Goal: Task Accomplishment & Management: Use online tool/utility

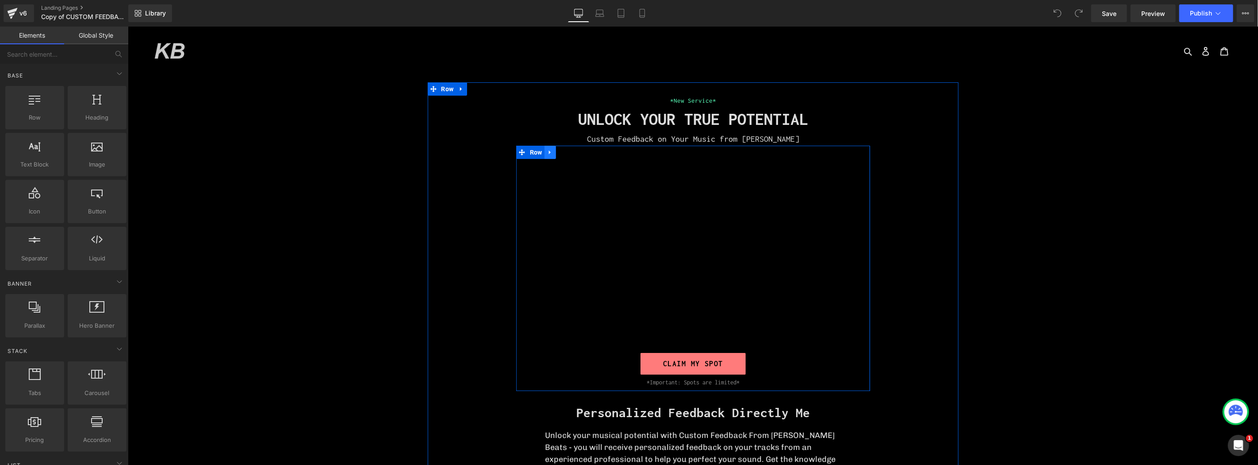
click at [549, 149] on icon at bounding box center [550, 151] width 6 height 7
click at [567, 152] on link at bounding box center [573, 151] width 12 height 13
click at [708, 152] on div at bounding box center [693, 246] width 341 height 203
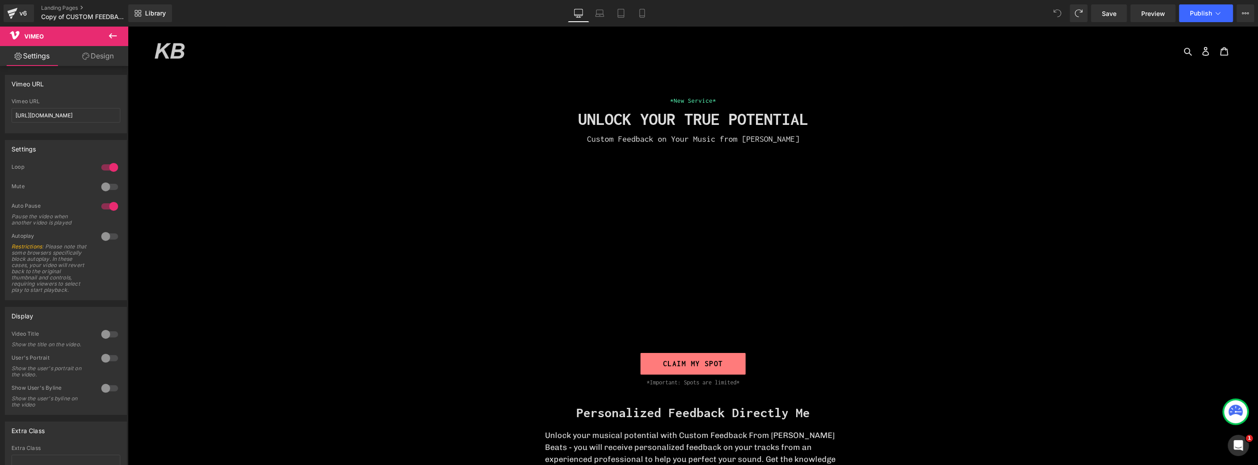
click at [106, 35] on button at bounding box center [112, 36] width 31 height 19
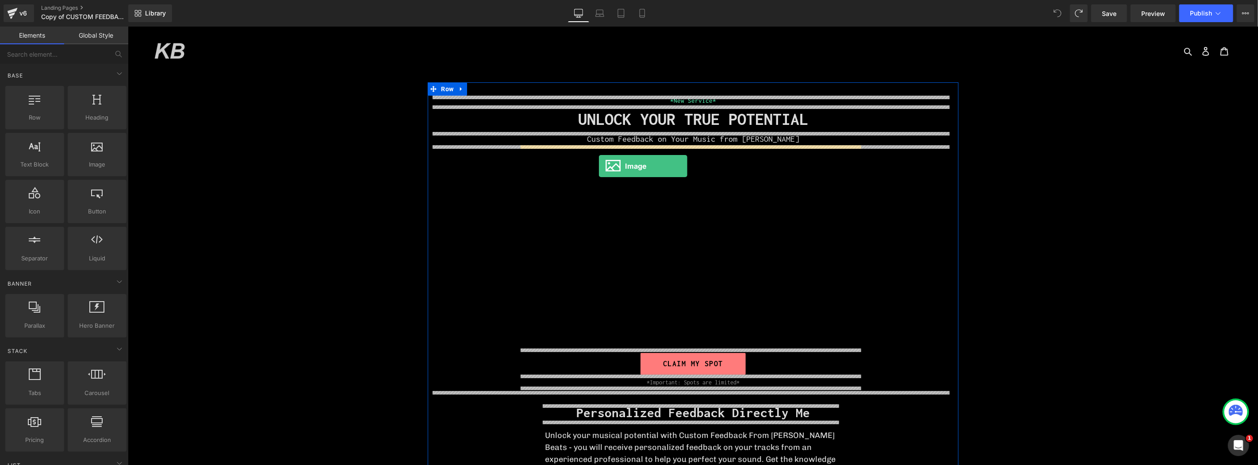
drag, startPoint x: 214, startPoint y: 182, endPoint x: 599, endPoint y: 165, distance: 385.3
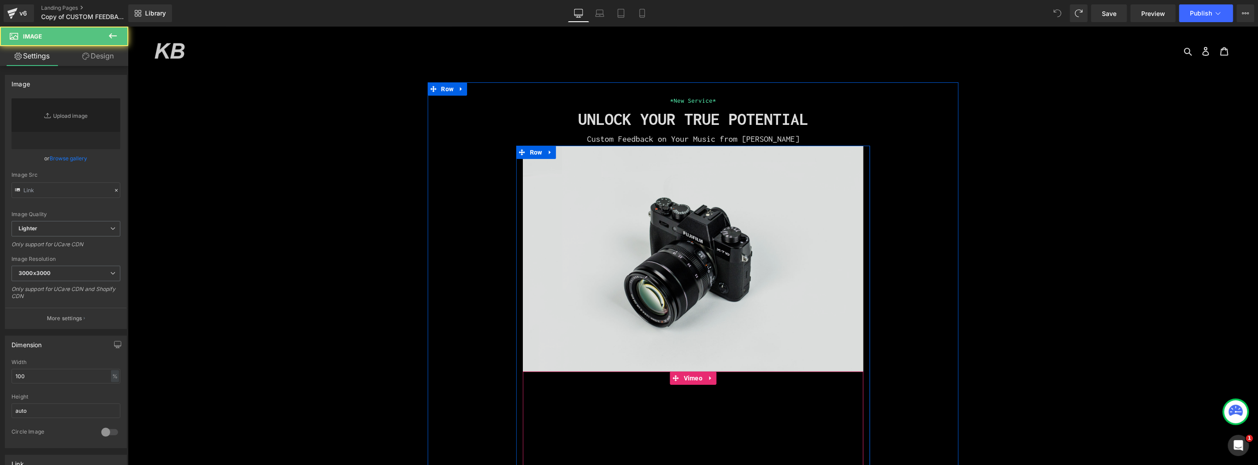
type input "//[DOMAIN_NAME][URL]"
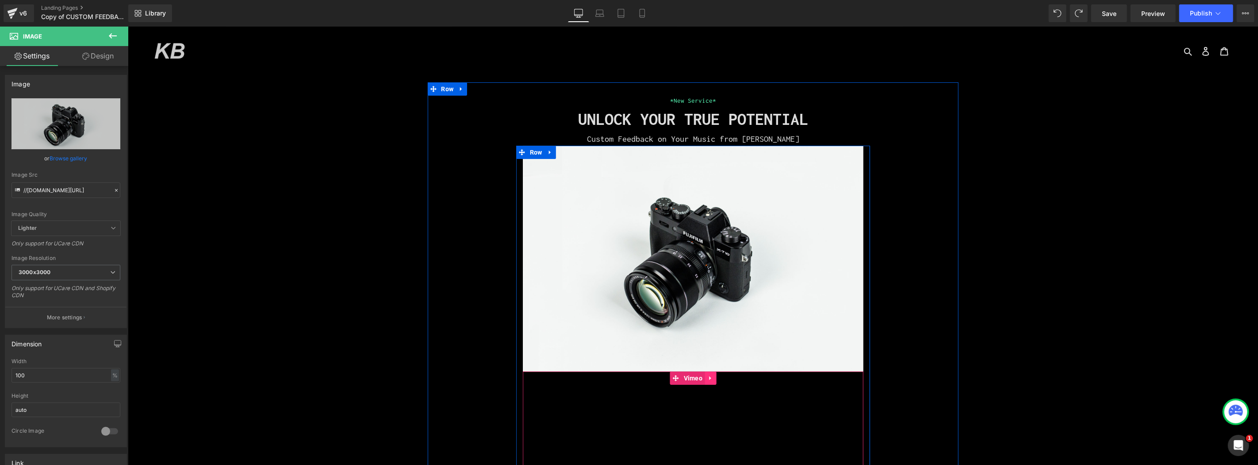
click at [710, 381] on link at bounding box center [710, 377] width 12 height 13
click at [716, 377] on link at bounding box center [716, 377] width 12 height 13
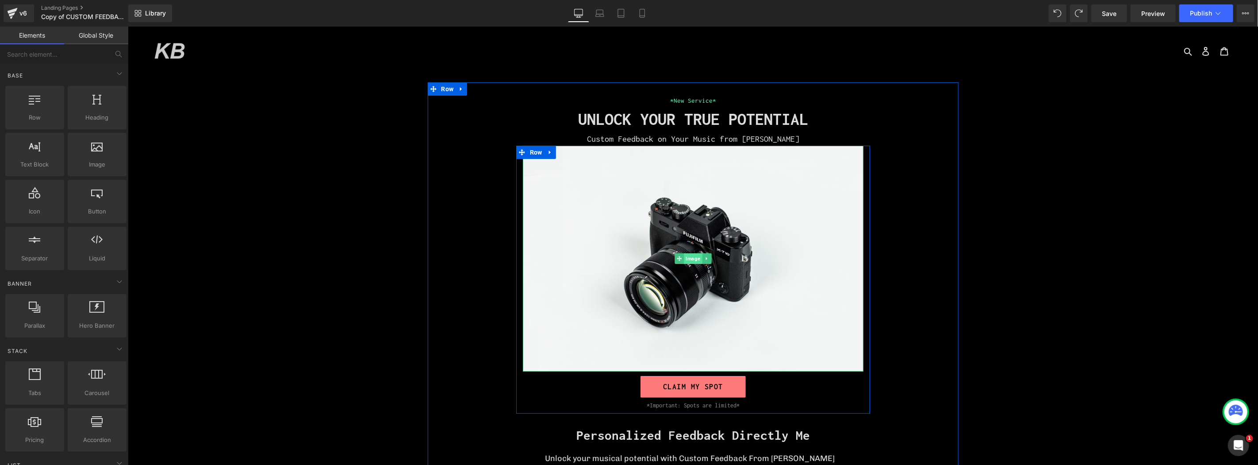
click at [690, 254] on span "Image" at bounding box center [693, 258] width 18 height 11
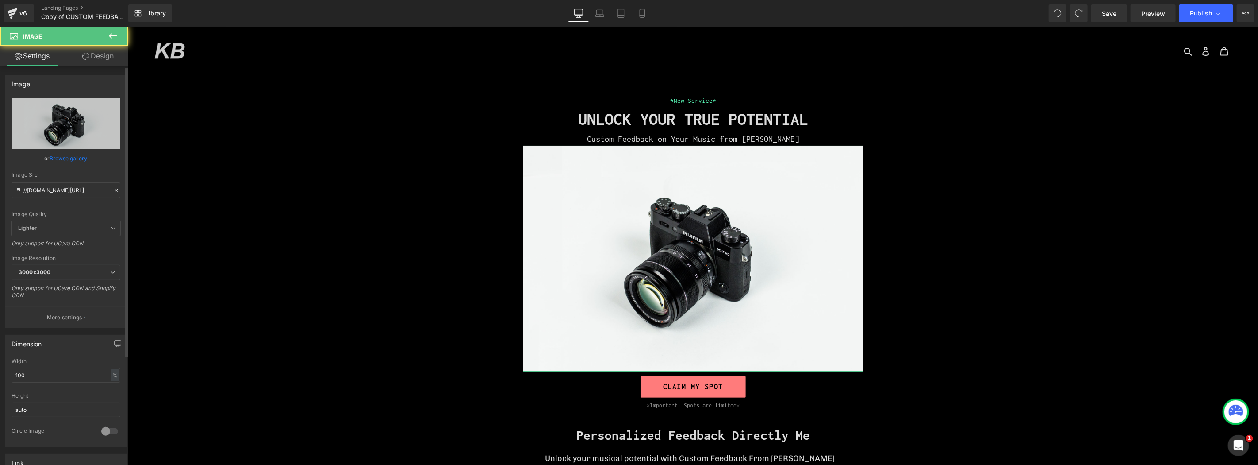
click at [71, 159] on link "Browse gallery" at bounding box center [69, 157] width 38 height 15
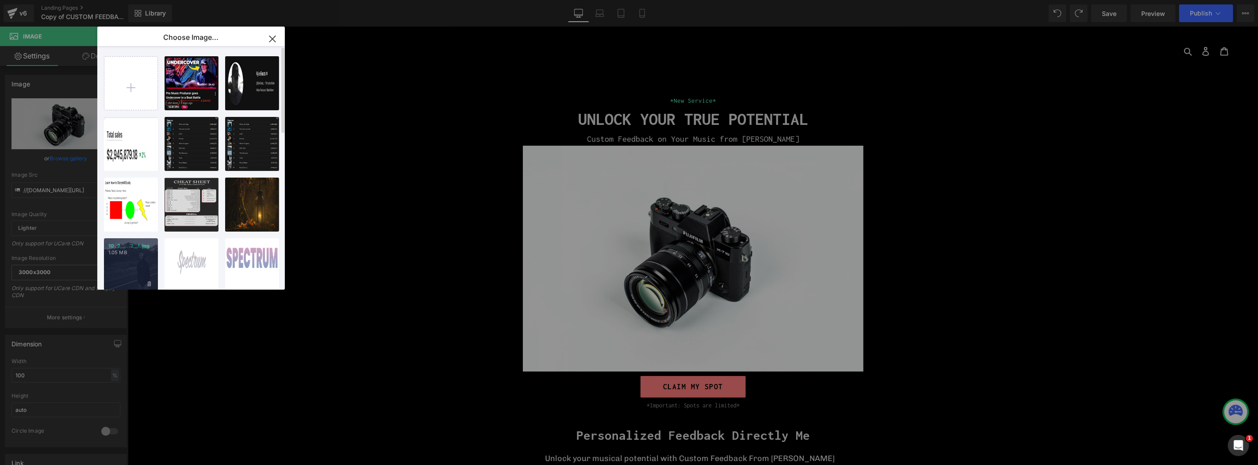
click at [127, 257] on div "10 _2__...2__1.jpg 1.05 MB" at bounding box center [131, 265] width 54 height 54
type input "[URL][DOMAIN_NAME]"
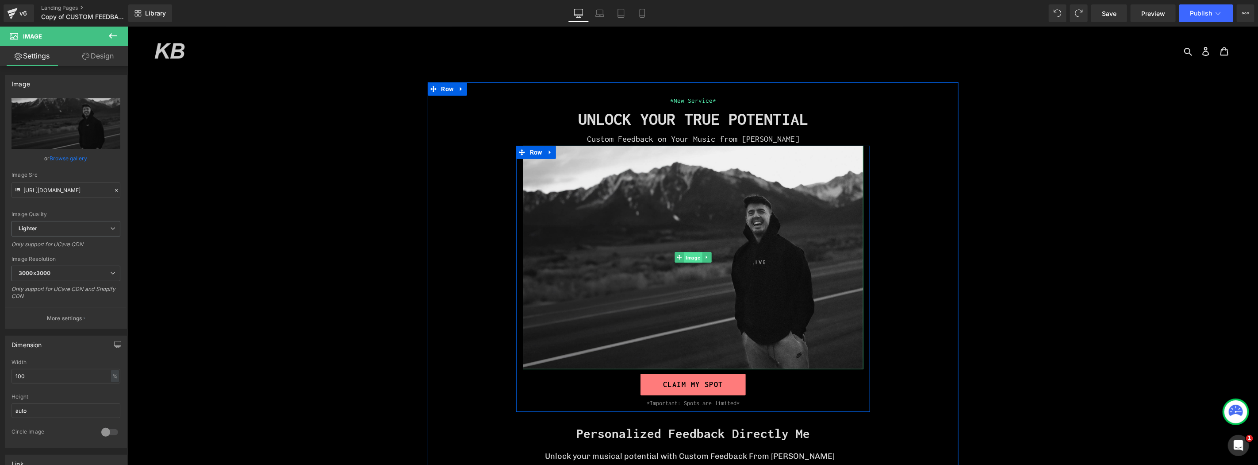
click at [691, 252] on span "Image" at bounding box center [693, 257] width 18 height 11
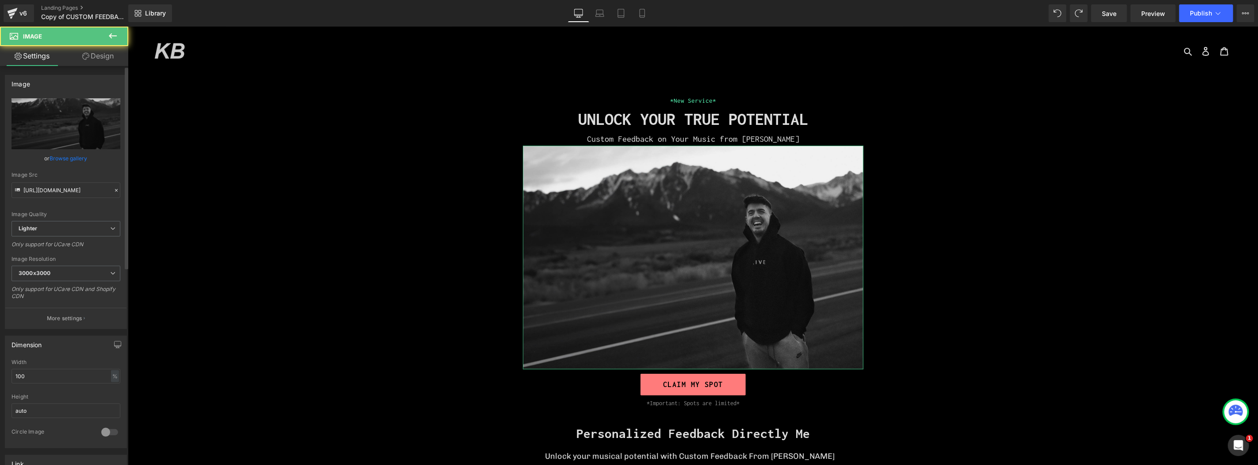
click at [74, 161] on link "Browse gallery" at bounding box center [69, 157] width 38 height 15
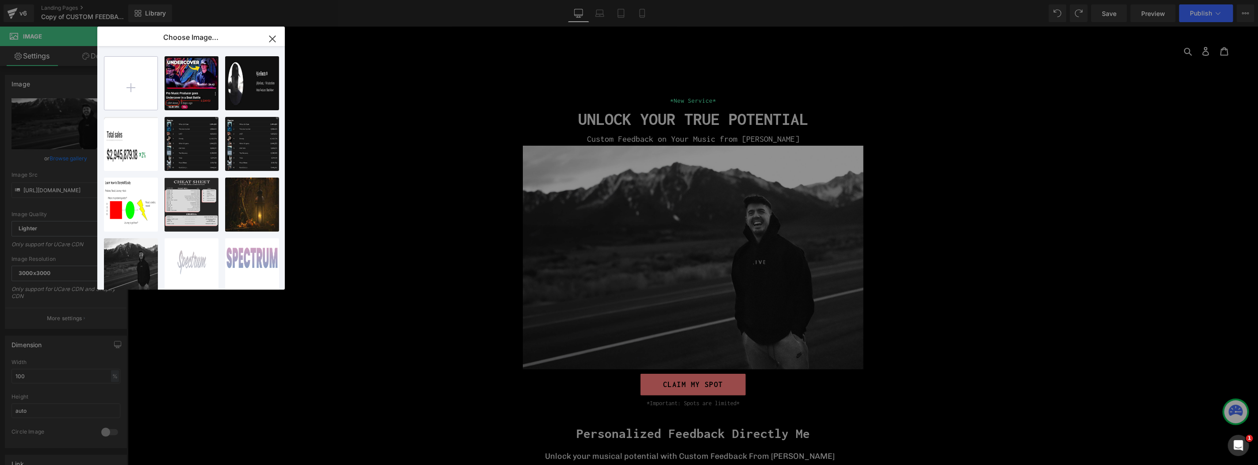
click at [133, 77] on input "file" at bounding box center [130, 83] width 53 height 53
type input "C:\fakepath\toronto stu 2.jpg"
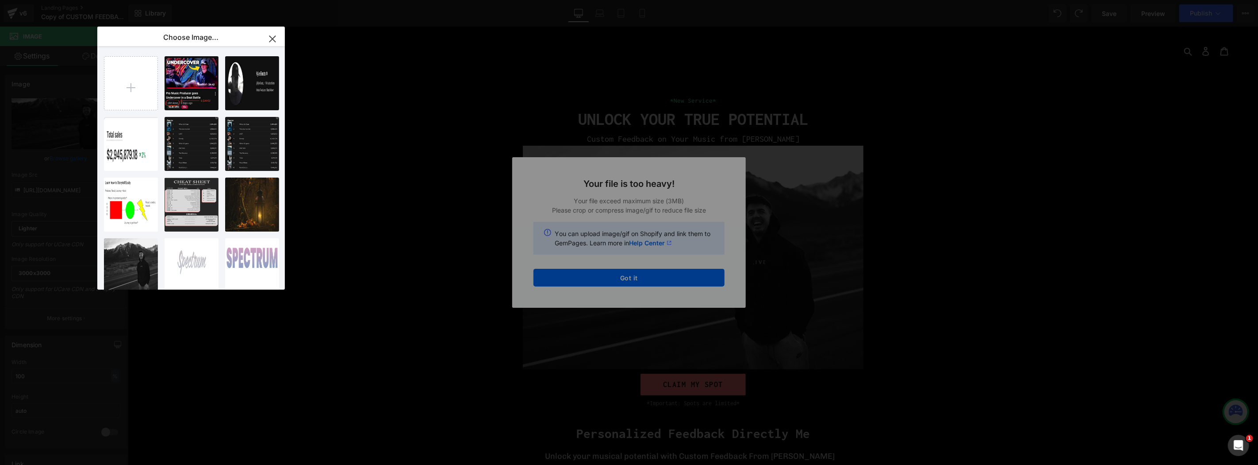
click at [475, 0] on div "Text Color Highlight Color #333333 Choose Image... Back to Library Insert Scree…" at bounding box center [629, 0] width 1258 height 0
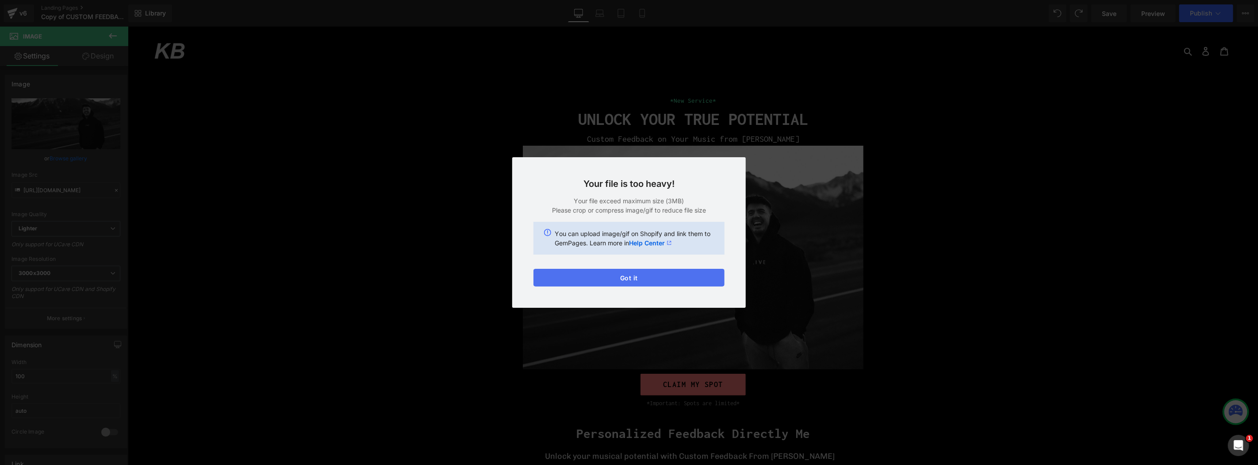
click at [612, 283] on button "Got it" at bounding box center [629, 278] width 191 height 18
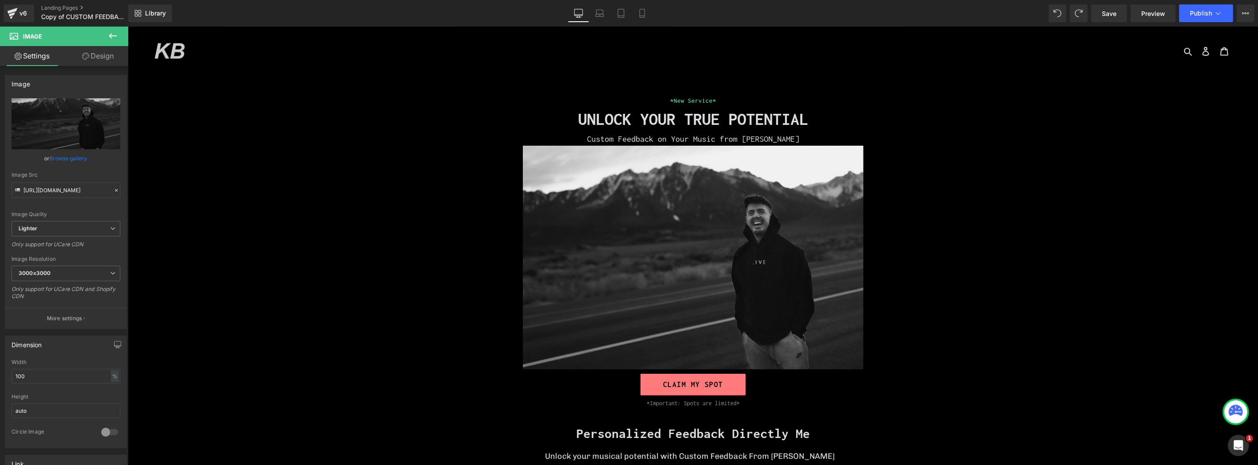
click at [1147, 240] on div "*New Service* Heading UNLOCK YOUR TRUE POTENTIAL Heading Custom Feedback on You…" at bounding box center [692, 384] width 1131 height 569
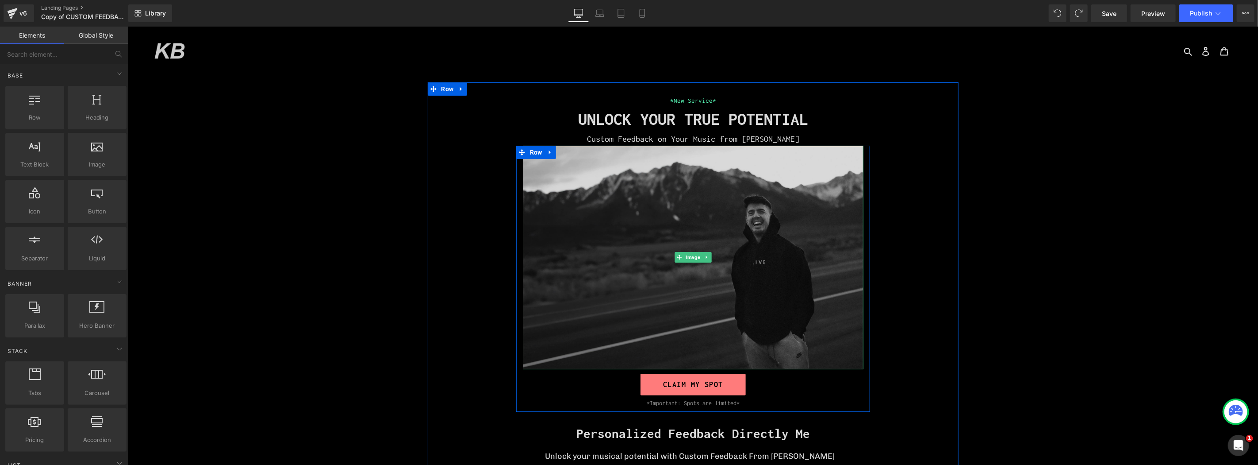
click at [685, 258] on span "Image" at bounding box center [693, 256] width 18 height 11
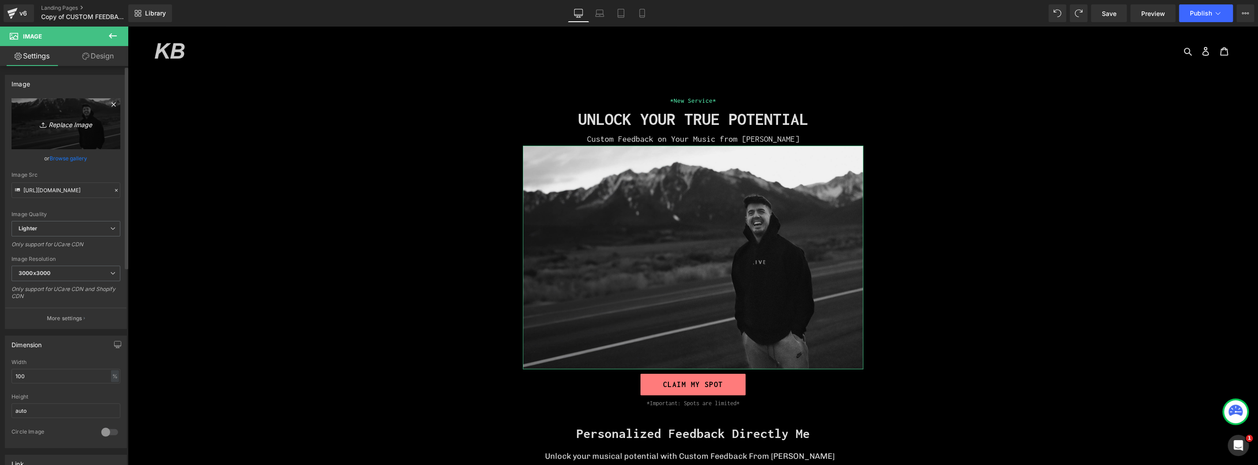
click at [65, 128] on icon "Replace Image" at bounding box center [66, 123] width 71 height 11
type input "C:\fakepath\Screenshot [DATE] 095024.png"
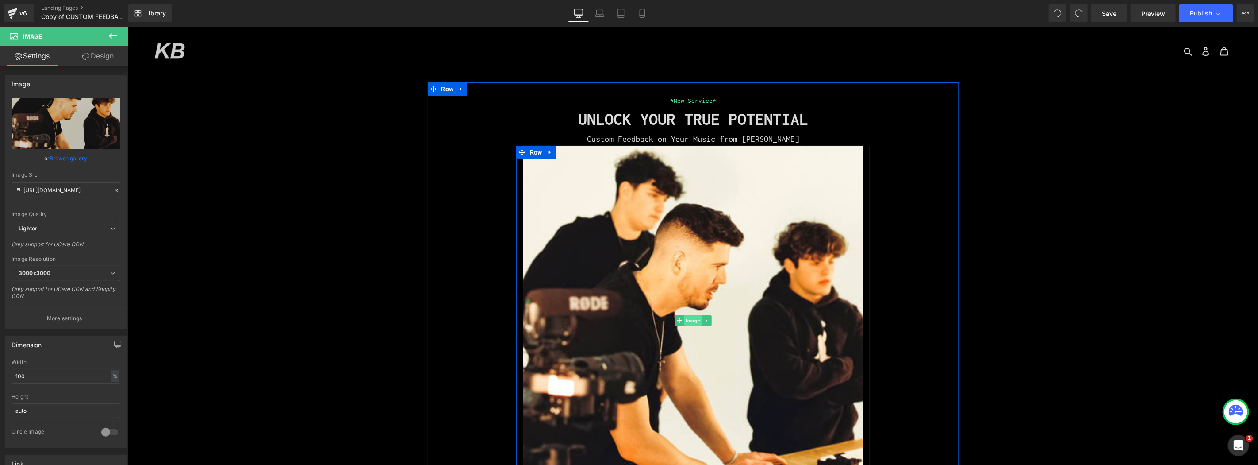
click at [685, 320] on span "Image" at bounding box center [693, 320] width 18 height 11
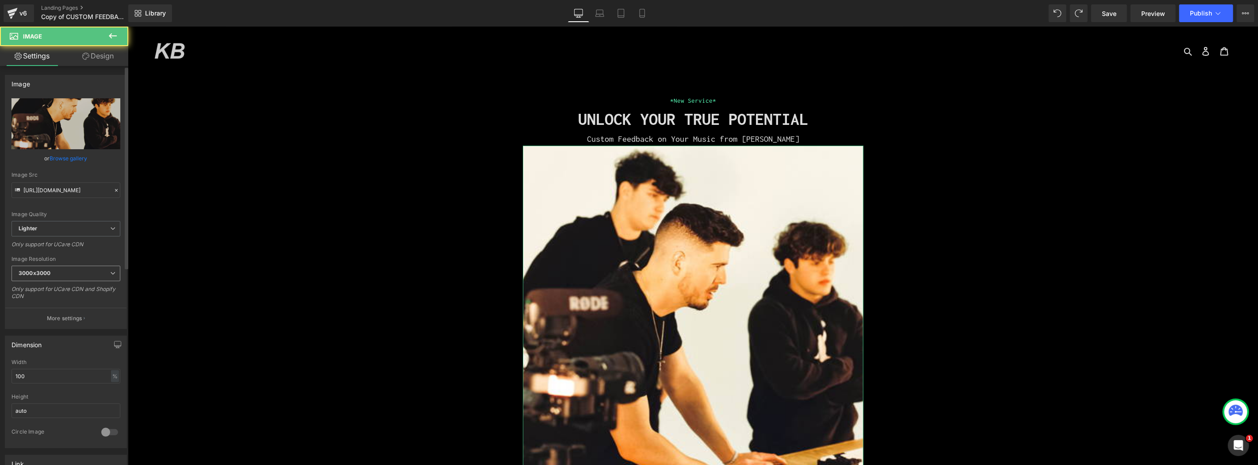
click at [64, 272] on span "3000x3000" at bounding box center [66, 272] width 109 height 15
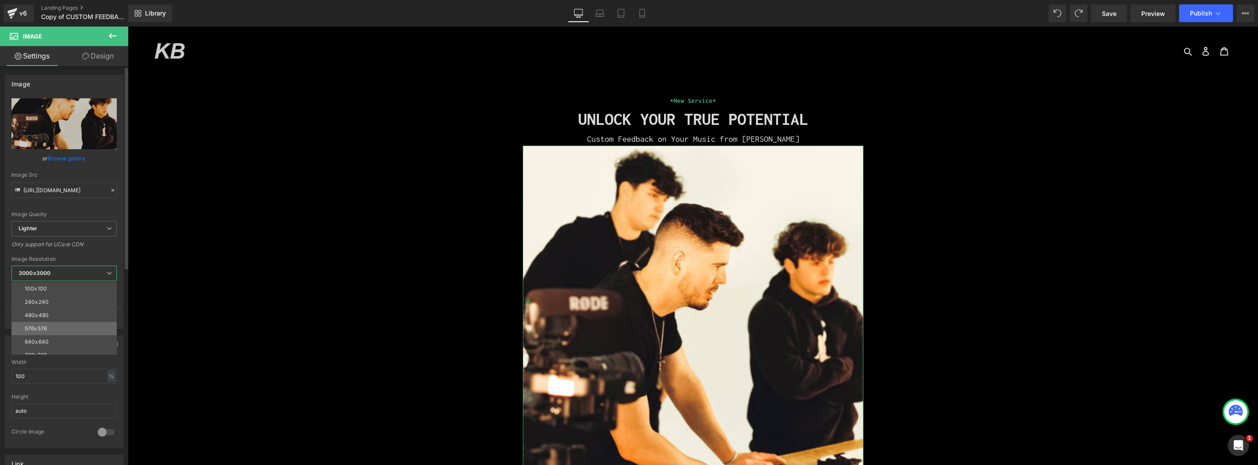
click at [71, 325] on li "576x576" at bounding box center [66, 328] width 109 height 13
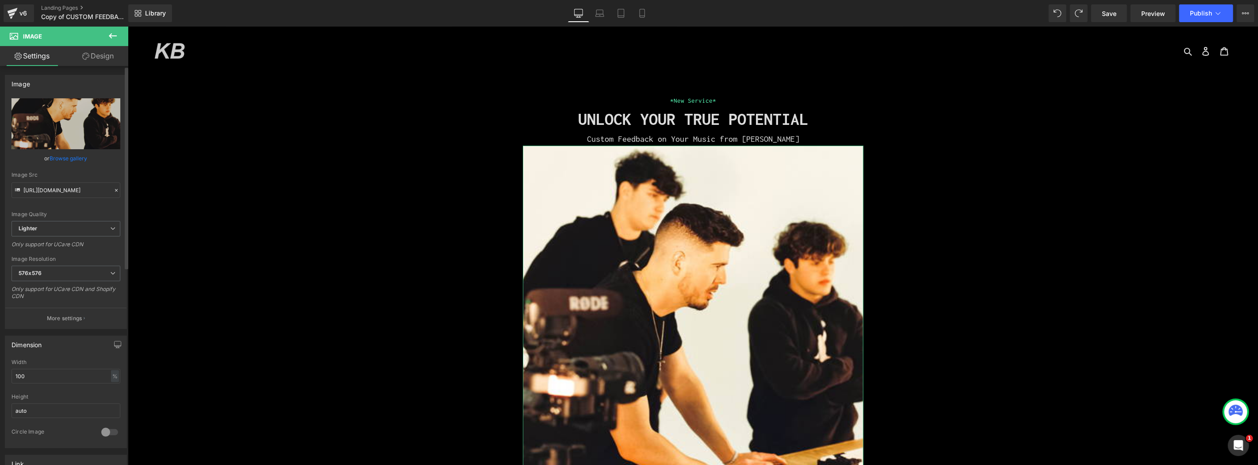
type input "[URL][DOMAIN_NAME]"
click at [46, 370] on input "100" at bounding box center [66, 376] width 109 height 15
click at [114, 378] on div "%" at bounding box center [115, 376] width 8 height 12
drag, startPoint x: 112, startPoint y: 401, endPoint x: 62, endPoint y: 381, distance: 54.6
click at [112, 401] on li "px" at bounding box center [114, 402] width 11 height 13
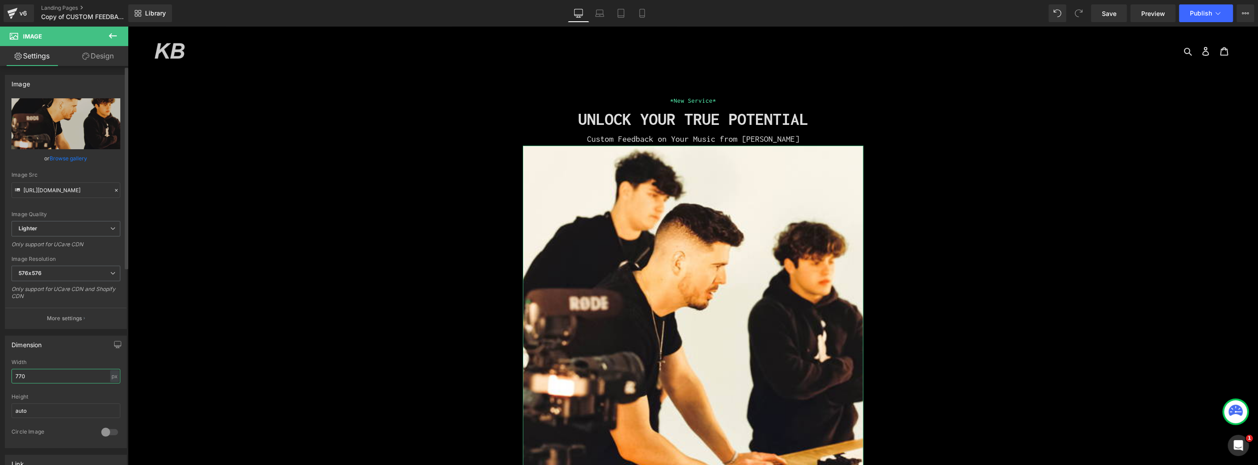
click at [58, 373] on input "770" at bounding box center [66, 376] width 109 height 15
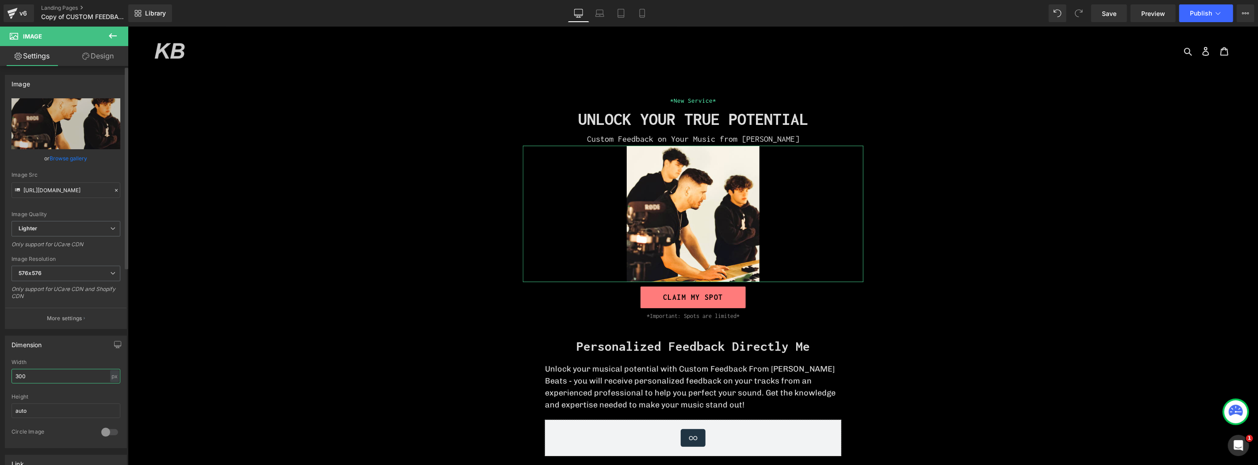
click at [40, 373] on input "300" at bounding box center [66, 376] width 109 height 15
drag, startPoint x: 19, startPoint y: 377, endPoint x: 46, endPoint y: 375, distance: 27.1
click at [38, 376] on input "300" at bounding box center [66, 376] width 109 height 15
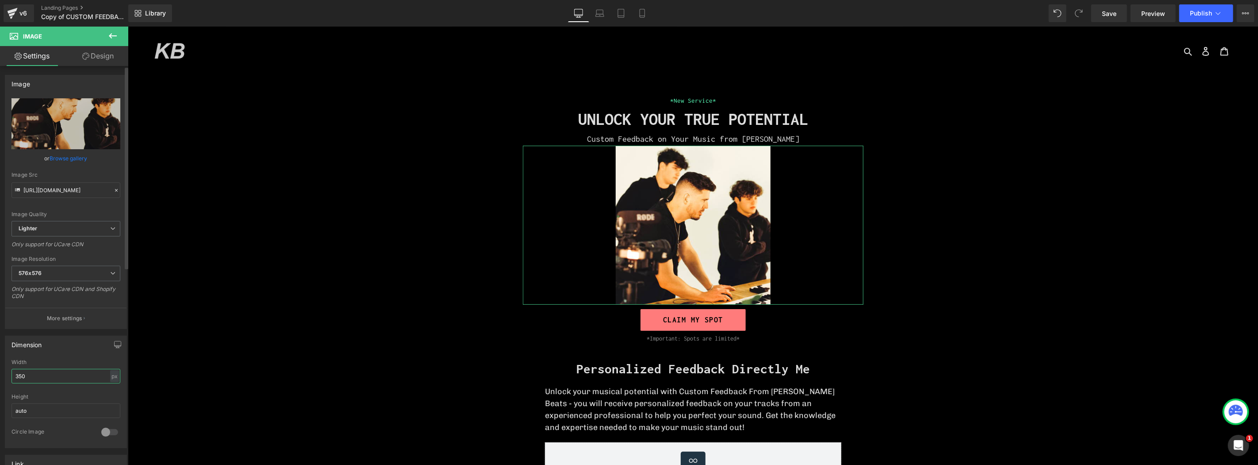
type input "350"
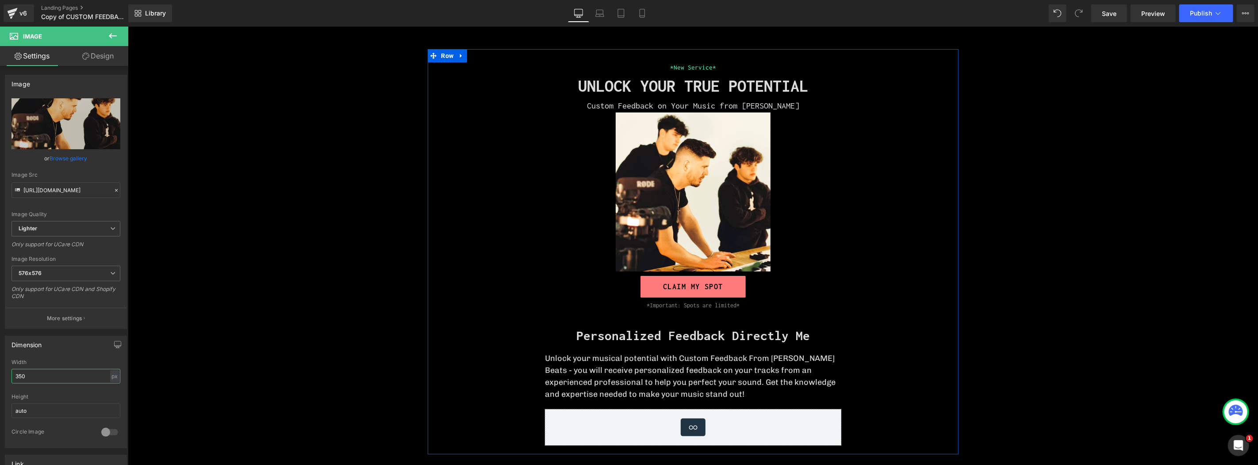
scroll to position [98, 0]
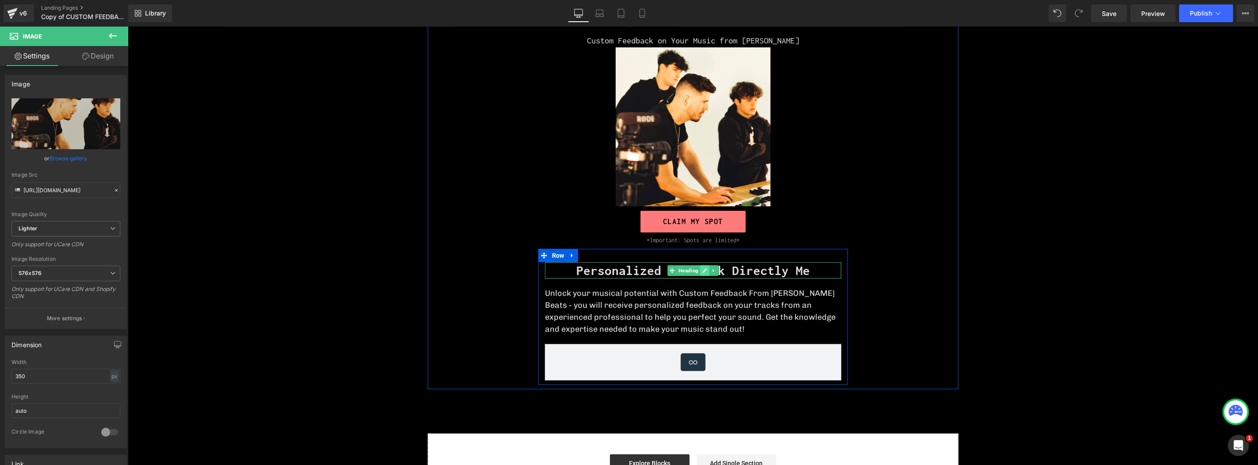
click at [700, 269] on link at bounding box center [704, 270] width 9 height 11
click at [697, 269] on strong "Personalized Feedback Directly Me" at bounding box center [693, 269] width 234 height 15
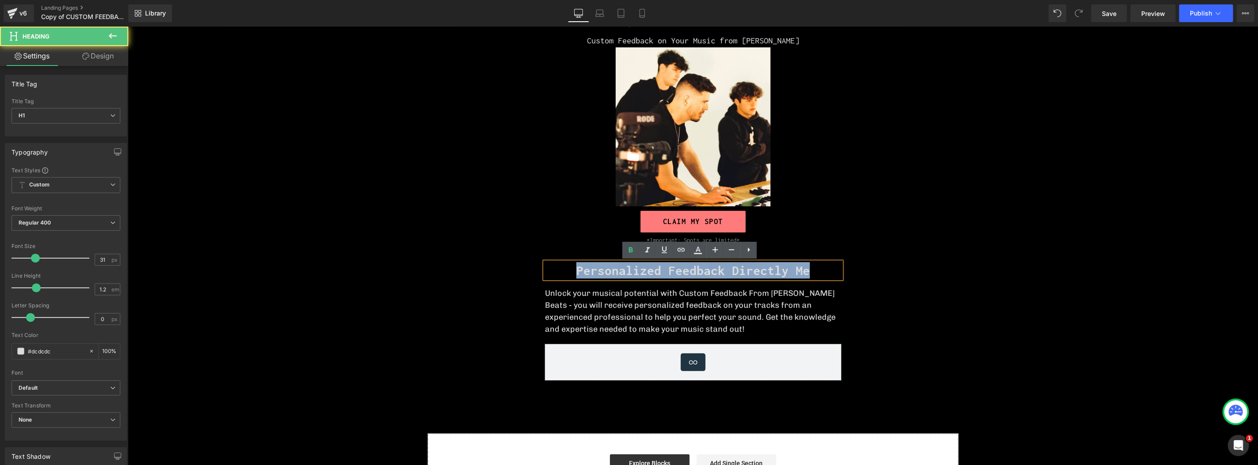
click at [697, 269] on strong "Personalized Feedback Directly Me" at bounding box center [693, 269] width 234 height 15
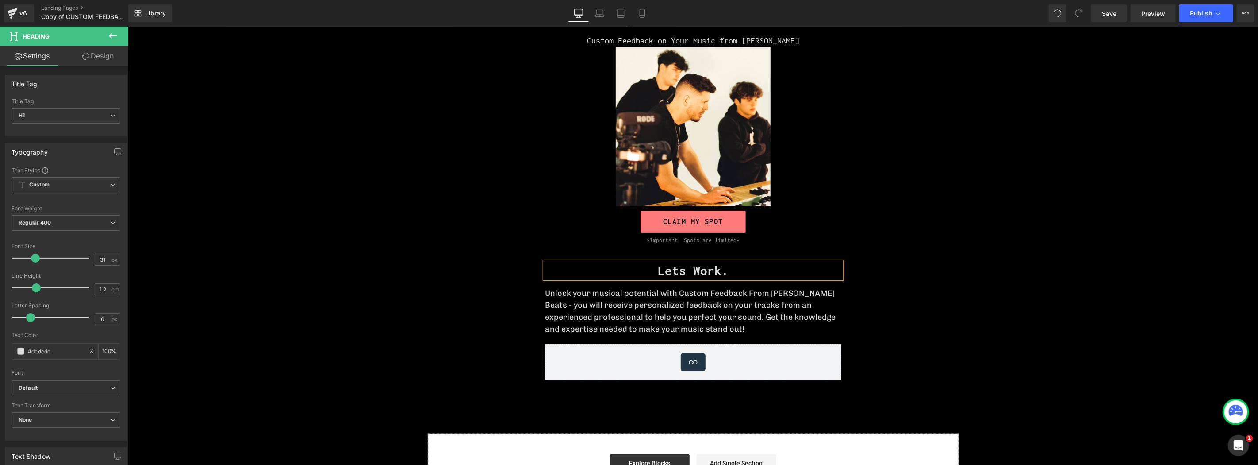
click at [959, 209] on div "*New Service* Heading UNLOCK YOUR TRUE POTENTIAL Heading Custom Feedback on You…" at bounding box center [692, 253] width 1131 height 504
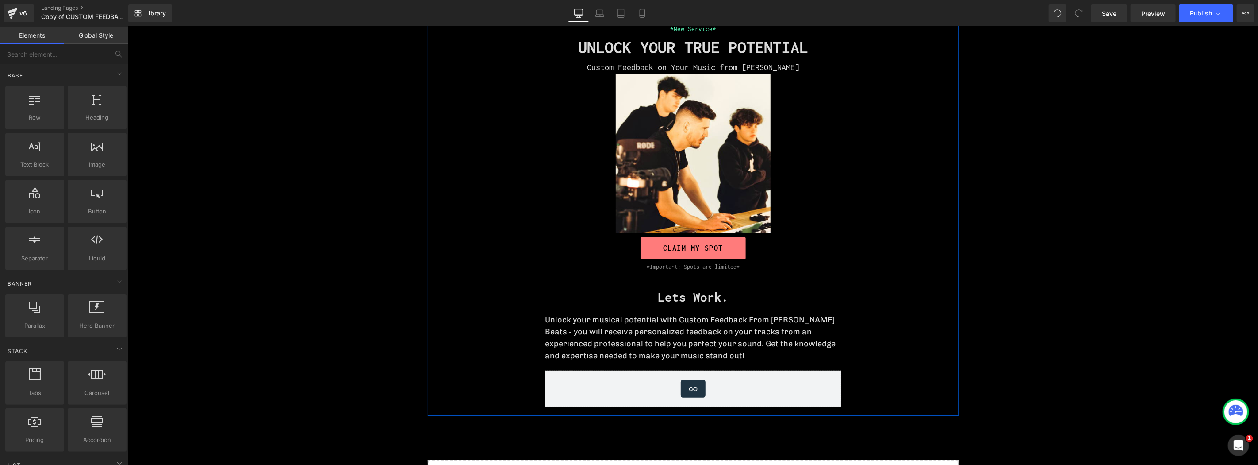
scroll to position [196, 0]
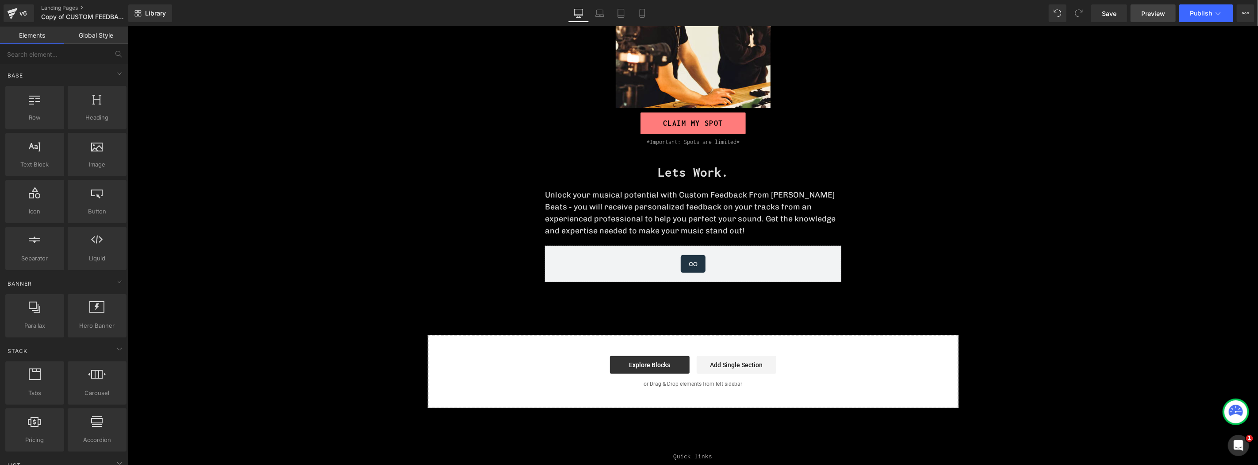
click at [1150, 15] on span "Preview" at bounding box center [1154, 13] width 24 height 9
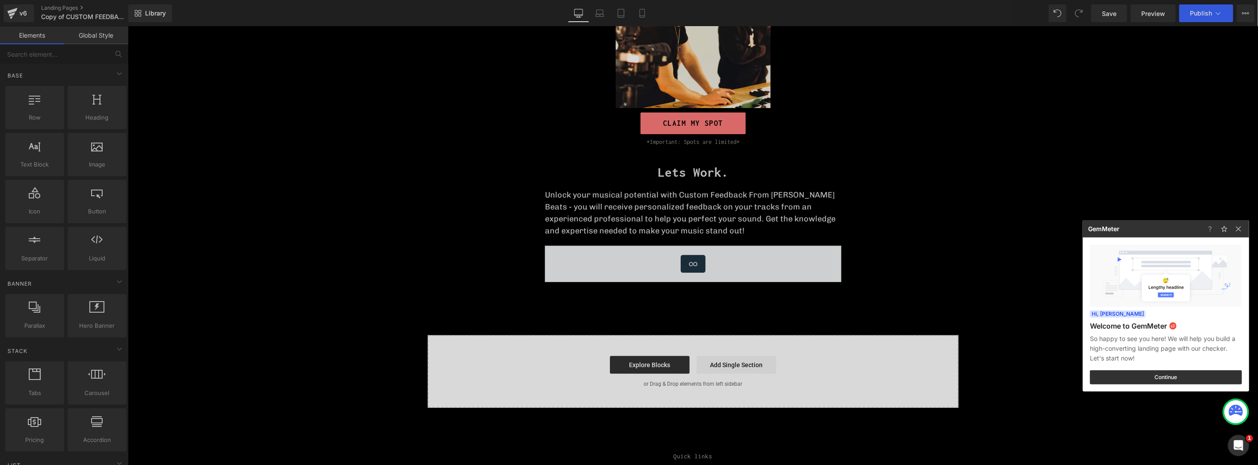
click at [923, 241] on div at bounding box center [629, 232] width 1258 height 465
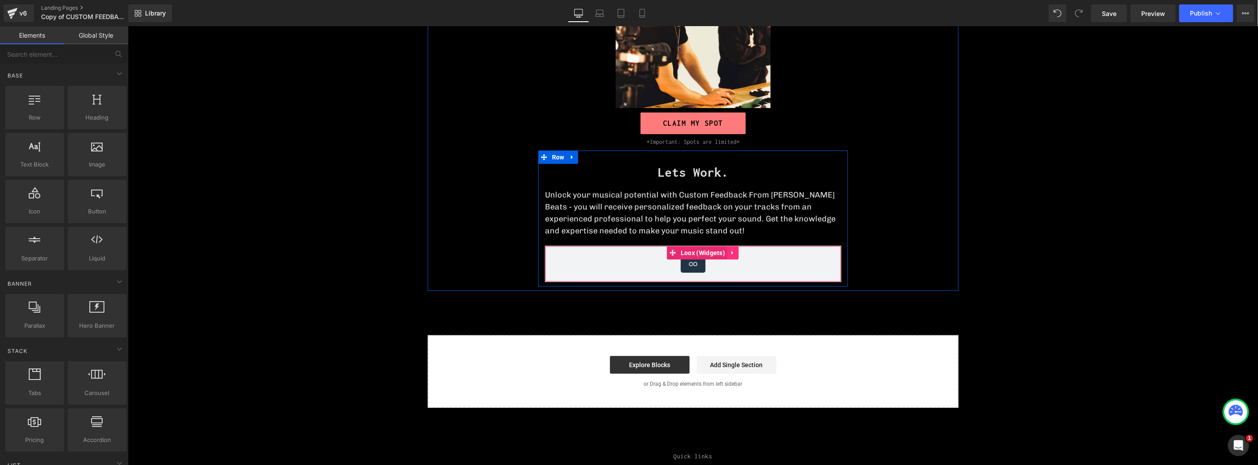
click at [733, 249] on icon at bounding box center [733, 252] width 6 height 7
click at [737, 252] on icon at bounding box center [738, 252] width 6 height 7
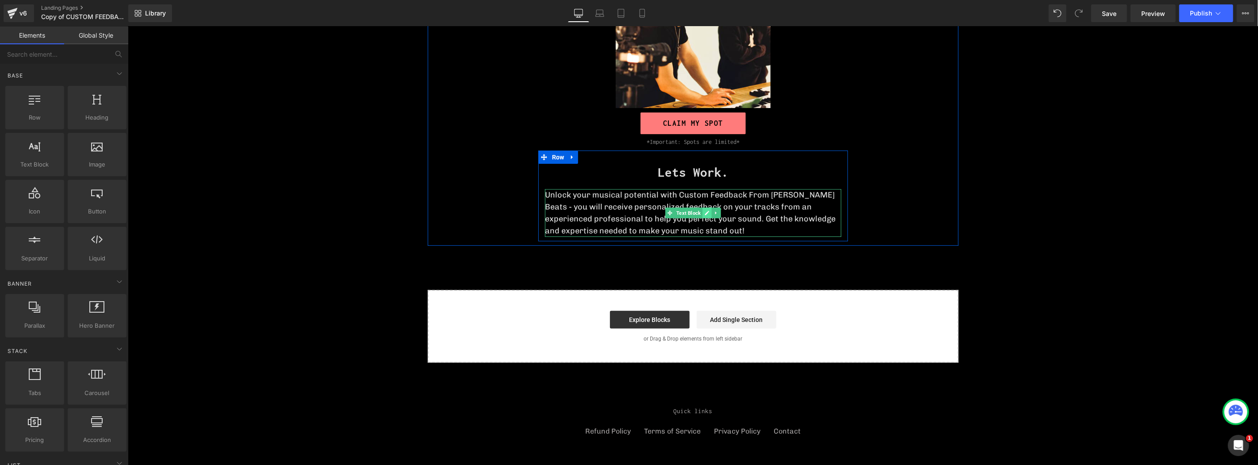
click at [706, 211] on icon at bounding box center [707, 212] width 4 height 4
click at [706, 211] on p "Unlock your musical potential with Custom Feedback From [PERSON_NAME] Beats - y…" at bounding box center [693, 212] width 296 height 48
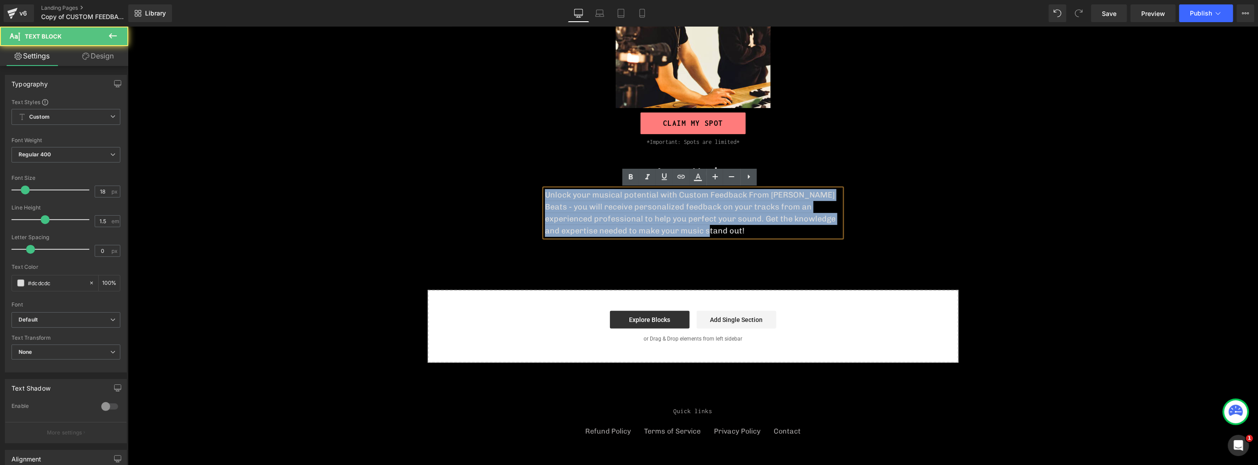
click at [706, 211] on p "Unlock your musical potential with Custom Feedback From [PERSON_NAME] Beats - y…" at bounding box center [693, 212] width 296 height 48
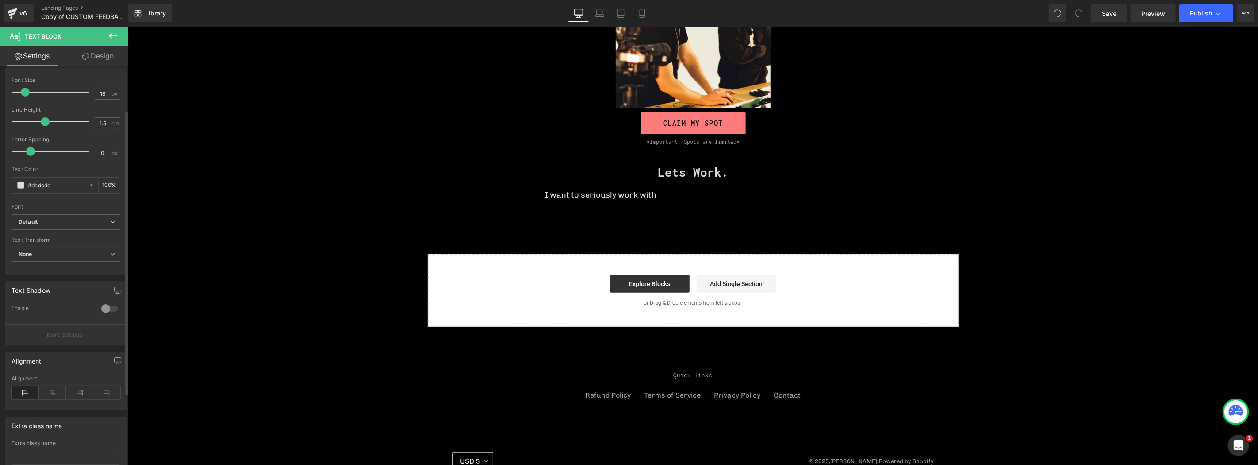
scroll to position [98, 0]
click at [57, 392] on icon at bounding box center [52, 391] width 27 height 13
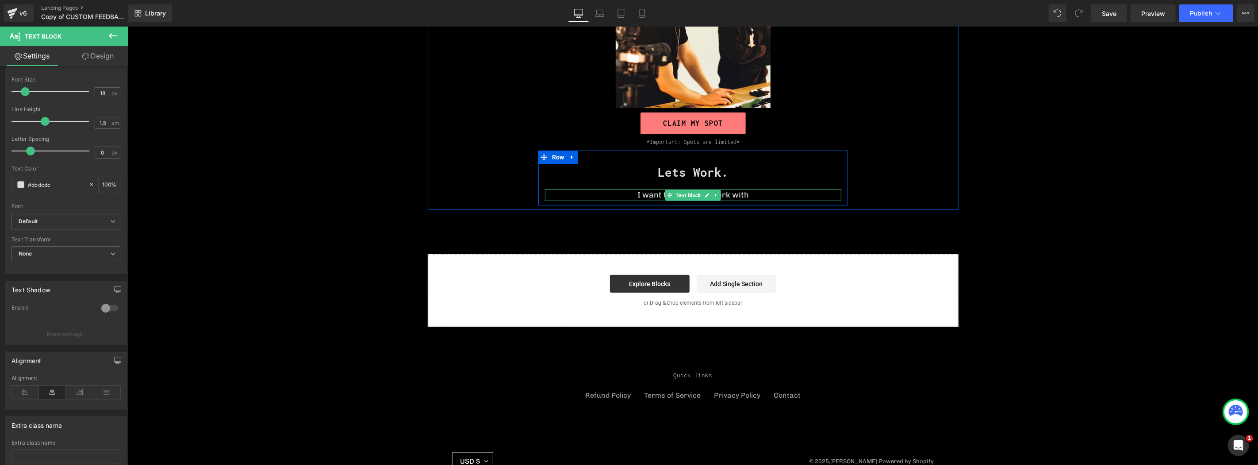
click at [765, 197] on p "I want to seriously work with" at bounding box center [693, 194] width 296 height 12
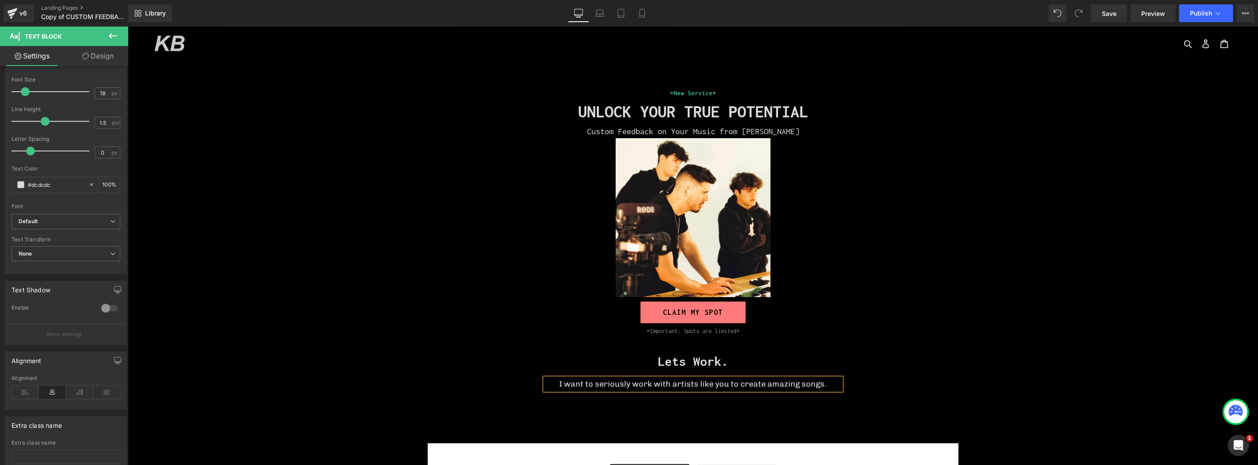
scroll to position [0, 0]
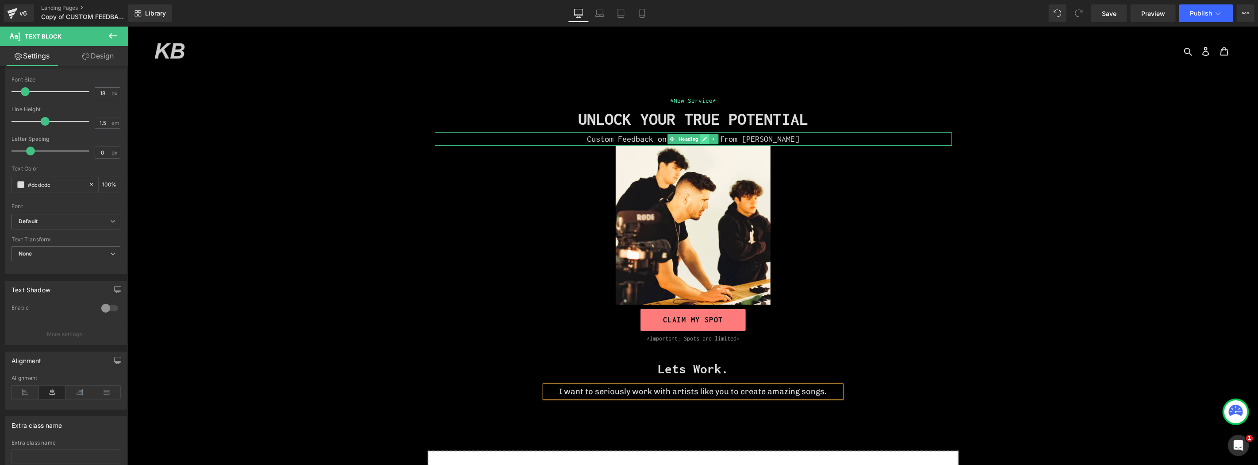
click at [700, 140] on link at bounding box center [704, 138] width 9 height 11
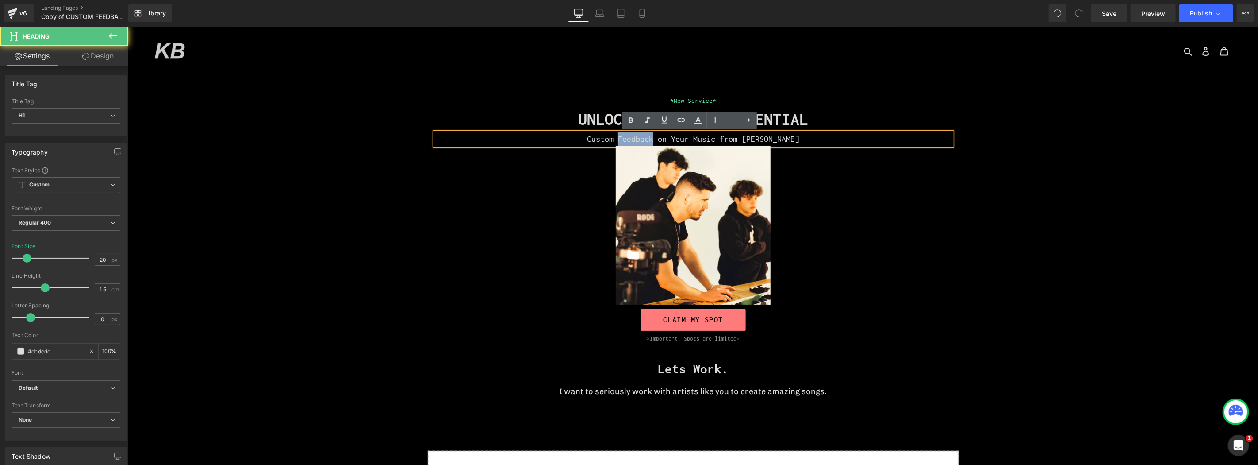
drag, startPoint x: 655, startPoint y: 137, endPoint x: 622, endPoint y: 138, distance: 33.2
click at [622, 138] on h1 "Custom Feedback on Your Music from [PERSON_NAME]" at bounding box center [693, 138] width 517 height 13
click at [622, 138] on h1 "Custom Production on Your Music from [PERSON_NAME]" at bounding box center [693, 138] width 517 height 13
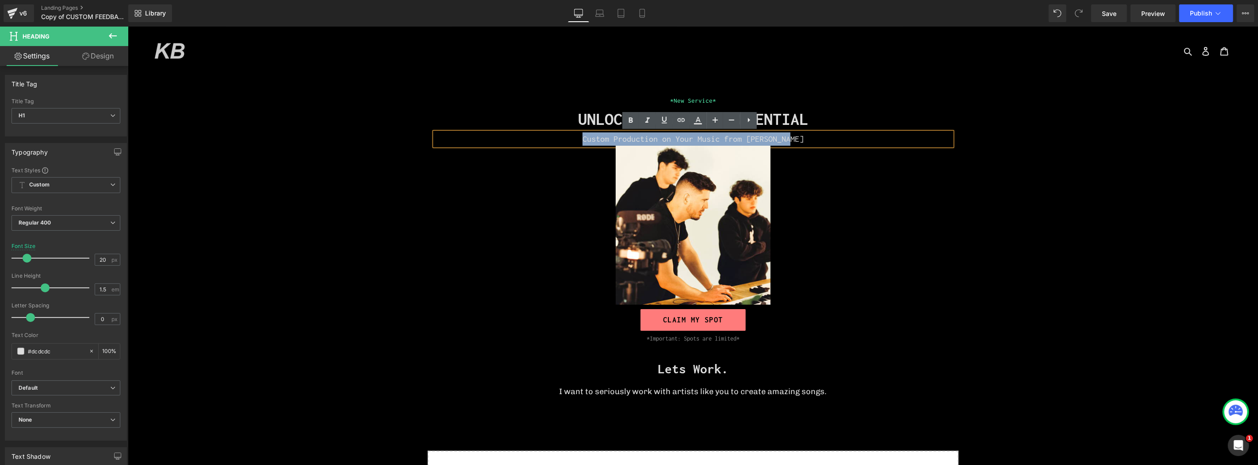
click at [883, 205] on div "*New Service* Heading UNLOCK YOUR TRUE POTENTIAL Heading Custom Production on Y…" at bounding box center [693, 248] width 531 height 306
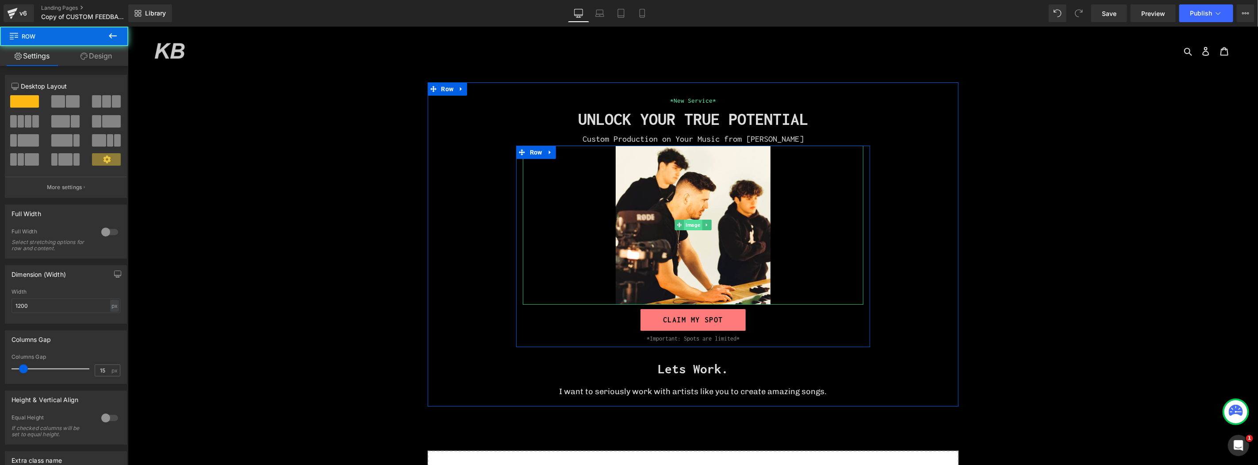
click at [689, 223] on span "Image" at bounding box center [693, 224] width 18 height 11
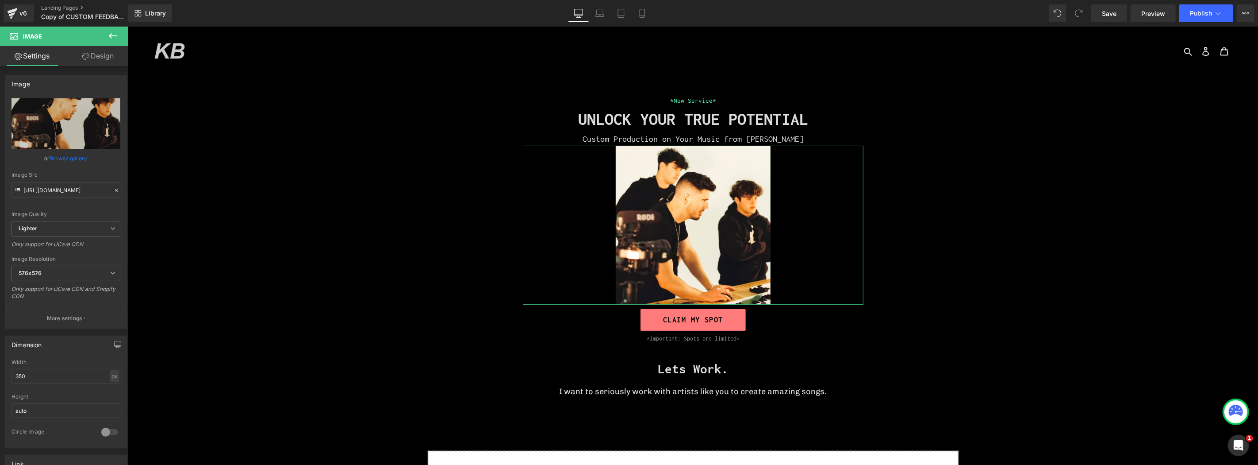
click at [82, 57] on icon at bounding box center [85, 56] width 7 height 7
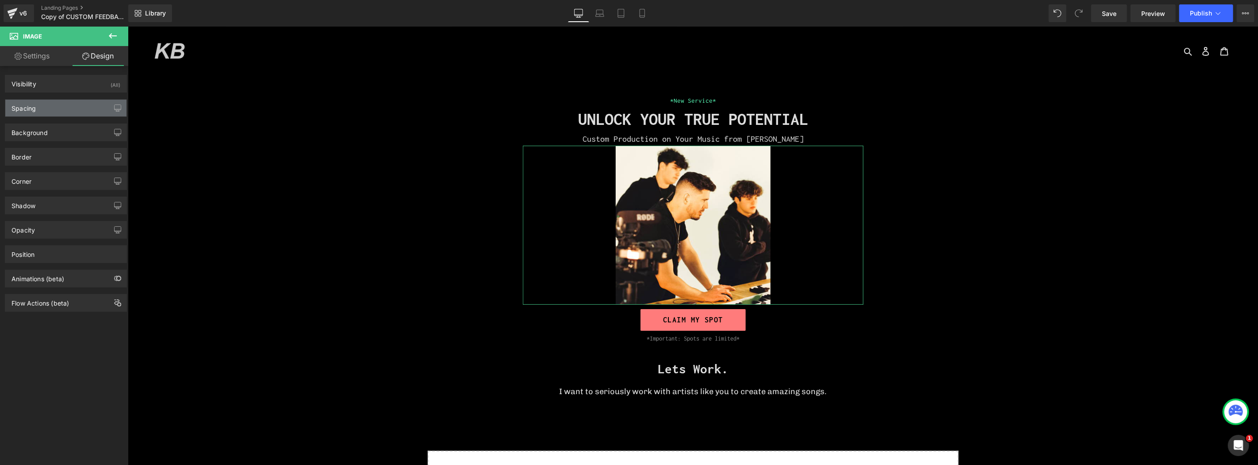
click at [71, 108] on div "Spacing" at bounding box center [65, 108] width 121 height 17
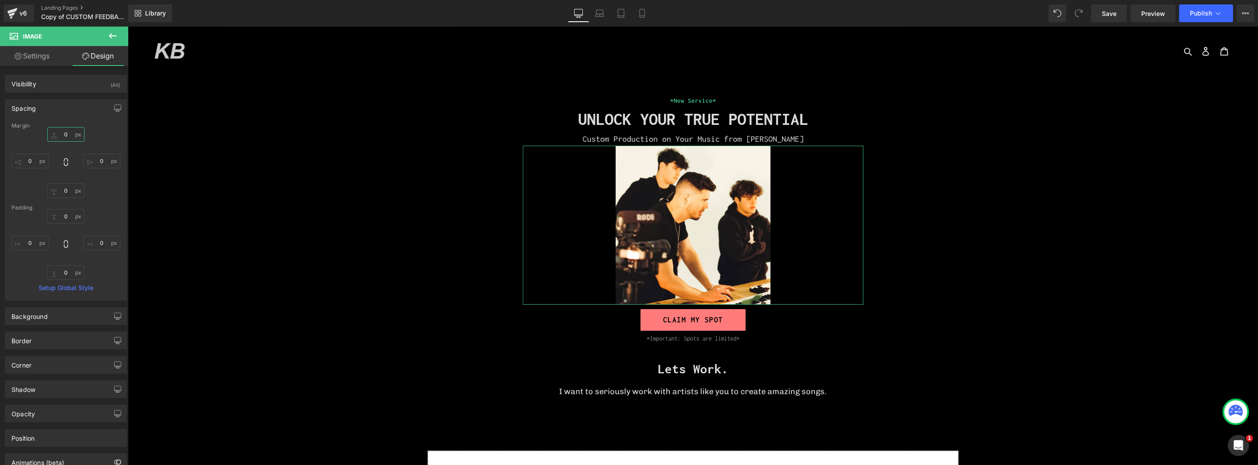
click at [63, 135] on input "0" at bounding box center [65, 134] width 37 height 15
type input "10"
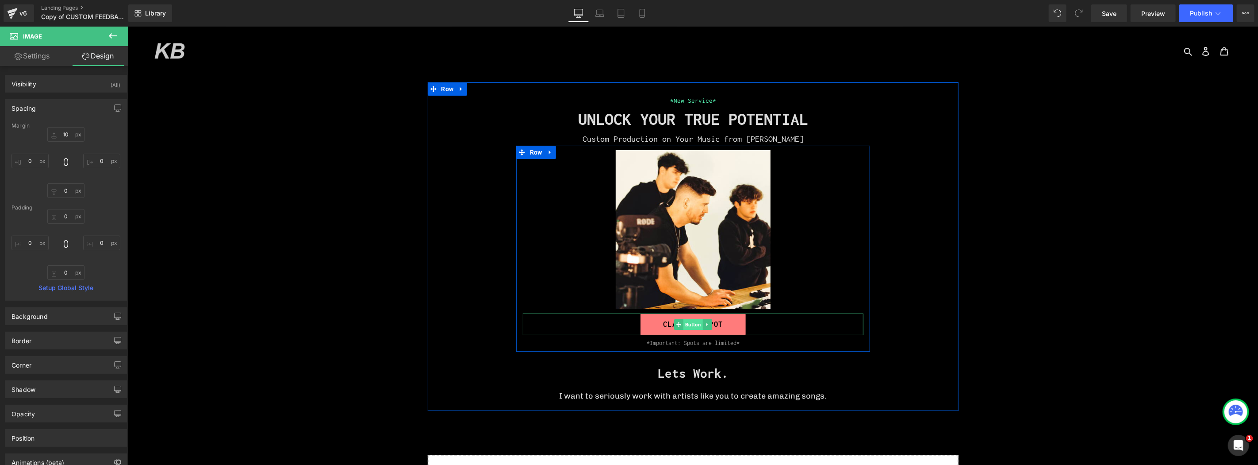
click at [693, 324] on span "Button" at bounding box center [692, 324] width 19 height 11
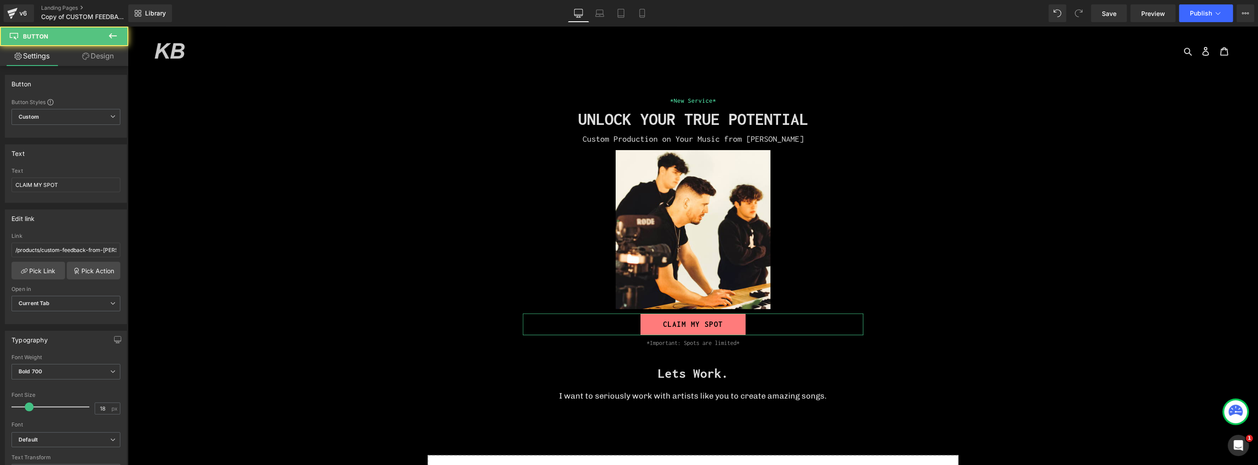
click at [100, 58] on link "Design" at bounding box center [98, 56] width 64 height 20
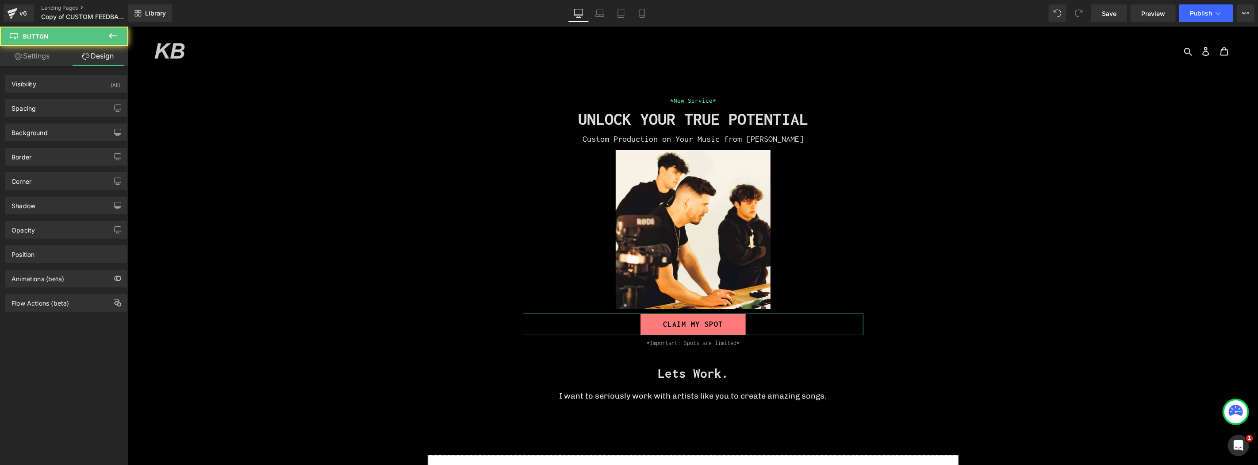
type input "10"
type input "0"
type input "10"
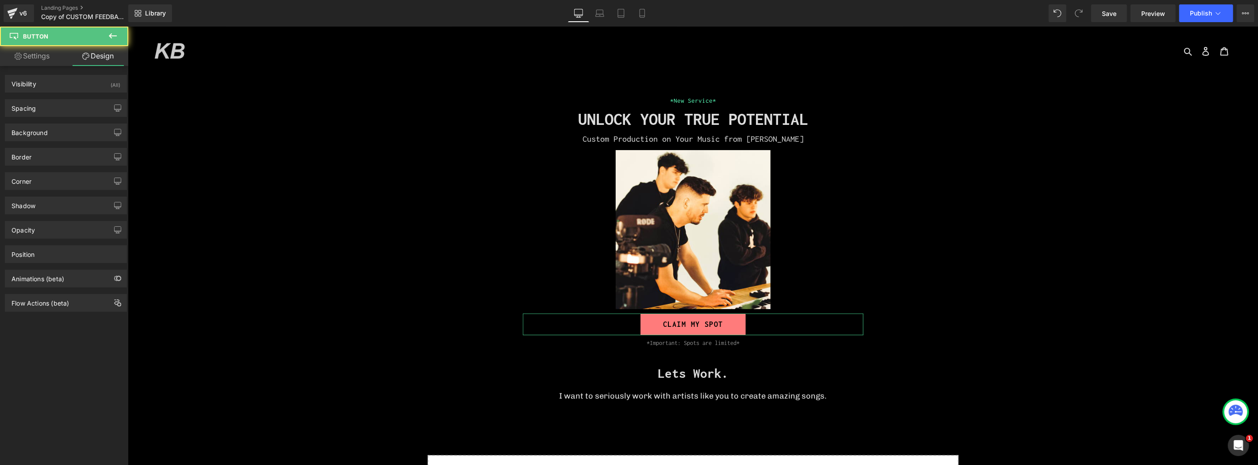
type input "50"
type input "10"
type input "50"
click at [58, 108] on div "Spacing" at bounding box center [65, 108] width 121 height 17
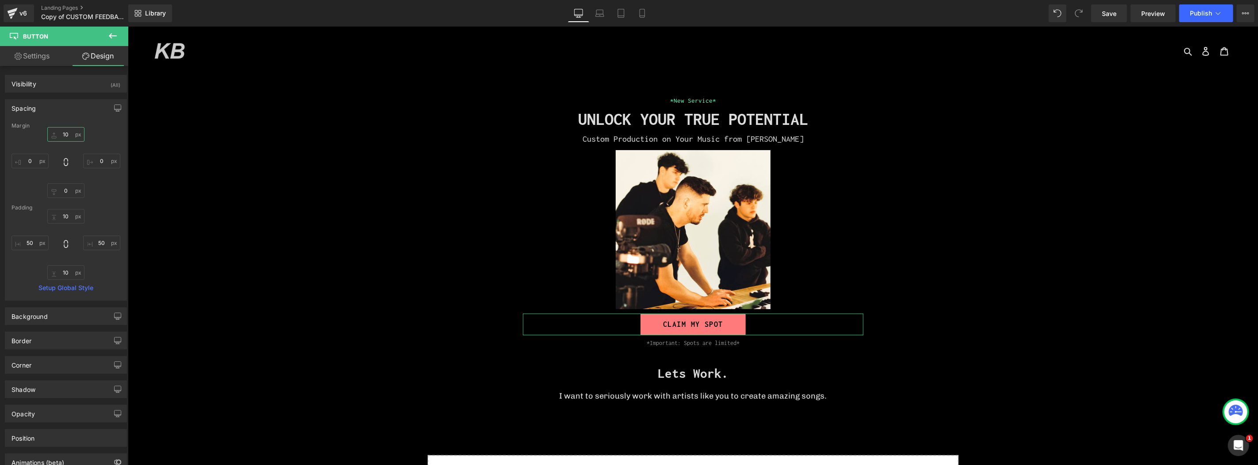
click at [61, 130] on input "10" at bounding box center [65, 134] width 37 height 15
type input "20"
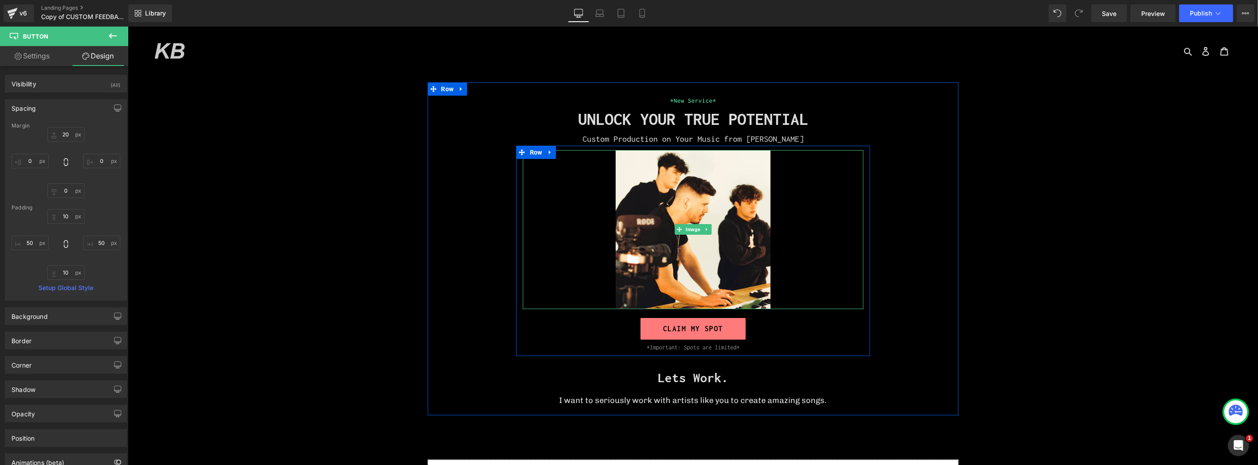
click at [686, 230] on span "Image" at bounding box center [693, 228] width 18 height 11
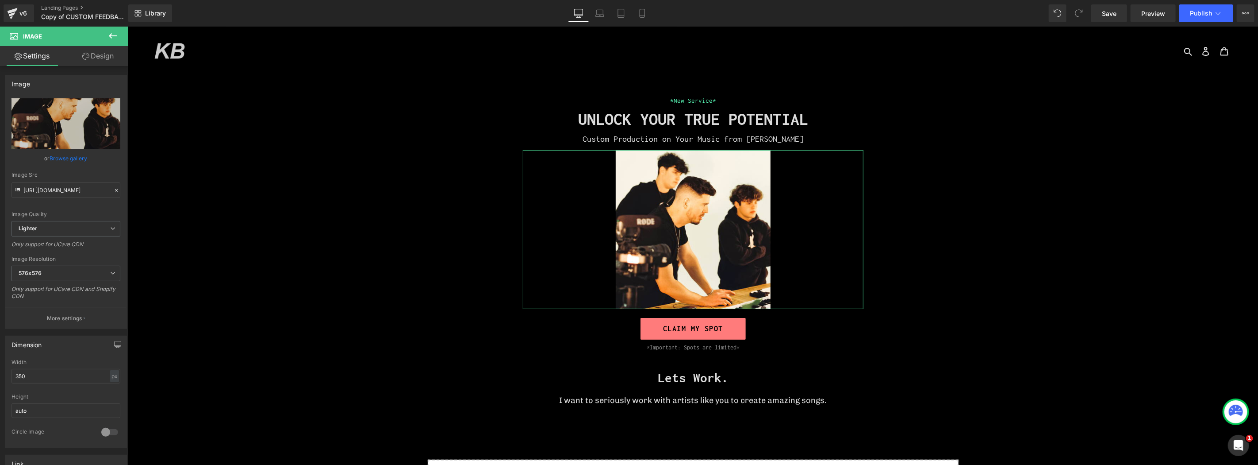
click at [104, 54] on link "Design" at bounding box center [98, 56] width 64 height 20
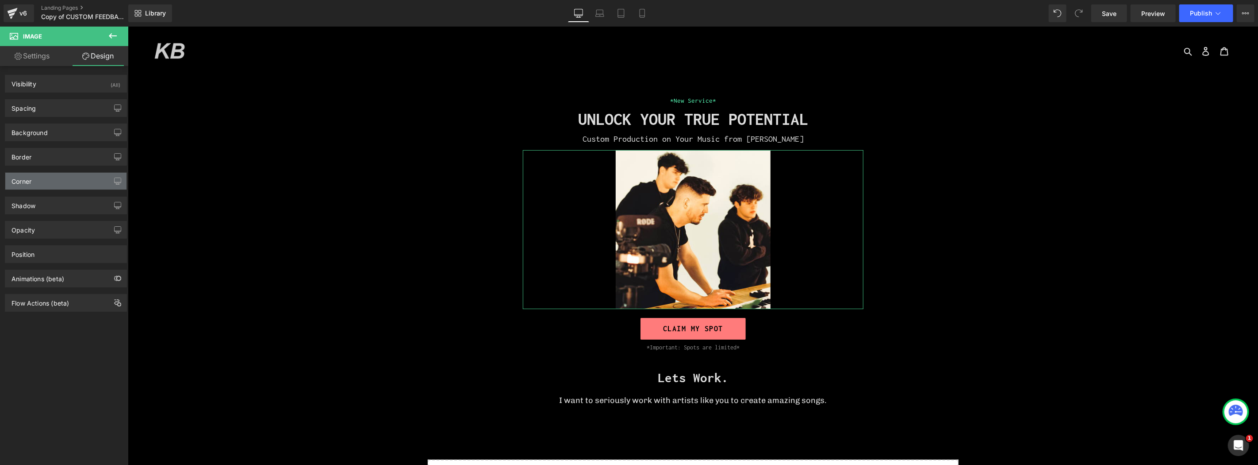
click at [68, 183] on div "Corner" at bounding box center [65, 181] width 121 height 17
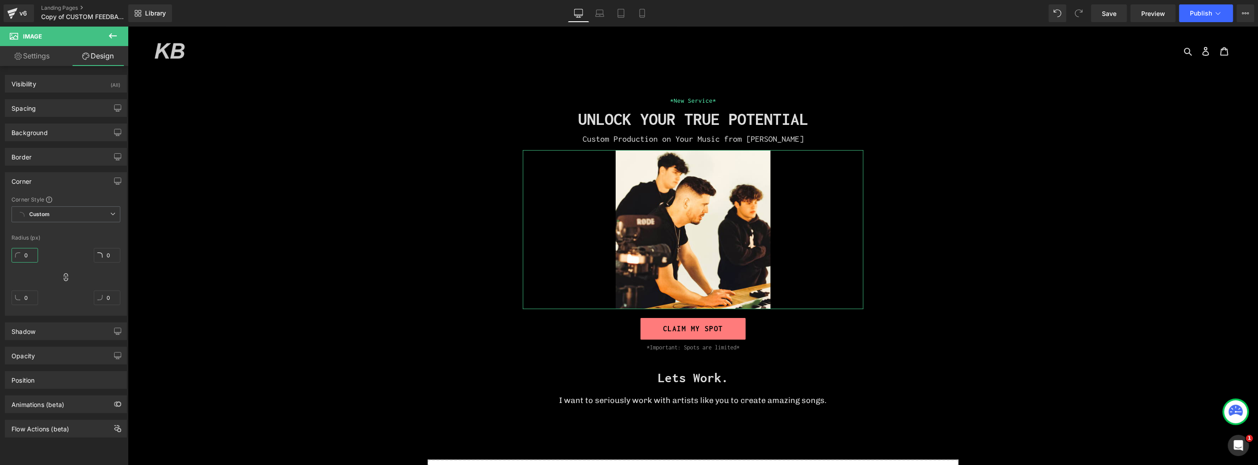
click at [33, 248] on input "0" at bounding box center [25, 255] width 27 height 15
type input "20"
type input "2"
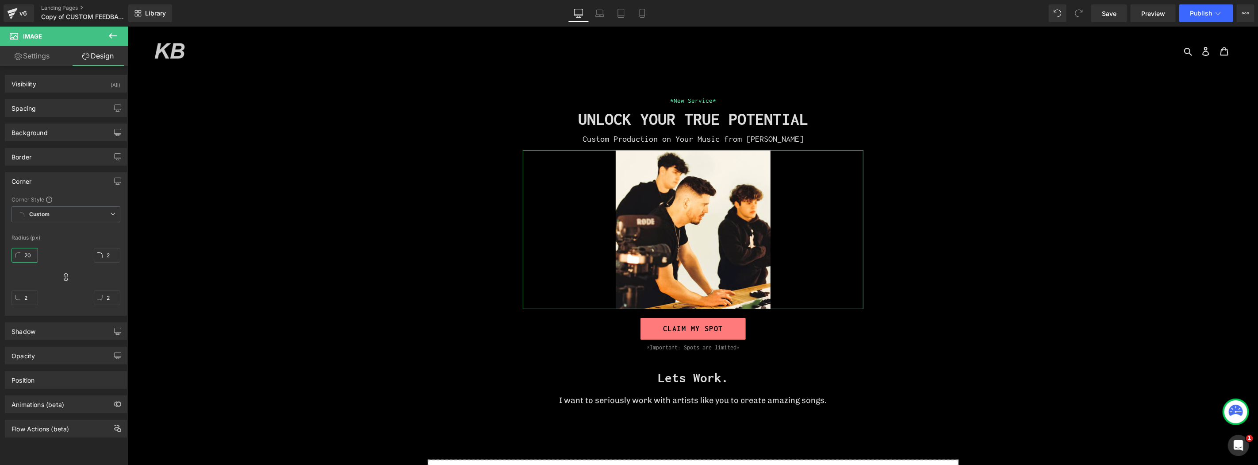
type input "20"
type input "2"
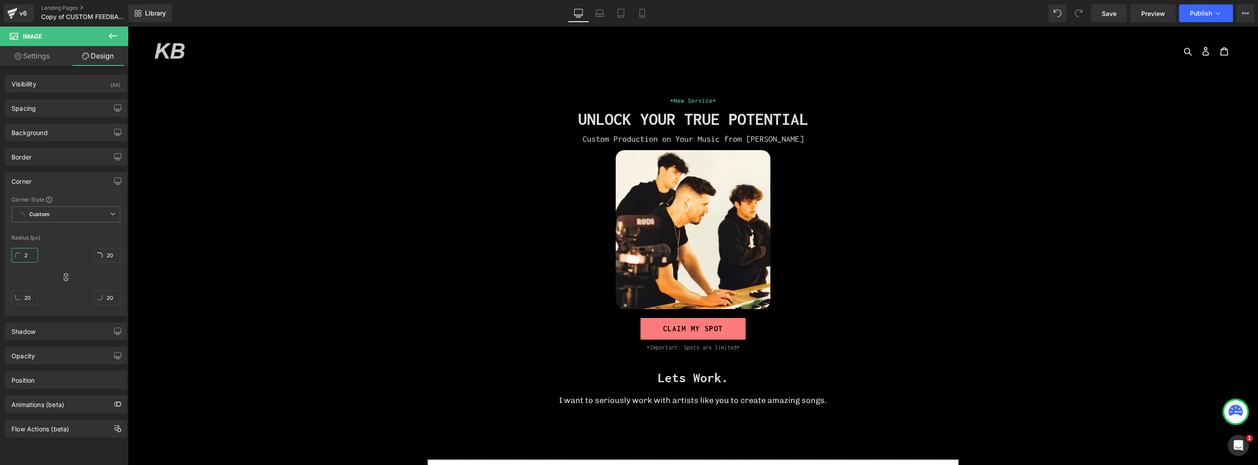
type input "2"
click at [688, 329] on span "Button" at bounding box center [692, 328] width 19 height 11
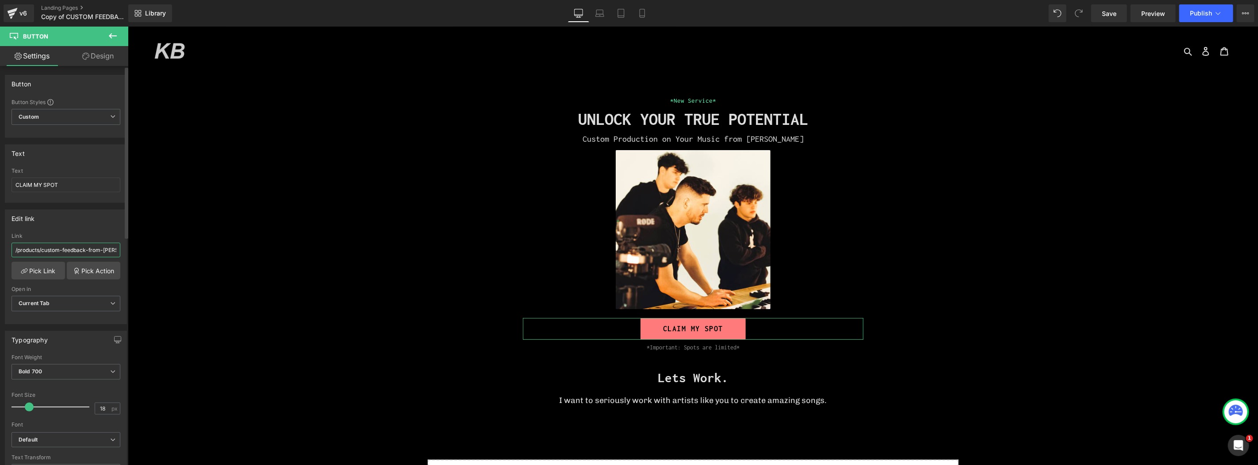
click at [65, 248] on input "/products/custom-feedback-from-[PERSON_NAME]-beats" at bounding box center [66, 249] width 109 height 15
paste input "[URL][DOMAIN_NAME]"
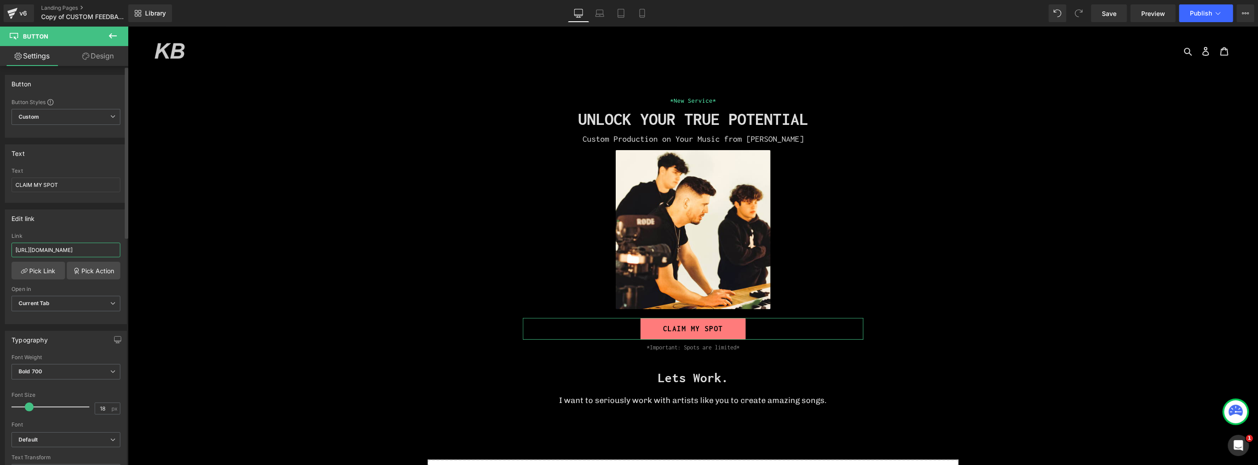
type input "[URL][DOMAIN_NAME]"
click at [78, 224] on div "Edit link" at bounding box center [65, 218] width 121 height 17
click at [1118, 11] on link "Save" at bounding box center [1110, 13] width 36 height 18
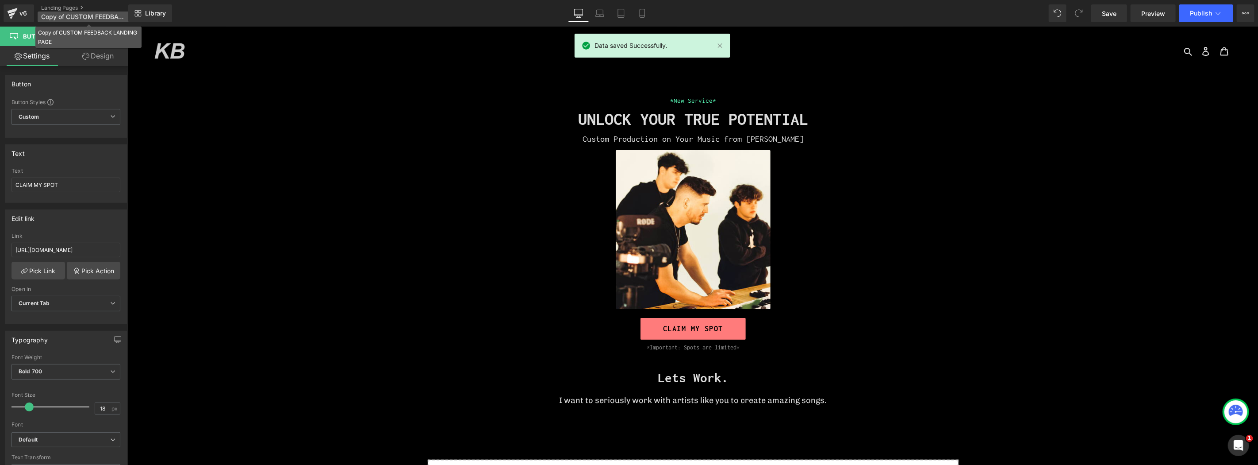
click at [73, 15] on span "Copy of CUSTOM FEEDBACK LANDING PAGE" at bounding box center [83, 16] width 85 height 7
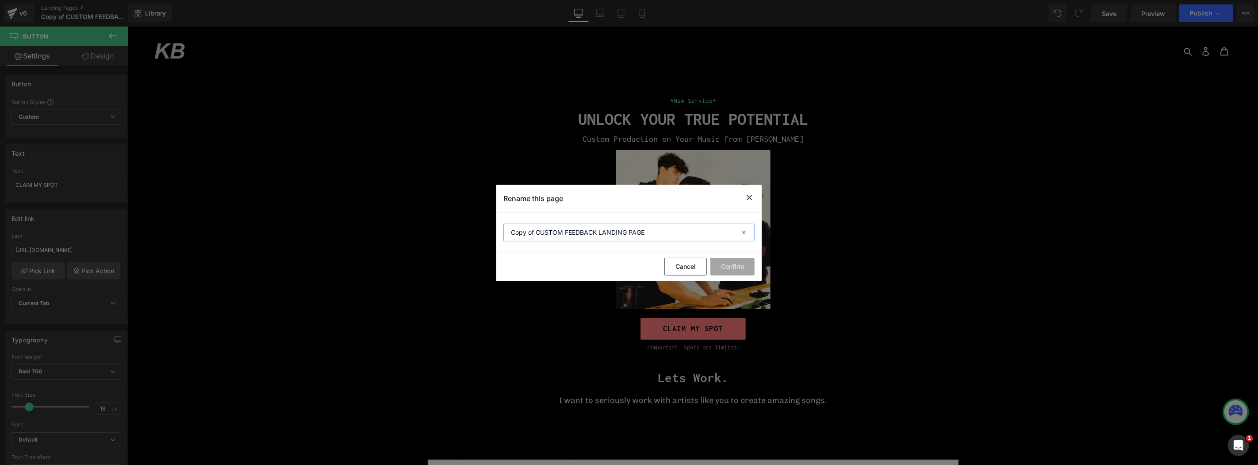
click at [560, 235] on input "Copy of CUSTOM FEEDBACK LANDING PAGE" at bounding box center [629, 232] width 251 height 18
type input "Custom Production!"
click at [731, 262] on button "Confirm" at bounding box center [733, 267] width 44 height 18
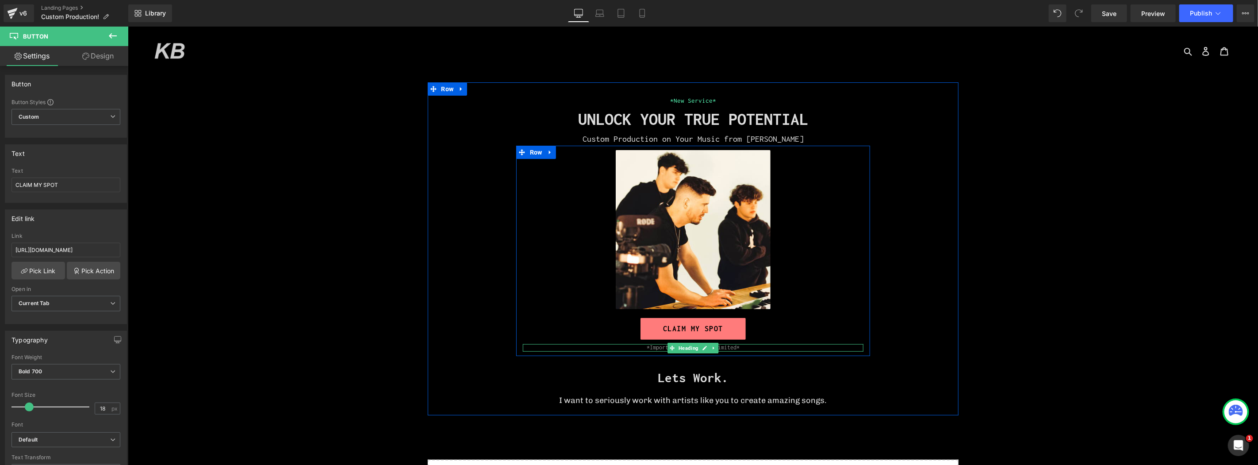
drag, startPoint x: 683, startPoint y: 345, endPoint x: 697, endPoint y: 355, distance: 17.7
click at [683, 343] on span "Heading" at bounding box center [688, 347] width 23 height 11
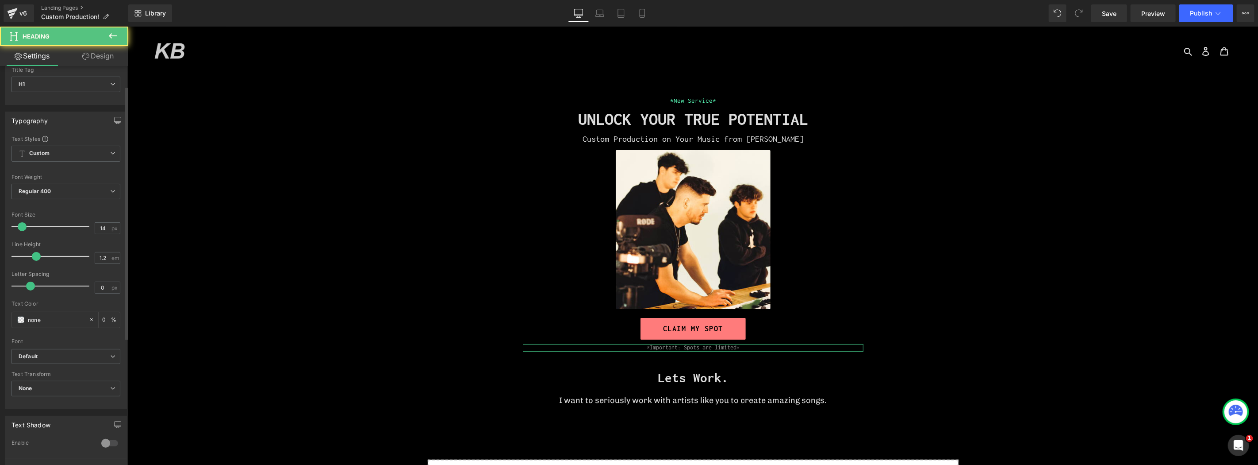
scroll to position [49, 0]
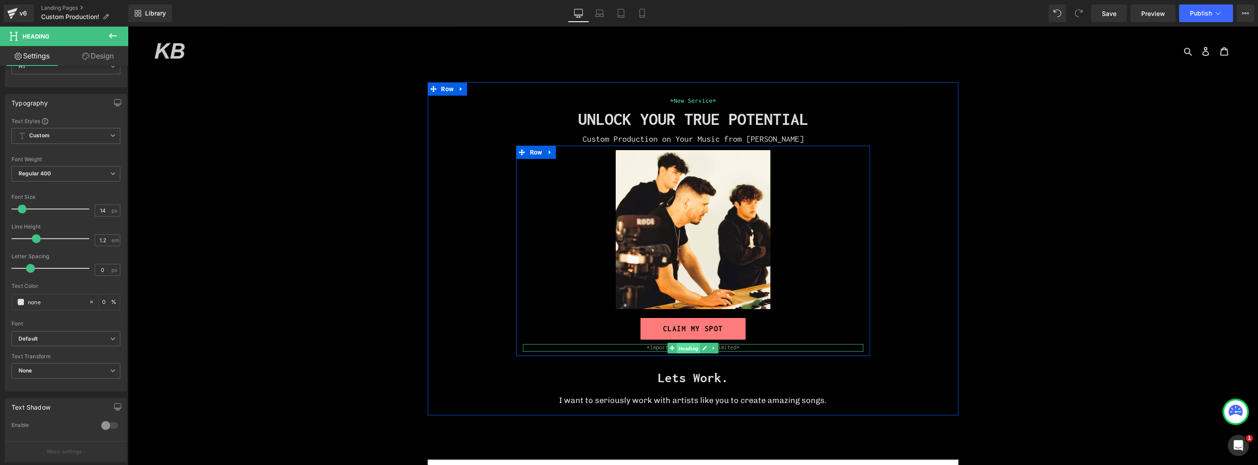
click at [688, 346] on span "Heading" at bounding box center [688, 347] width 23 height 11
click at [700, 346] on link at bounding box center [704, 347] width 9 height 11
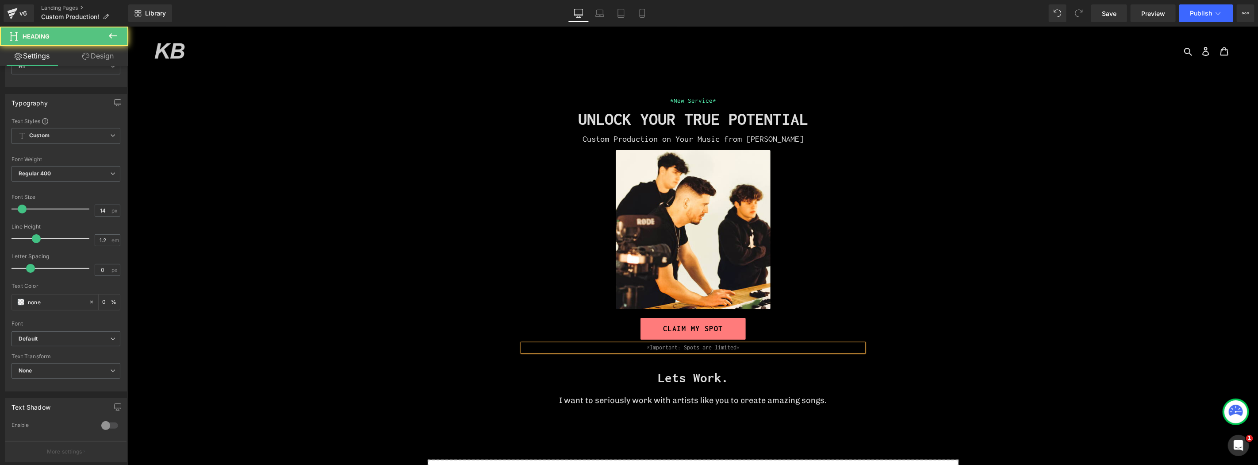
click at [698, 346] on span "*Important: Spots are limited*" at bounding box center [692, 346] width 93 height 7
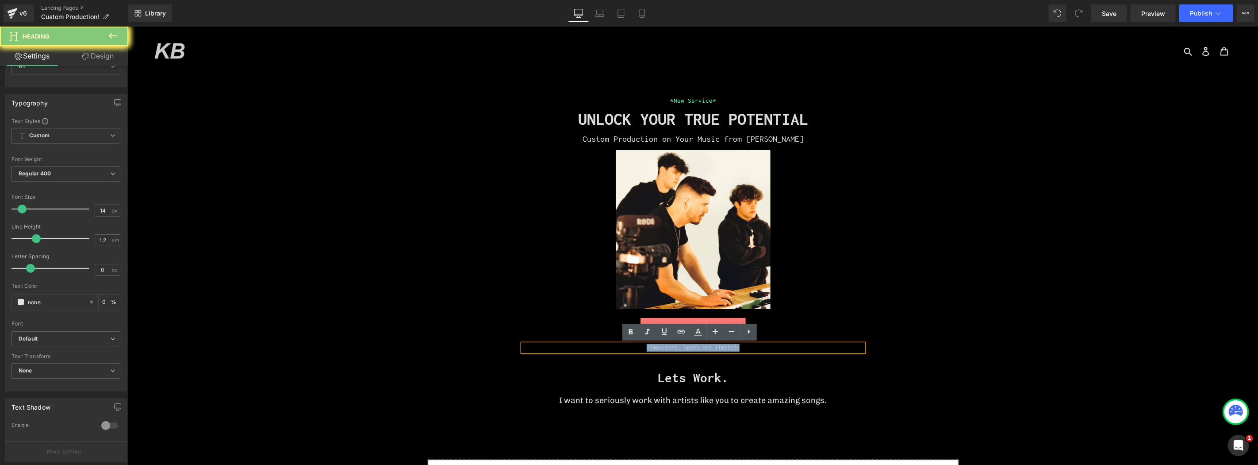
click at [698, 346] on span "*Important: Spots are limited*" at bounding box center [692, 346] width 93 height 7
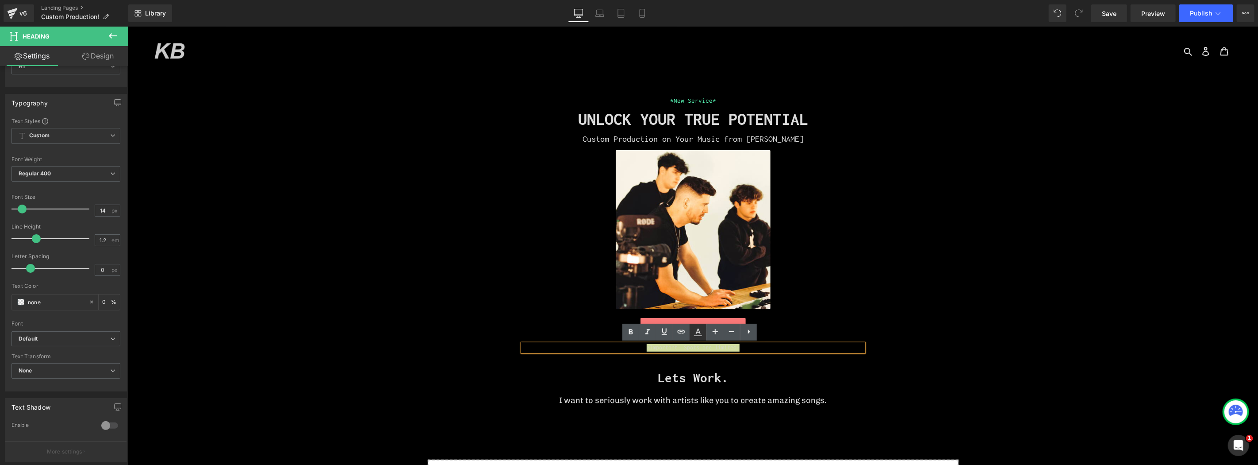
click at [698, 335] on icon at bounding box center [698, 335] width 8 height 1
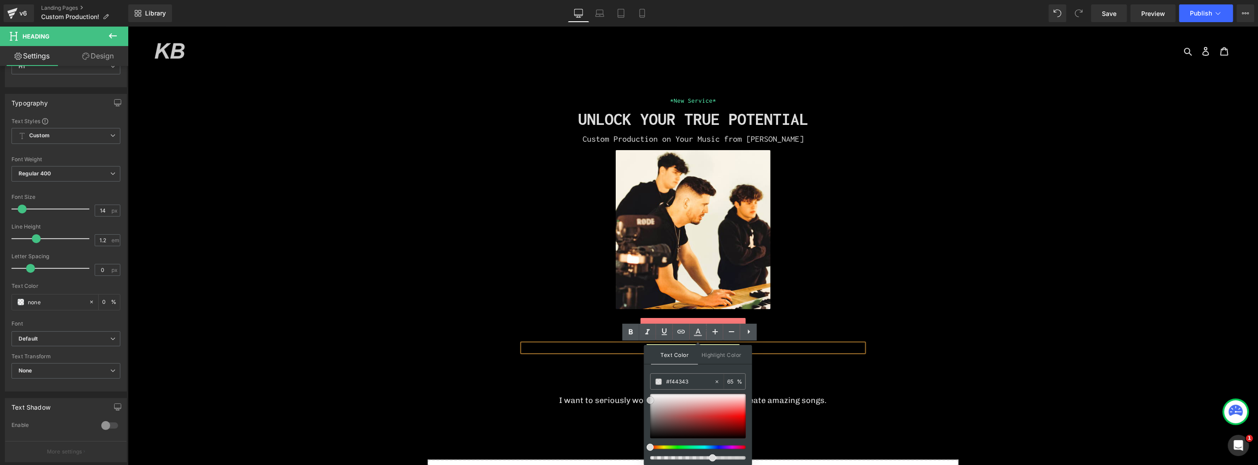
type input "#f74040"
drag, startPoint x: 739, startPoint y: 412, endPoint x: 749, endPoint y: 412, distance: 10.2
click at [746, 412] on div at bounding box center [698, 416] width 96 height 44
type input "#f90000"
drag, startPoint x: 864, startPoint y: 439, endPoint x: 755, endPoint y: 417, distance: 110.6
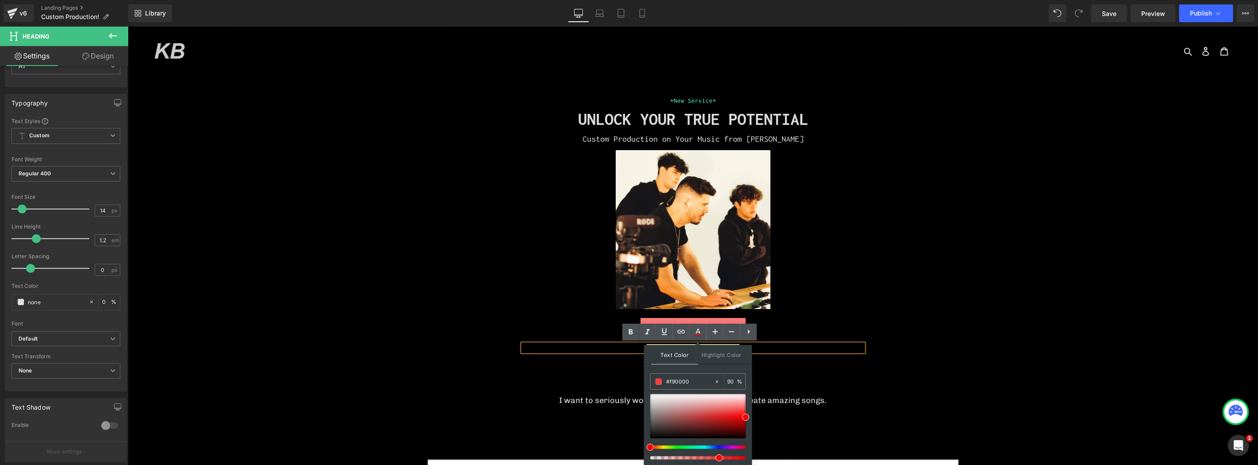
type input "99"
drag, startPoint x: 840, startPoint y: 483, endPoint x: 755, endPoint y: 442, distance: 94.2
type input "#f98080"
type input "100"
type input "#fe5757"
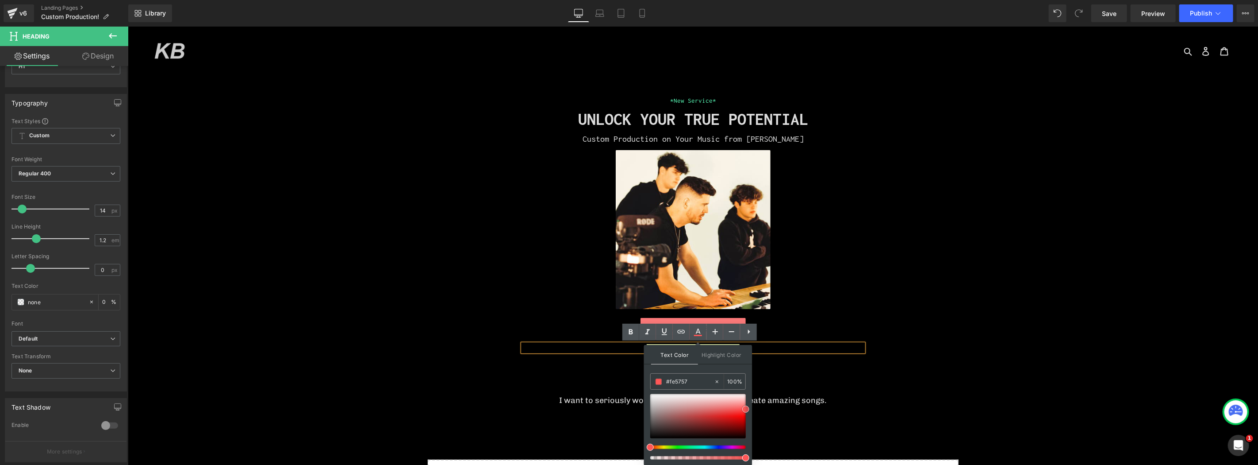
drag, startPoint x: 738, startPoint y: 406, endPoint x: 634, endPoint y: 382, distance: 106.7
click at [751, 409] on div "Text Color Highlight Color rgba(254, 87, 87, 1) #fe5757 100 % none 0 %" at bounding box center [698, 405] width 108 height 120
click at [950, 364] on div "*New Service* Heading UNLOCK YOUR TRUE POTENTIAL Heading Custom Production on Y…" at bounding box center [693, 252] width 531 height 315
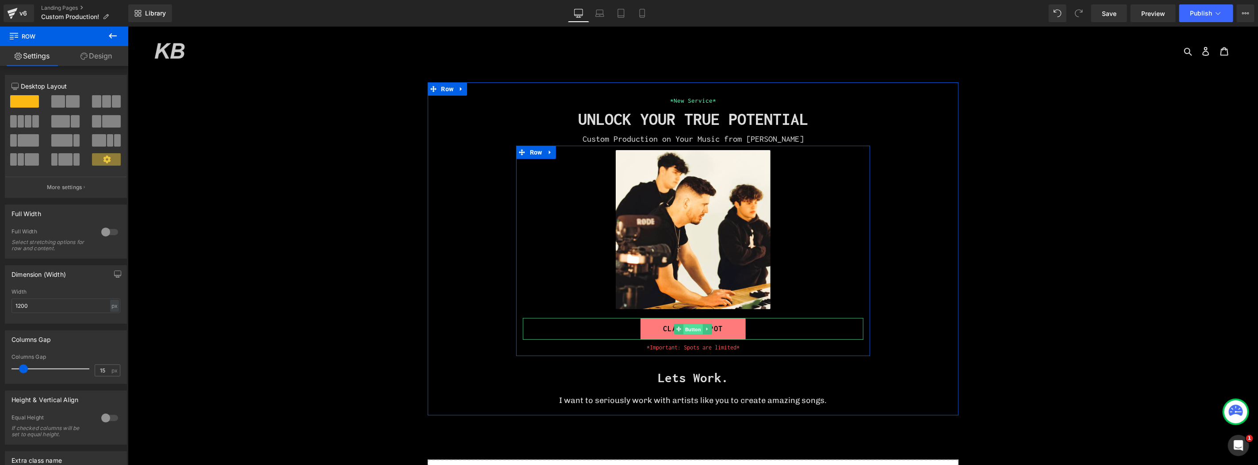
click at [691, 327] on span "Button" at bounding box center [692, 328] width 19 height 11
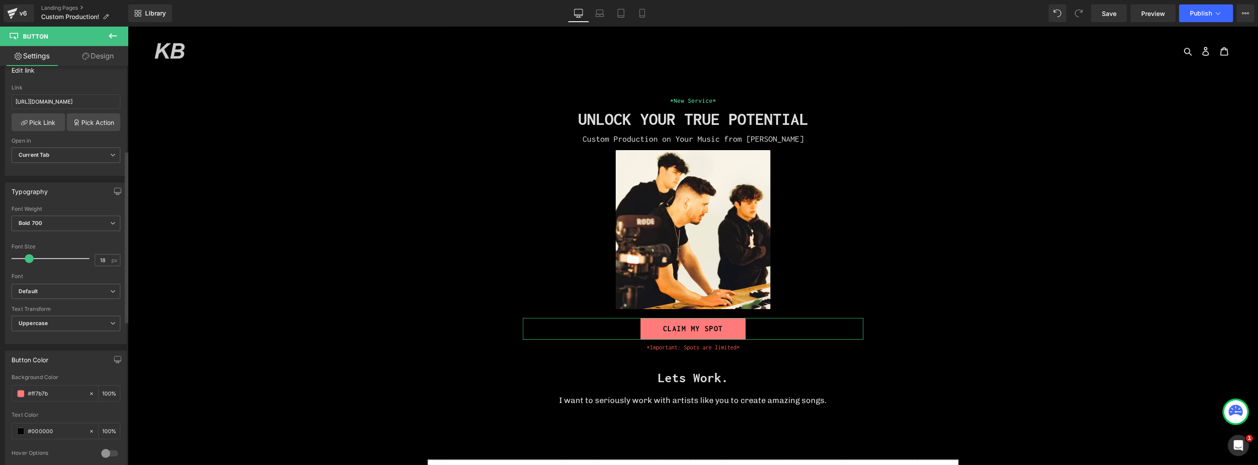
scroll to position [196, 0]
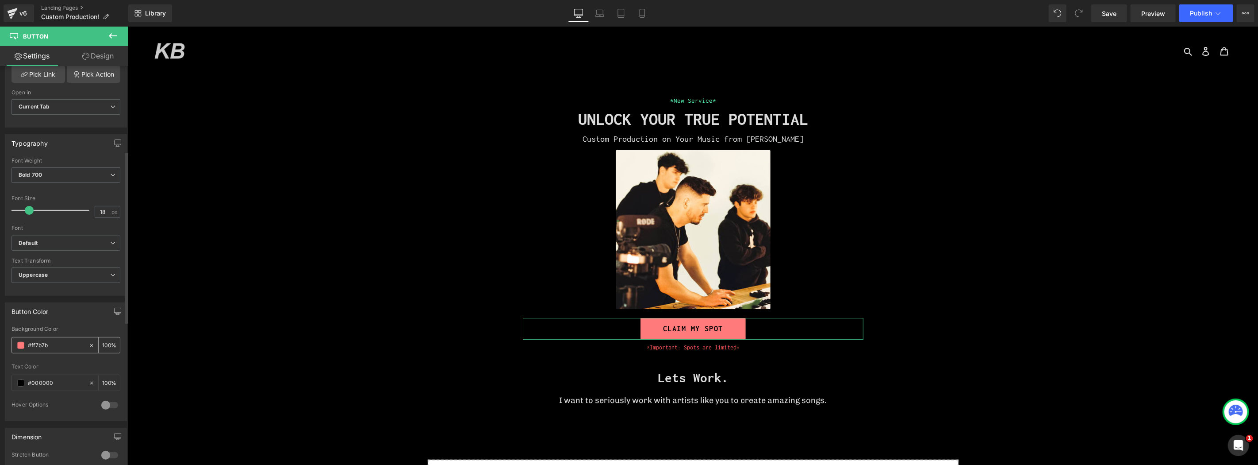
click at [19, 345] on span at bounding box center [20, 345] width 7 height 7
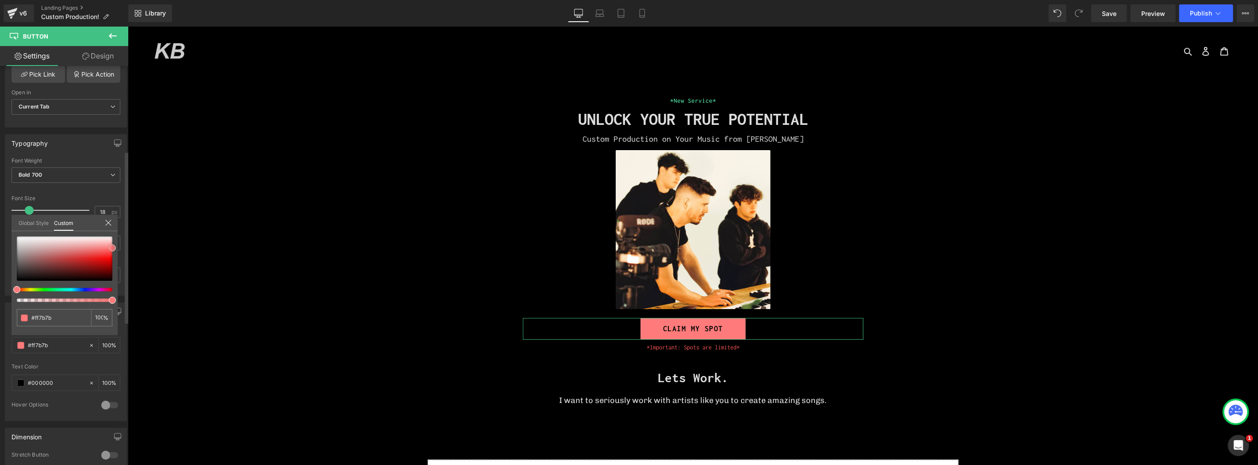
type input "#fa3d3d"
type input "#fe3e3e"
type input "#ff3d3d"
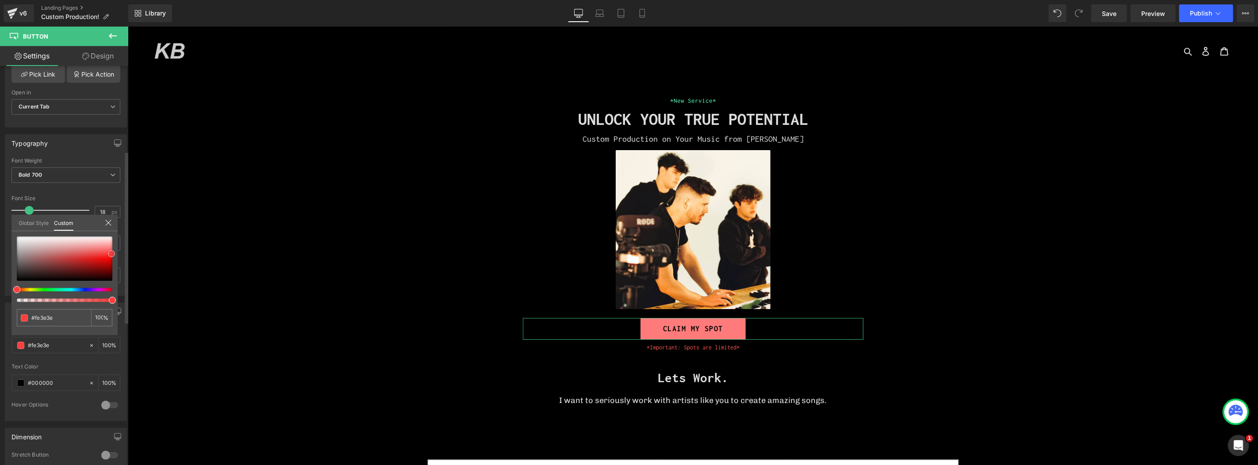
type input "#ff3d3d"
type input "#fe3838"
type input "#fe4848"
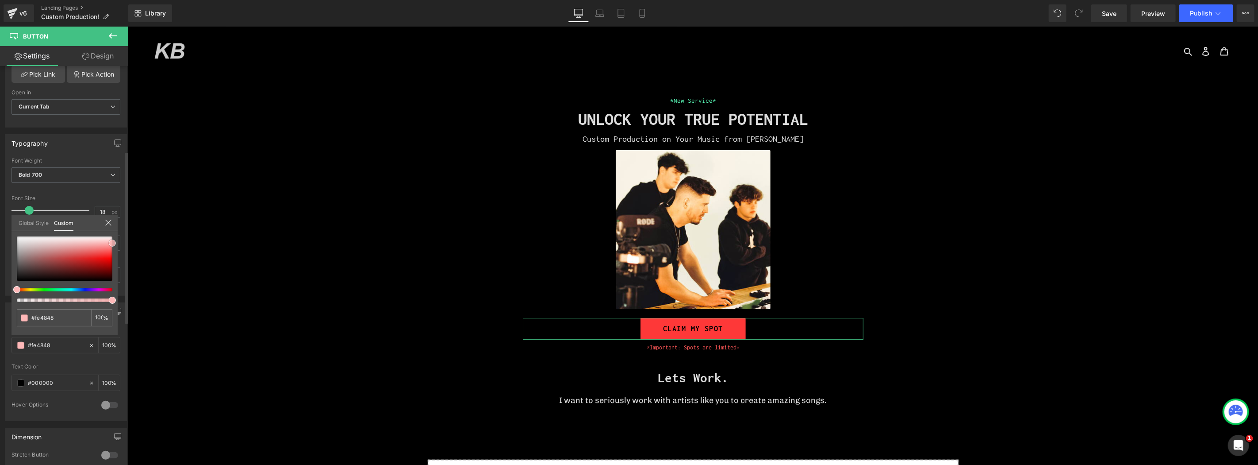
type input "#feadad"
type input "#fec2c2"
type input "#fdaeae"
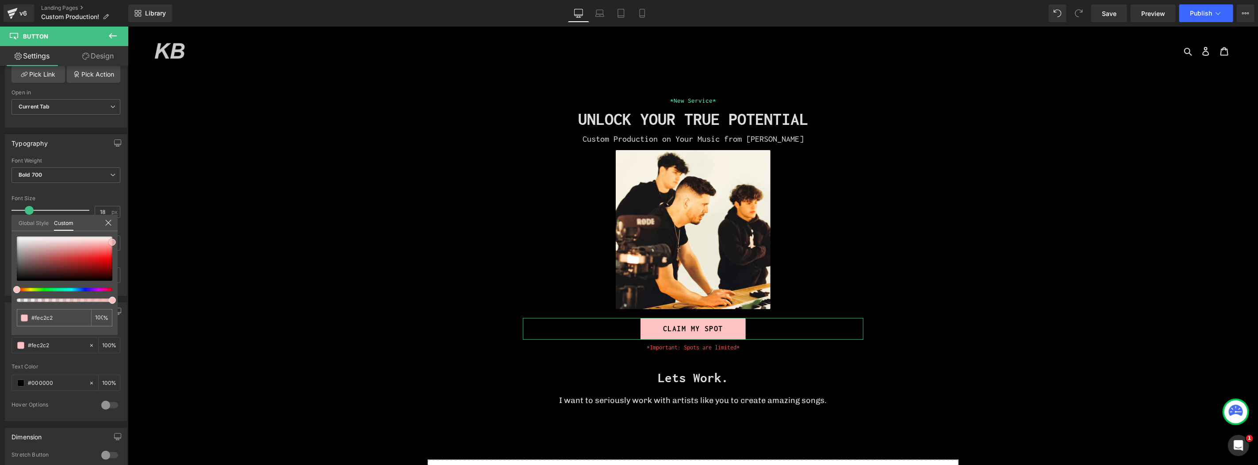
type input "#fdaeae"
drag, startPoint x: 239, startPoint y: 279, endPoint x: 133, endPoint y: 262, distance: 107.7
type input "#f71b1b"
type input "#fb2626"
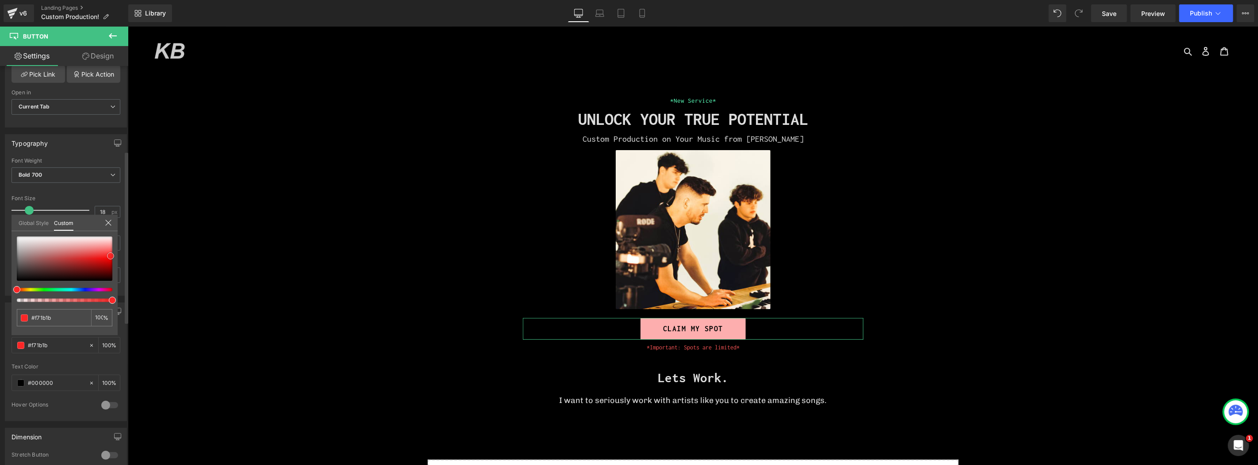
type input "#fb2626"
type input "#fd2424"
type input "#fd2e2e"
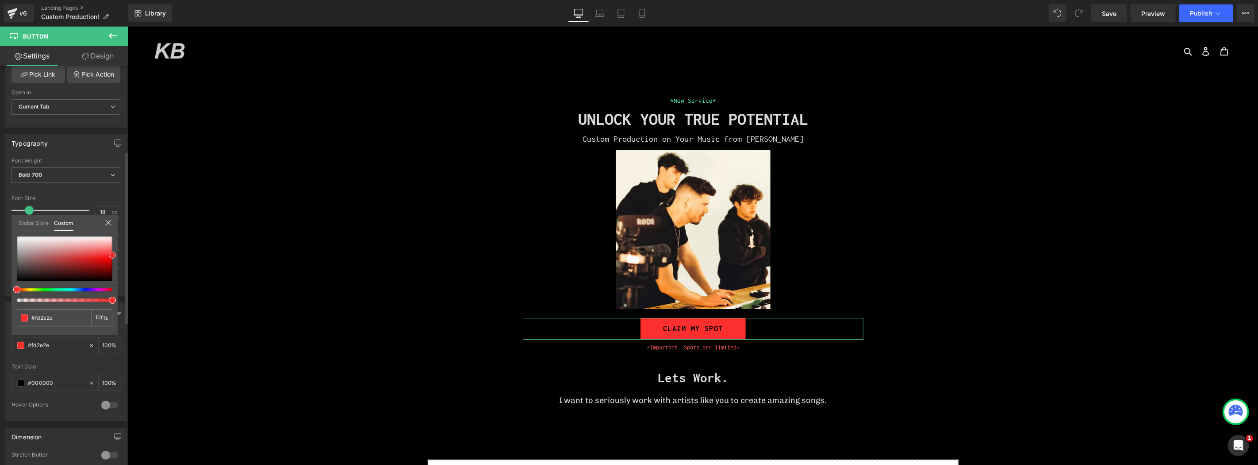
click at [112, 254] on div at bounding box center [65, 258] width 96 height 44
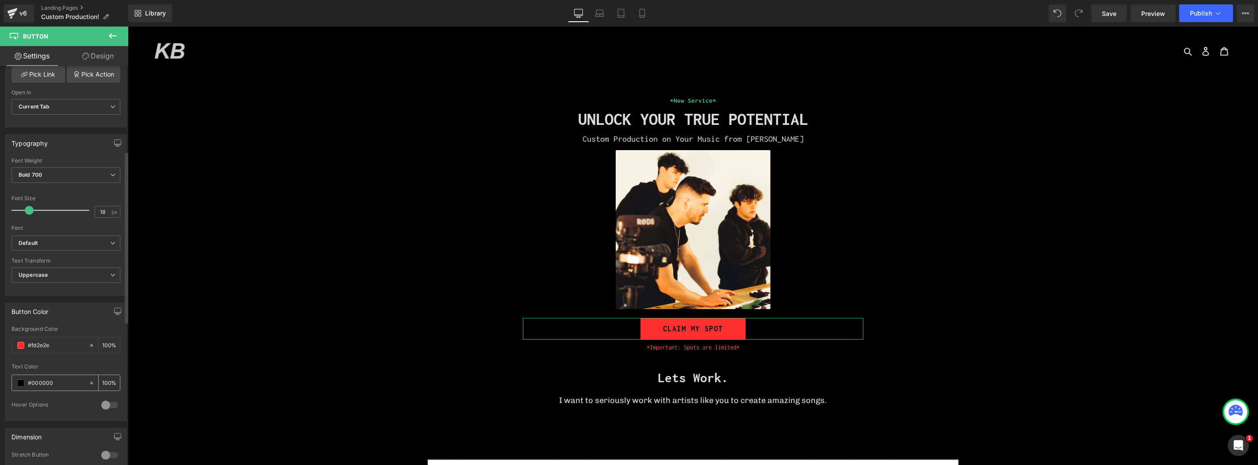
click at [20, 381] on span at bounding box center [20, 382] width 7 height 7
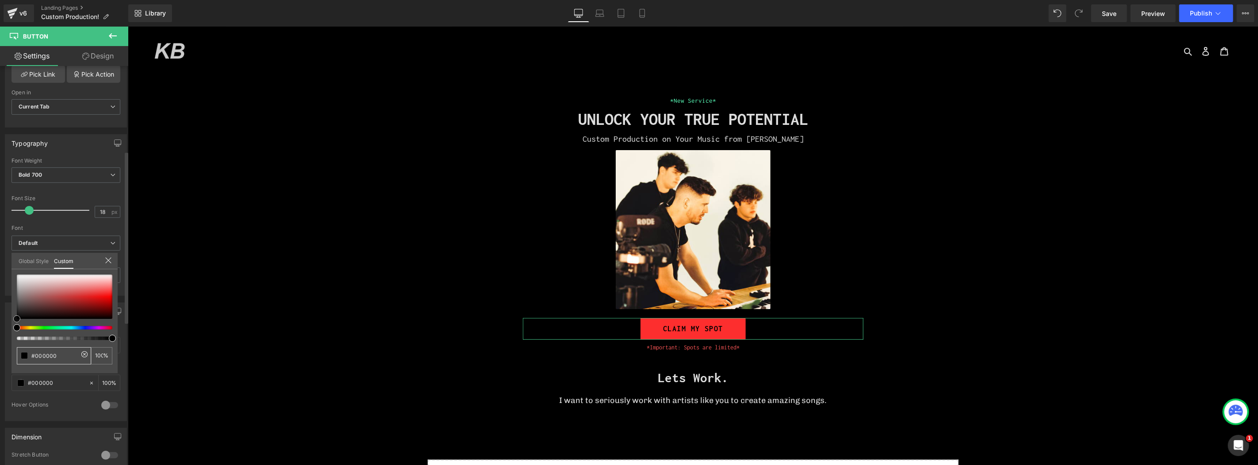
type input "#c05d5d"
type input "#c59a9a"
type input "#f7f7f7"
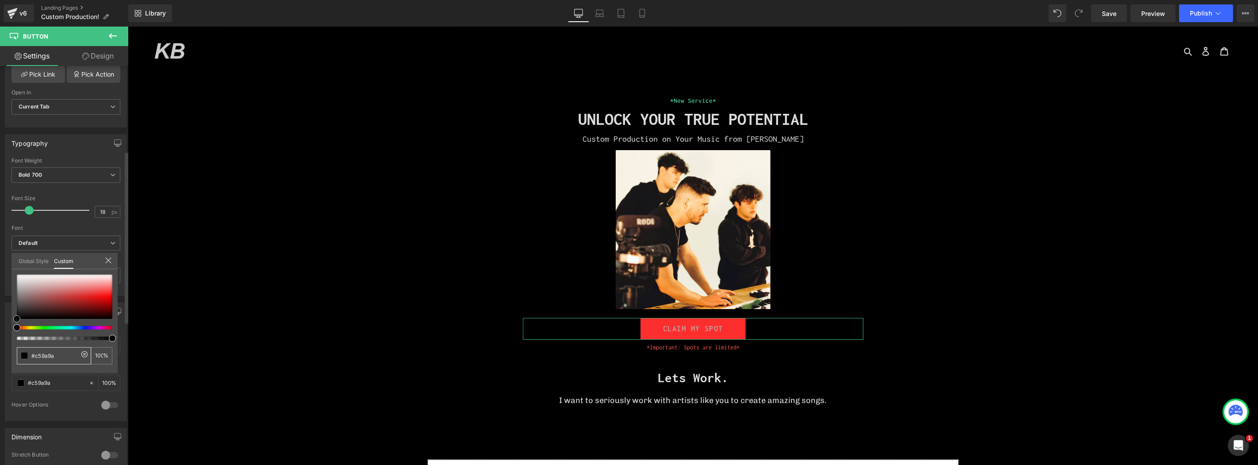
type input "#f7f7f7"
type input "#ffffff"
drag, startPoint x: 41, startPoint y: 288, endPoint x: 0, endPoint y: 262, distance: 48.7
click at [0, 296] on div "Button Color rgba(253, 46, 46, 1) Background Color #fd2e2e 100 % rgba(255, 255,…" at bounding box center [66, 358] width 132 height 125
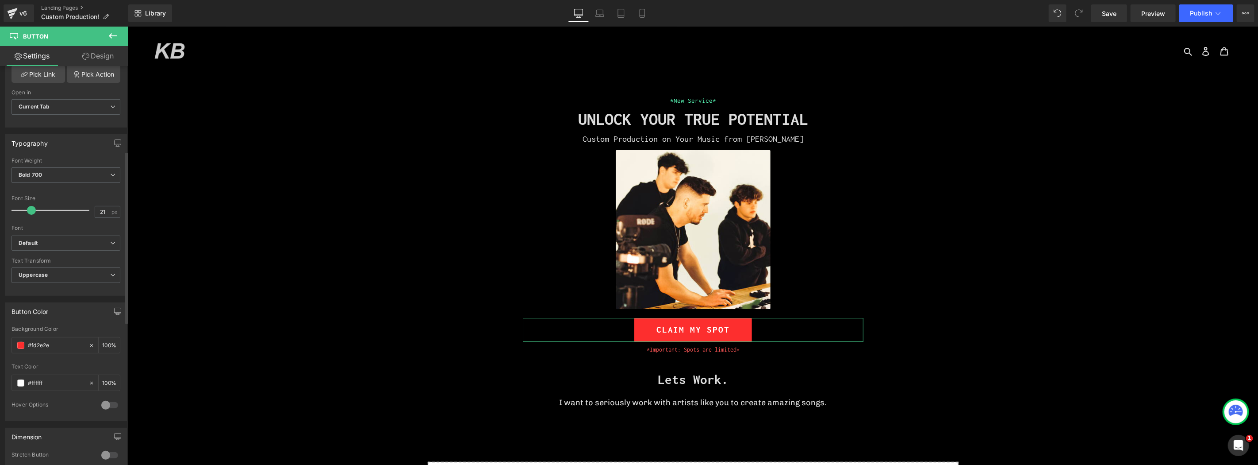
type input "19"
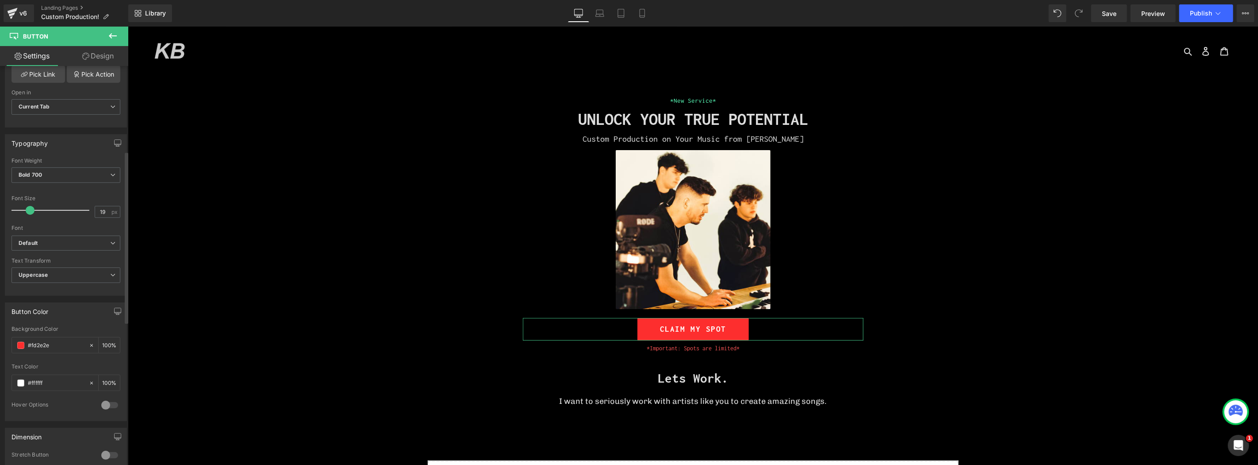
click at [26, 210] on span at bounding box center [30, 210] width 9 height 9
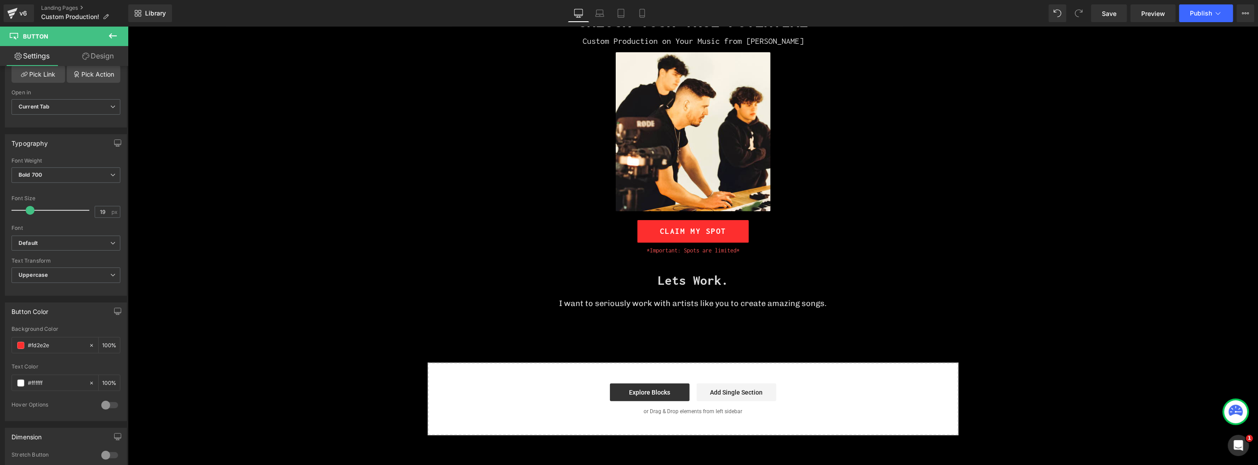
scroll to position [98, 0]
click at [824, 301] on body "Skip to content Just added to your cart Qty: View cart ( ) Continue shopping Su…" at bounding box center [692, 275] width 1131 height 694
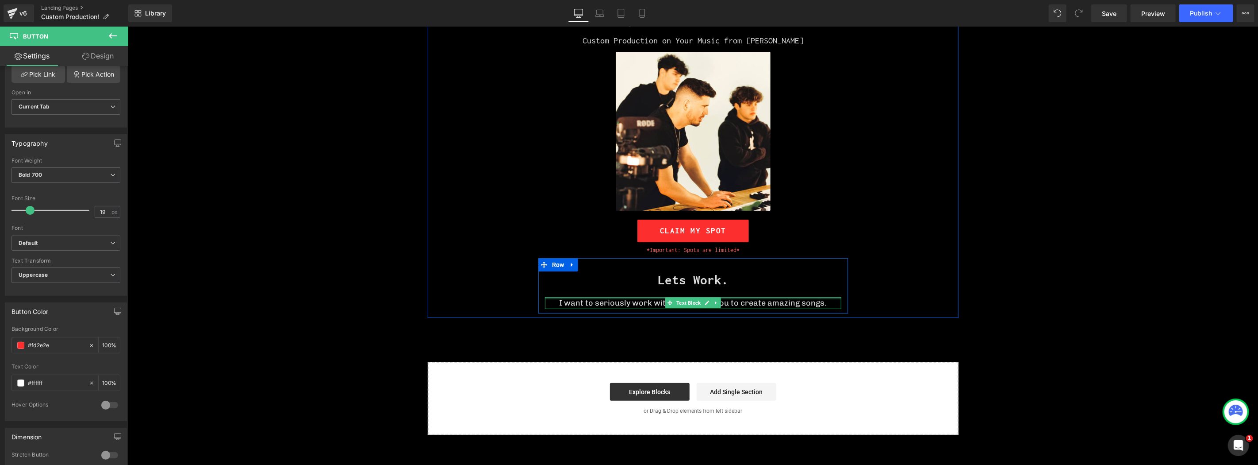
click at [825, 297] on div at bounding box center [693, 297] width 296 height 2
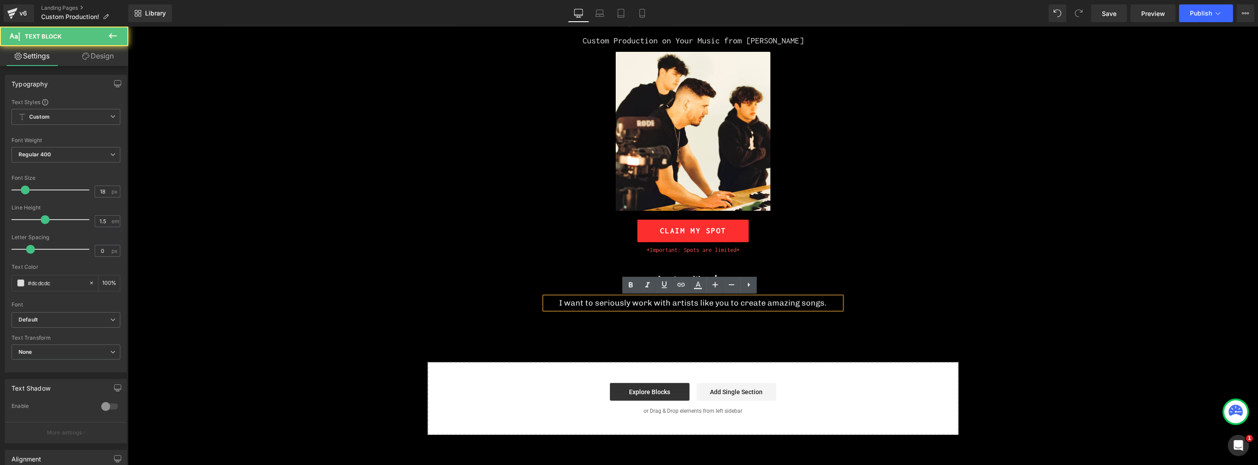
click at [829, 305] on p "I want to seriously work with artists like you to create amazing songs." at bounding box center [693, 302] width 296 height 12
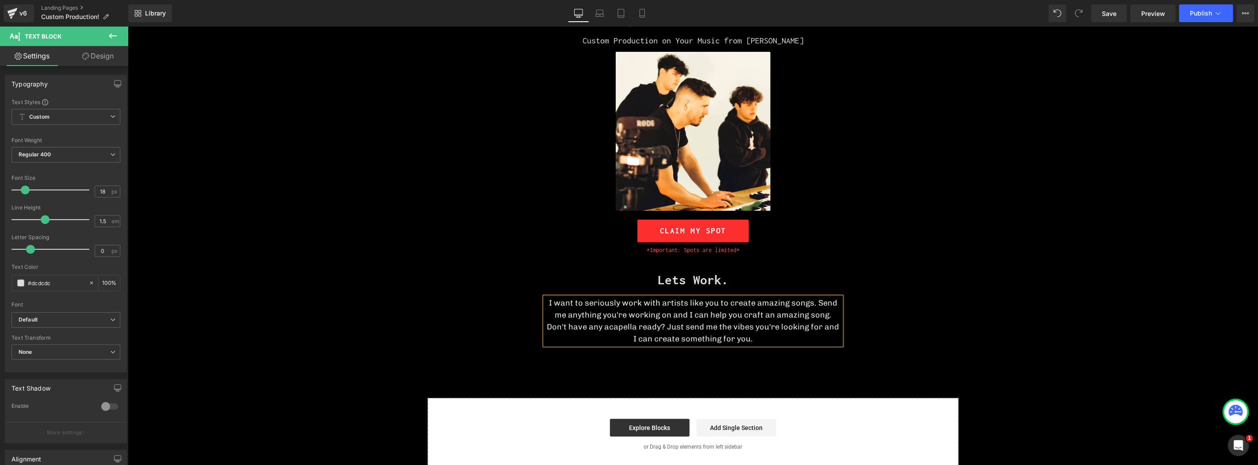
click at [863, 289] on div "*New Service* Heading UNLOCK YOUR TRUE POTENTIAL Heading Custom Production on Y…" at bounding box center [693, 173] width 531 height 352
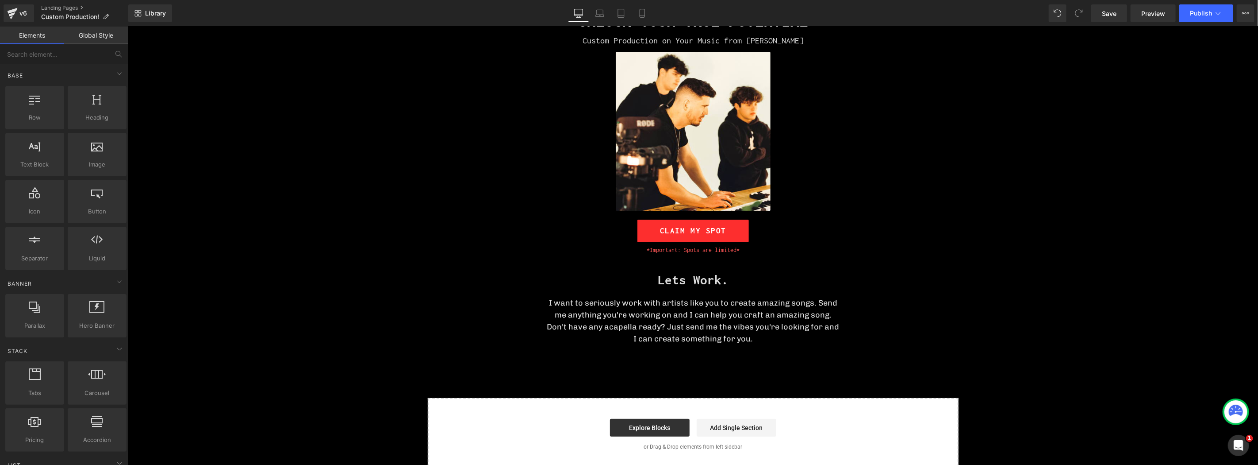
click at [349, 326] on div "*New Service* Heading UNLOCK YOUR TRUE POTENTIAL Heading Custom Production on Y…" at bounding box center [692, 235] width 1131 height 469
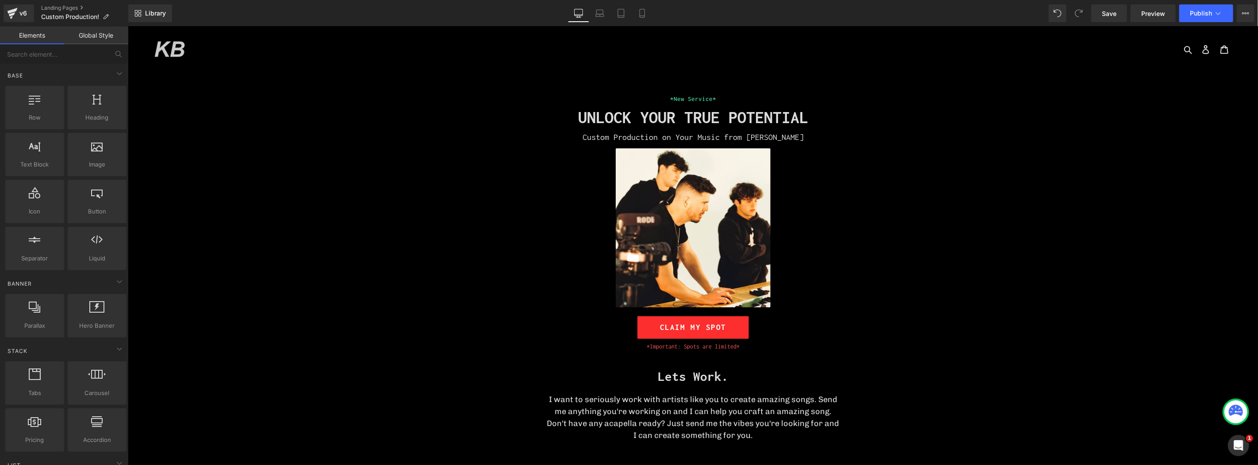
scroll to position [0, 0]
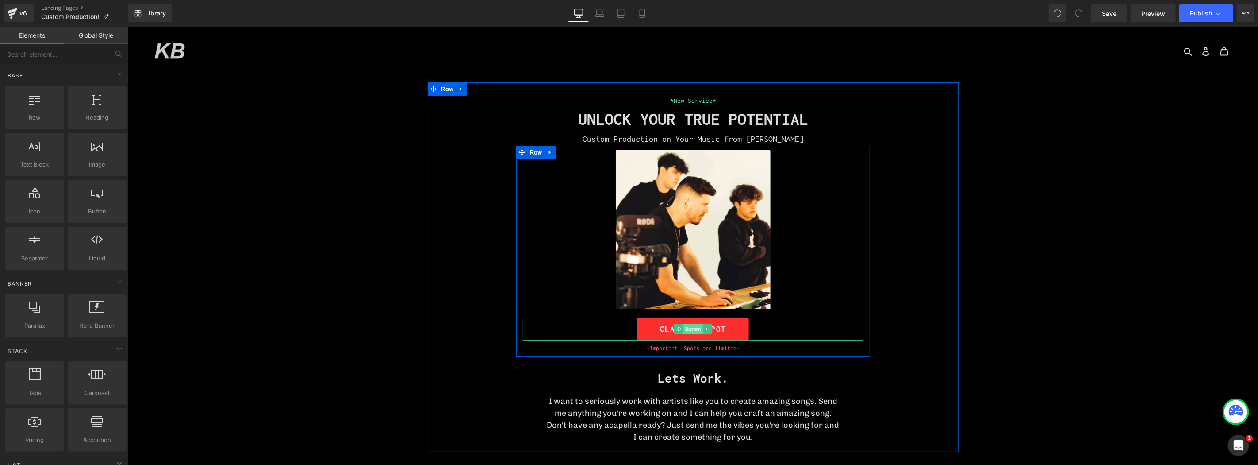
click at [689, 330] on span "Button" at bounding box center [692, 328] width 19 height 11
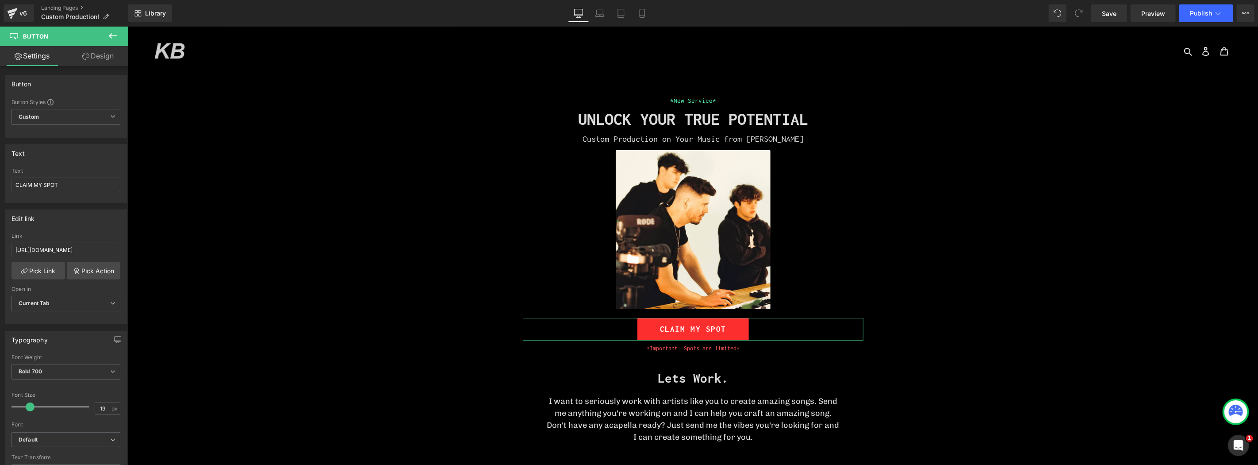
click at [103, 62] on link "Design" at bounding box center [98, 56] width 64 height 20
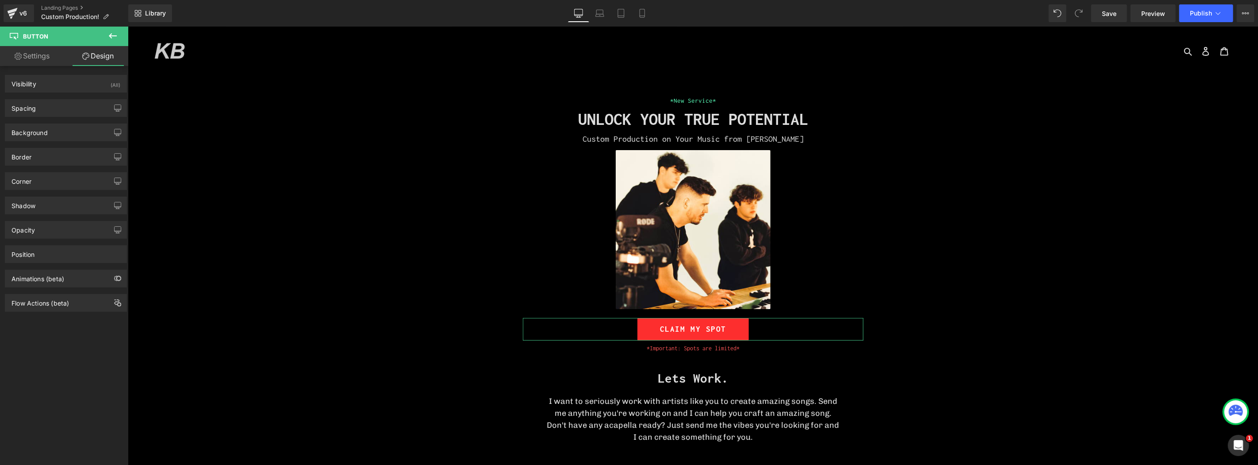
type input "2"
drag, startPoint x: 63, startPoint y: 152, endPoint x: 65, endPoint y: 167, distance: 15.1
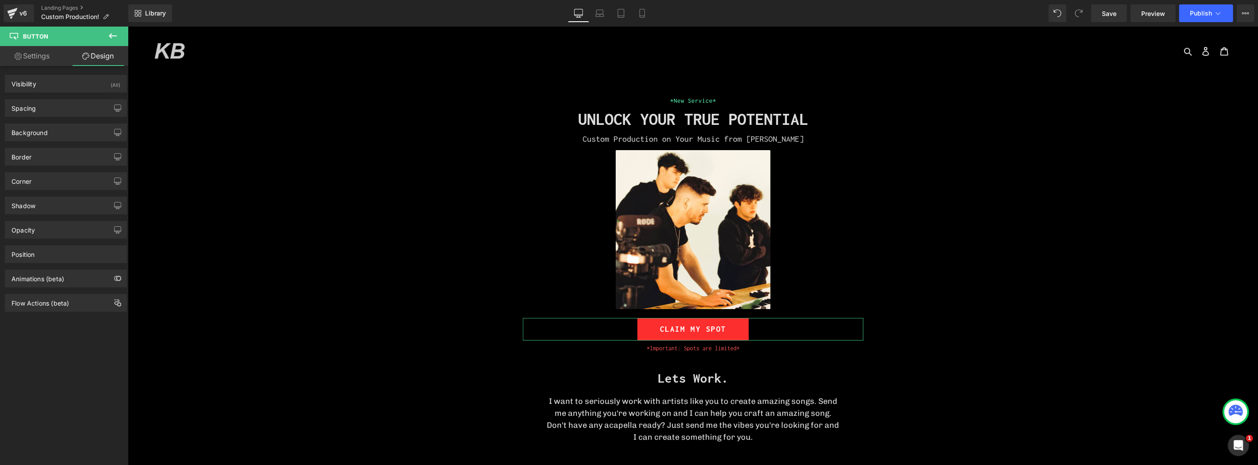
click at [63, 152] on div "Border" at bounding box center [65, 156] width 121 height 17
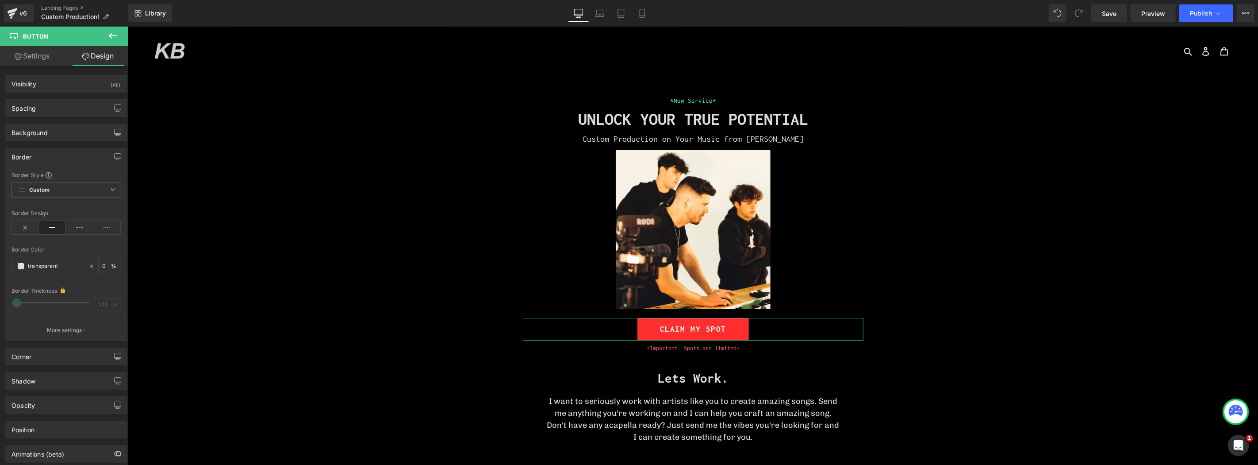
click at [58, 154] on div "Border" at bounding box center [65, 156] width 121 height 17
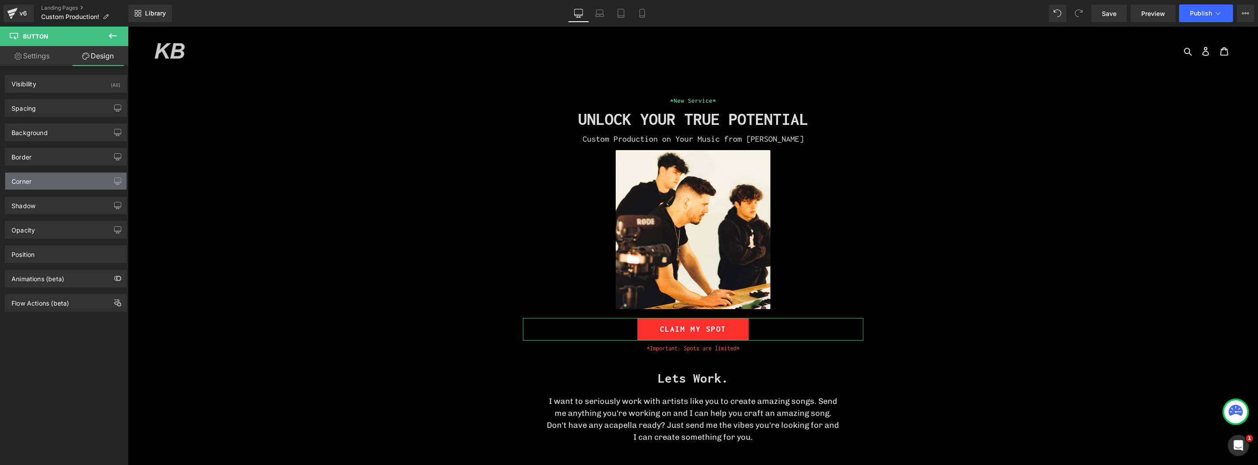
click at [38, 184] on div "Corner" at bounding box center [65, 181] width 121 height 17
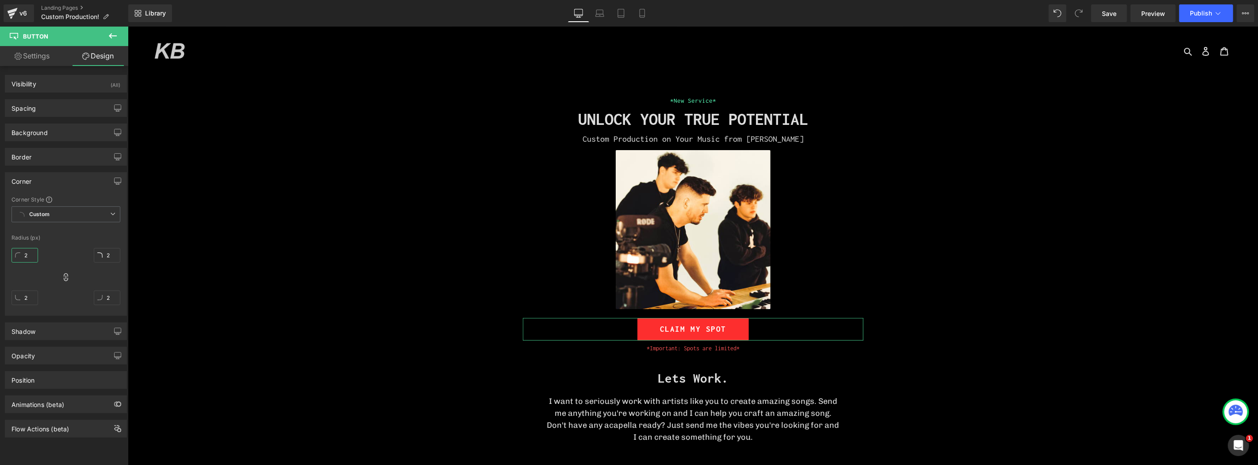
click at [24, 250] on input "2" at bounding box center [25, 255] width 27 height 15
type input "10"
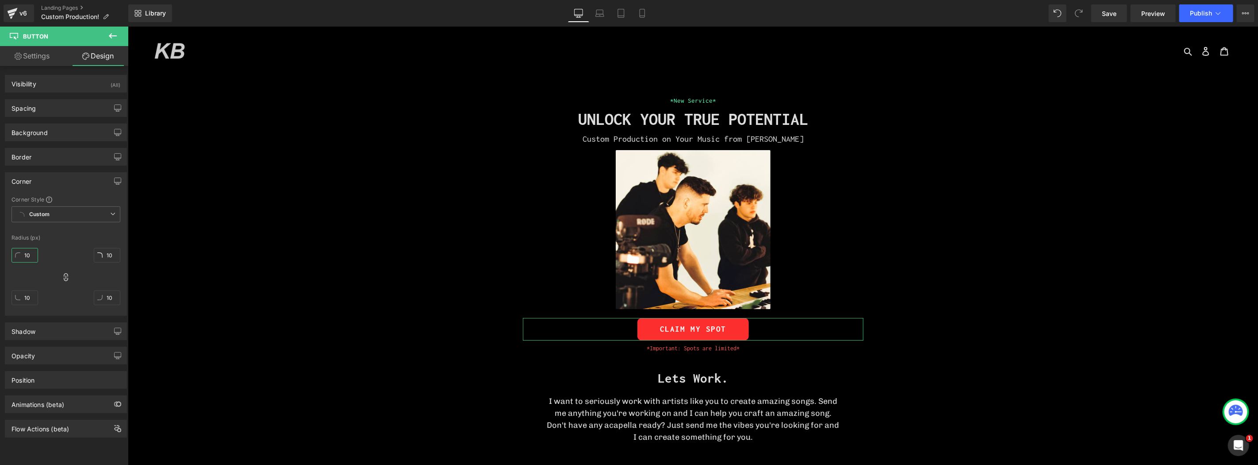
type input "1"
type input "2"
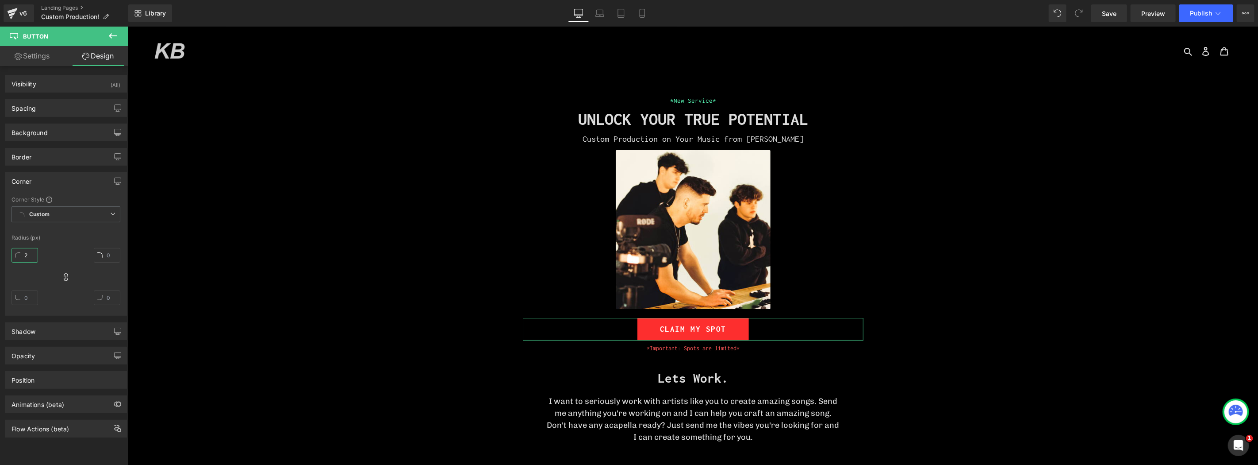
type input "2"
type input "20"
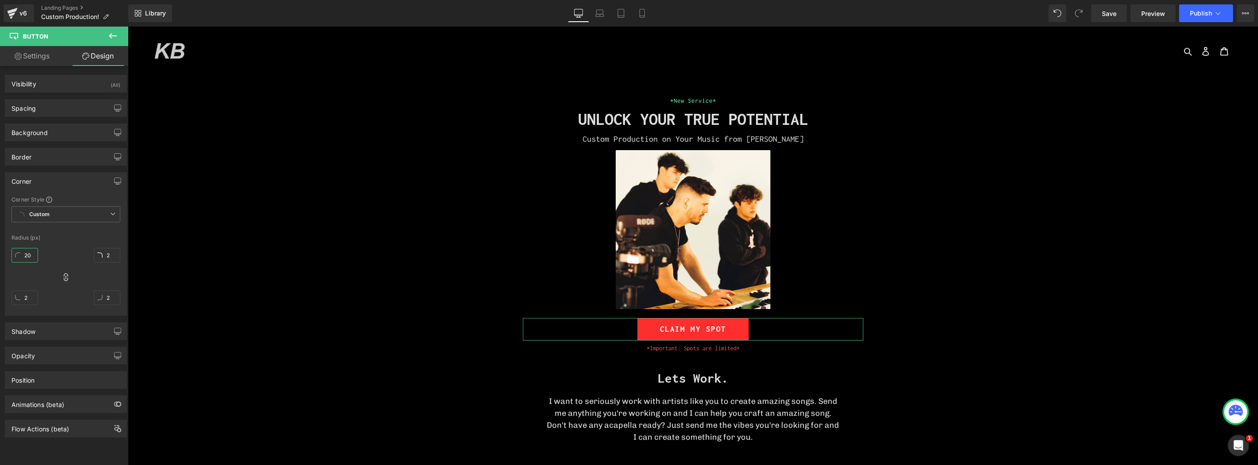
type input "20"
type input "2"
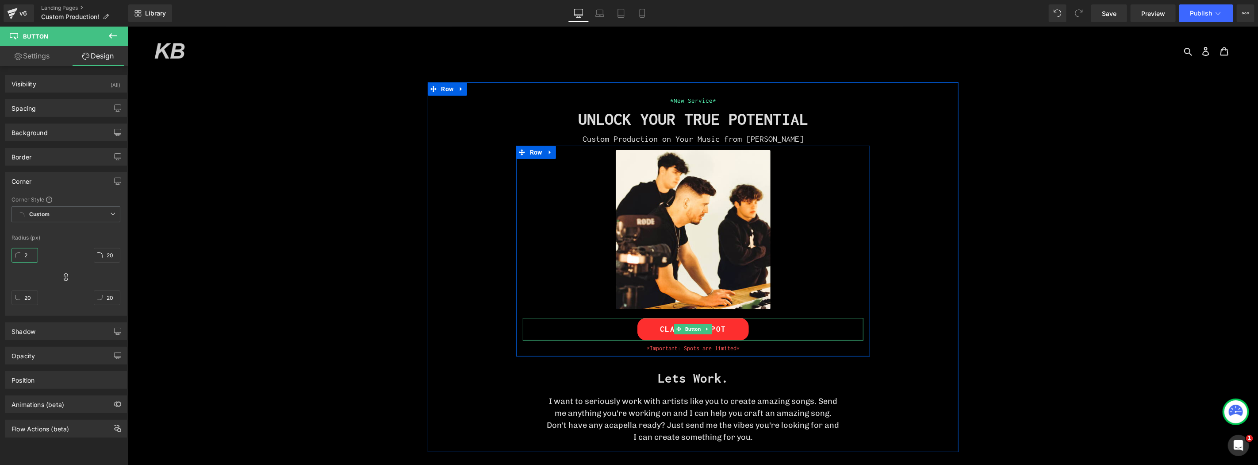
type input "2"
click at [692, 325] on span "Button" at bounding box center [692, 328] width 19 height 11
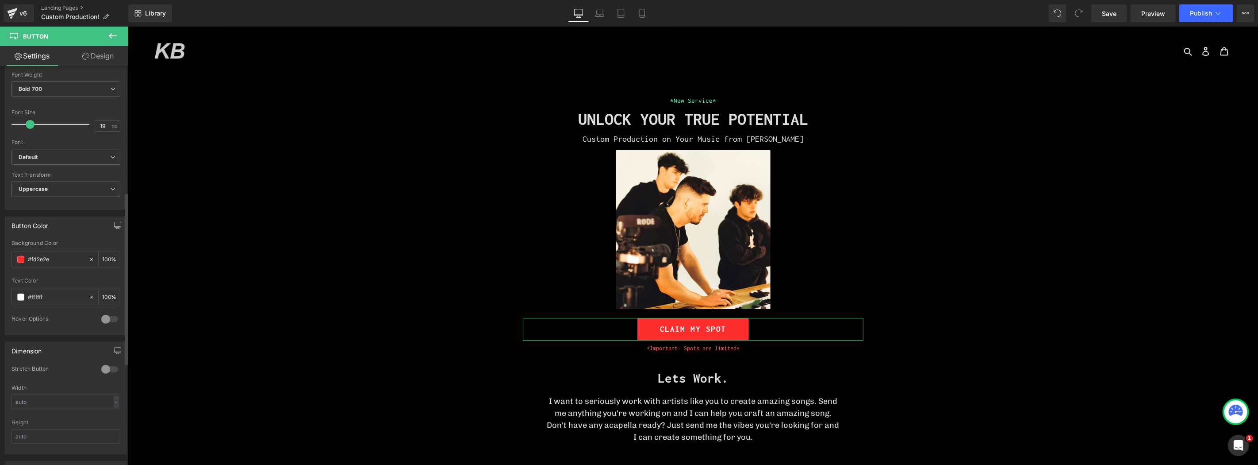
scroll to position [295, 0]
click at [108, 360] on div at bounding box center [109, 357] width 21 height 14
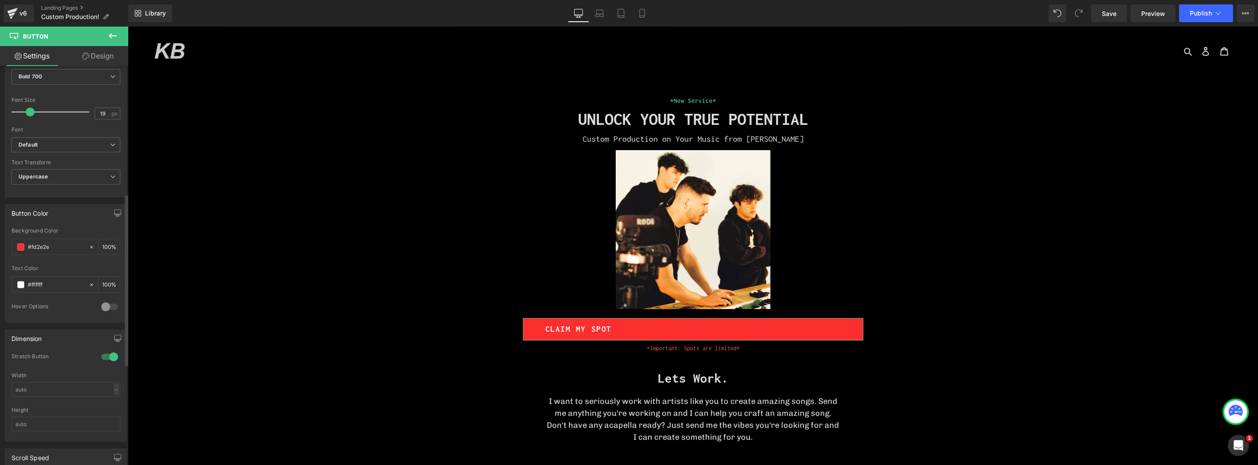
click at [108, 357] on div at bounding box center [109, 357] width 21 height 14
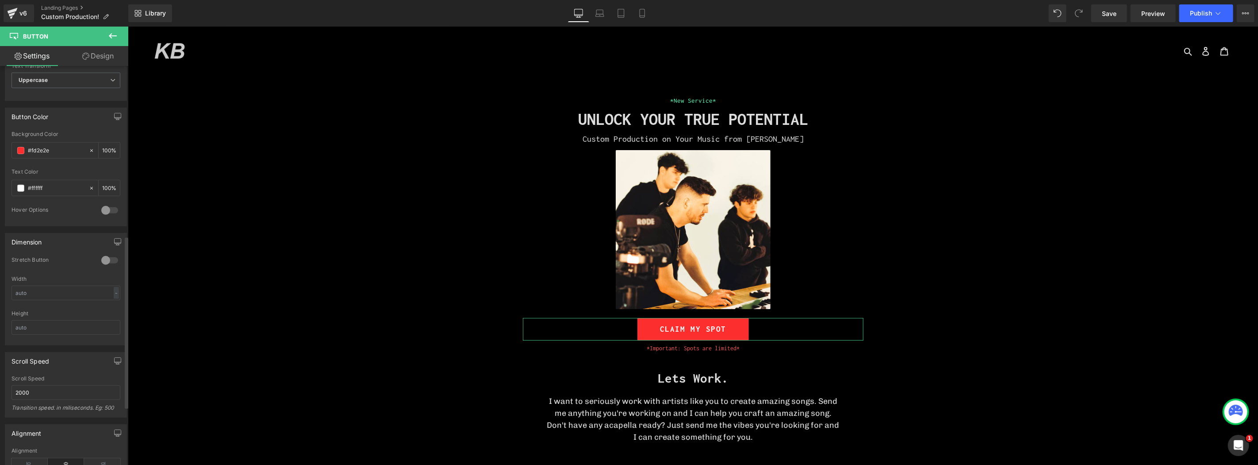
scroll to position [393, 0]
click at [54, 290] on input "text" at bounding box center [66, 291] width 109 height 15
click at [114, 293] on div "-" at bounding box center [116, 291] width 5 height 12
drag, startPoint x: 111, startPoint y: 317, endPoint x: 50, endPoint y: 289, distance: 66.7
click at [110, 317] on li "px" at bounding box center [114, 317] width 11 height 13
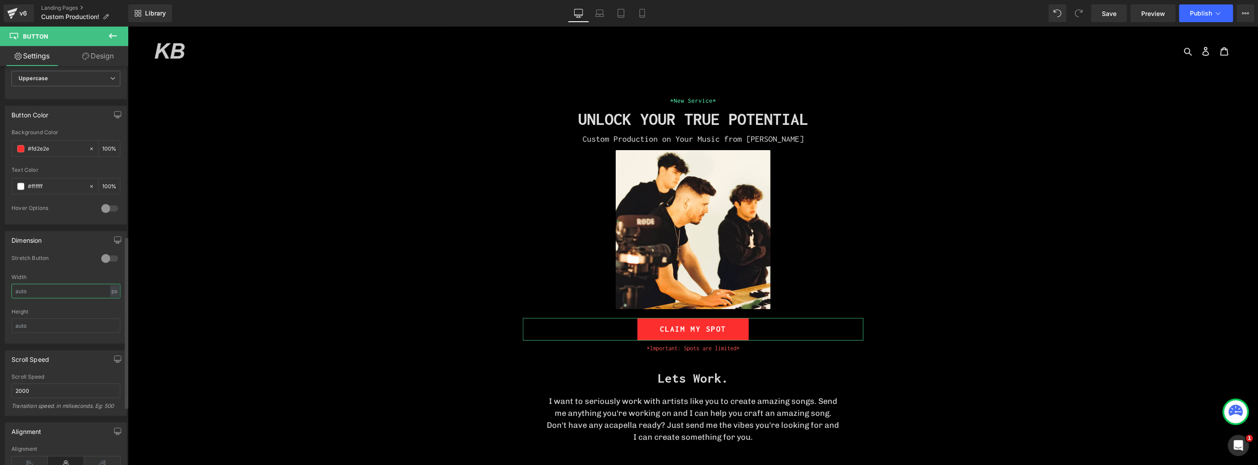
click at [50, 289] on input "text" at bounding box center [66, 291] width 109 height 15
type input "5"
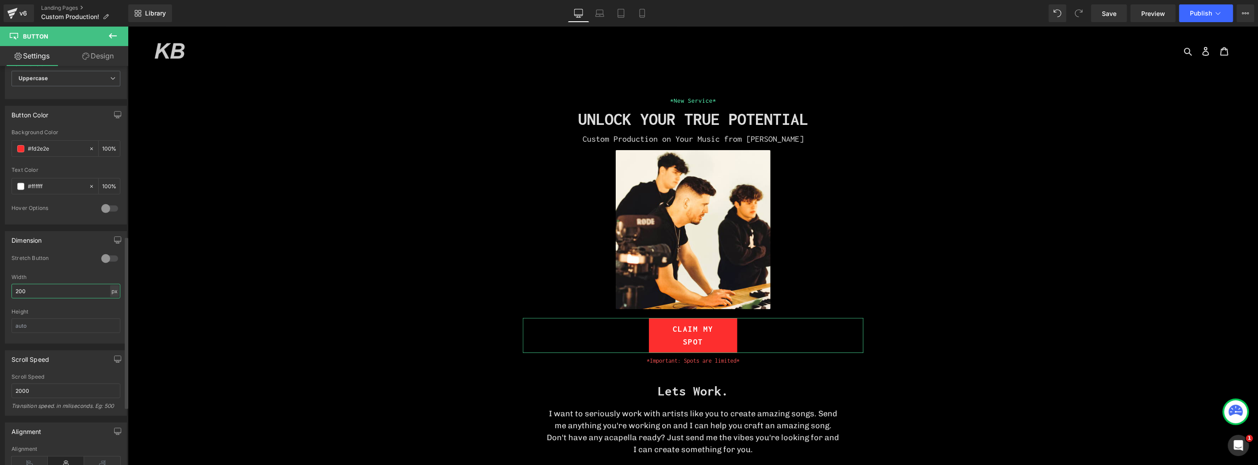
type input "200"
click at [111, 291] on div "px" at bounding box center [114, 291] width 9 height 12
click at [77, 291] on input "200" at bounding box center [66, 291] width 109 height 15
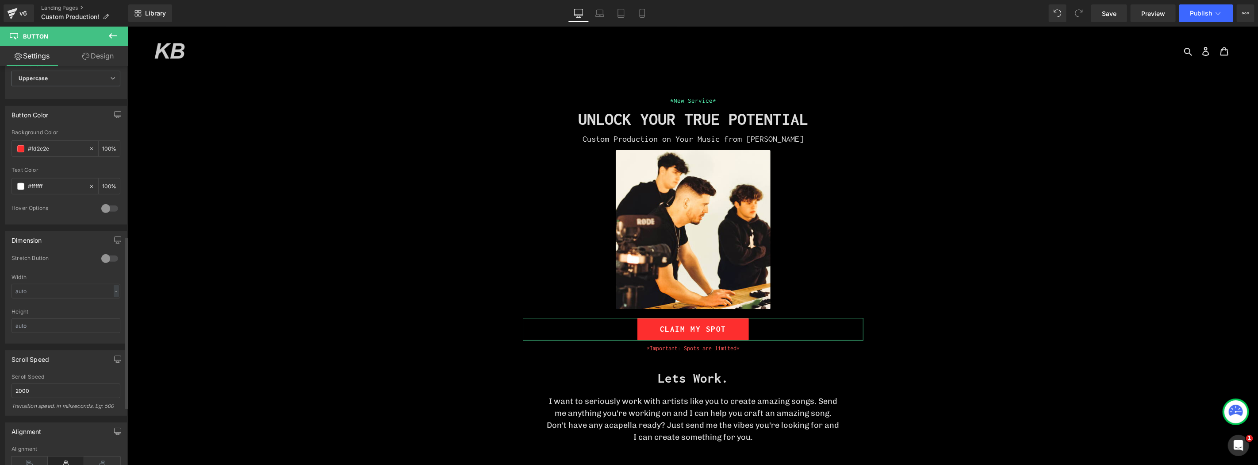
click at [63, 270] on div "Stretch Button" at bounding box center [66, 263] width 109 height 19
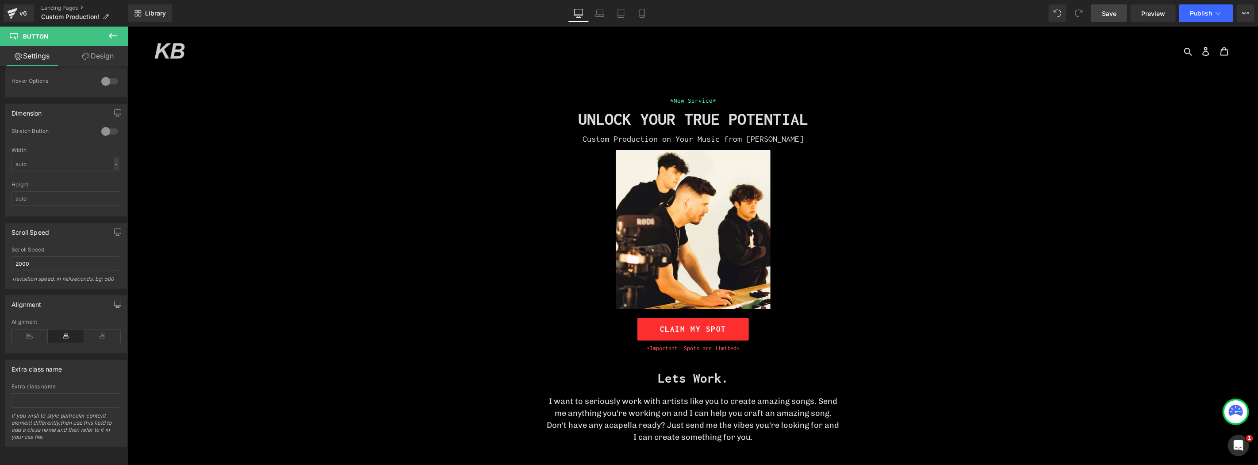
click at [1107, 10] on span "Save" at bounding box center [1109, 13] width 15 height 9
click at [1155, 14] on span "Preview" at bounding box center [1154, 13] width 24 height 9
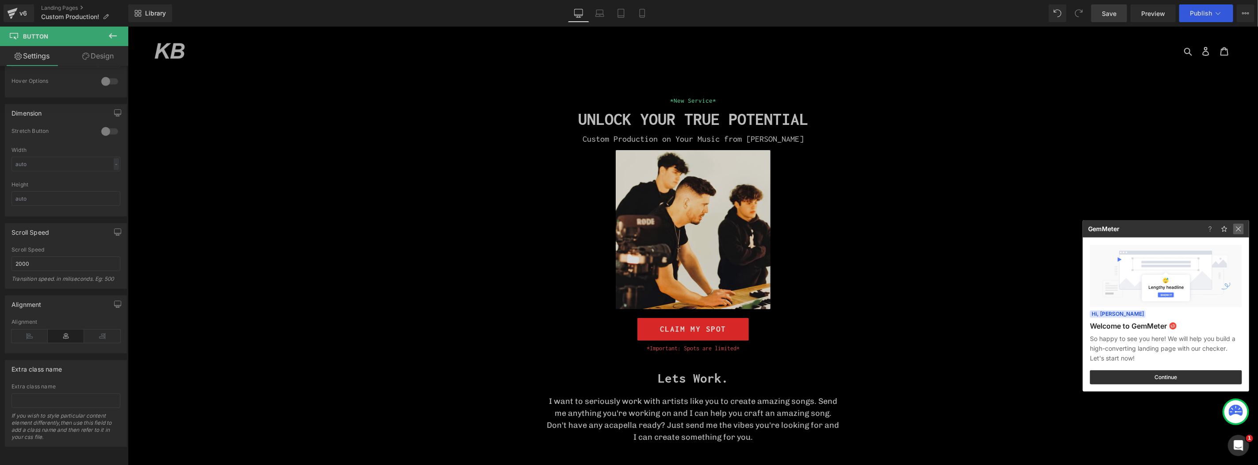
drag, startPoint x: 1242, startPoint y: 226, endPoint x: 910, endPoint y: 231, distance: 331.9
click at [1242, 226] on img at bounding box center [1239, 228] width 11 height 11
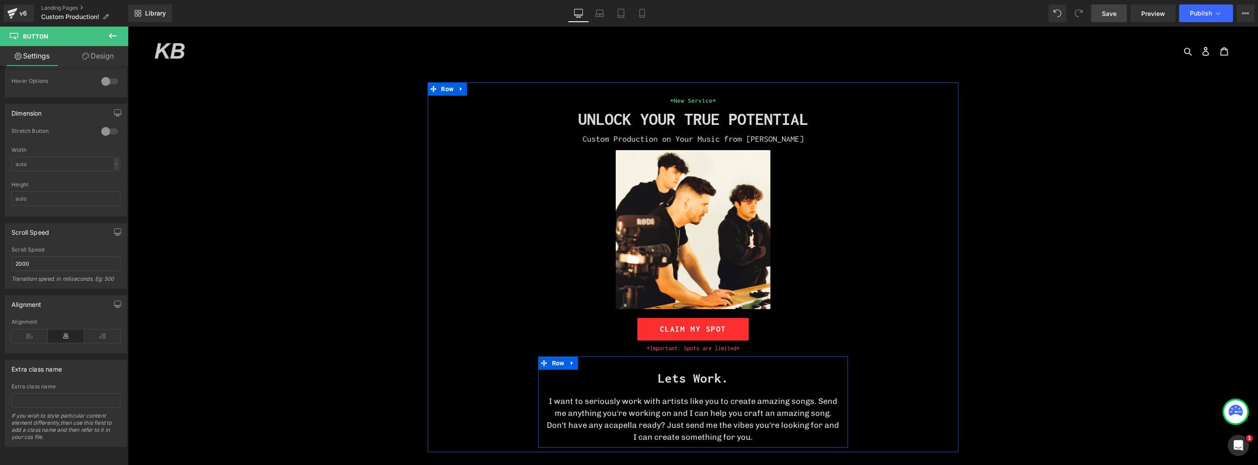
click at [730, 378] on h1 "Lets Work." at bounding box center [693, 377] width 296 height 16
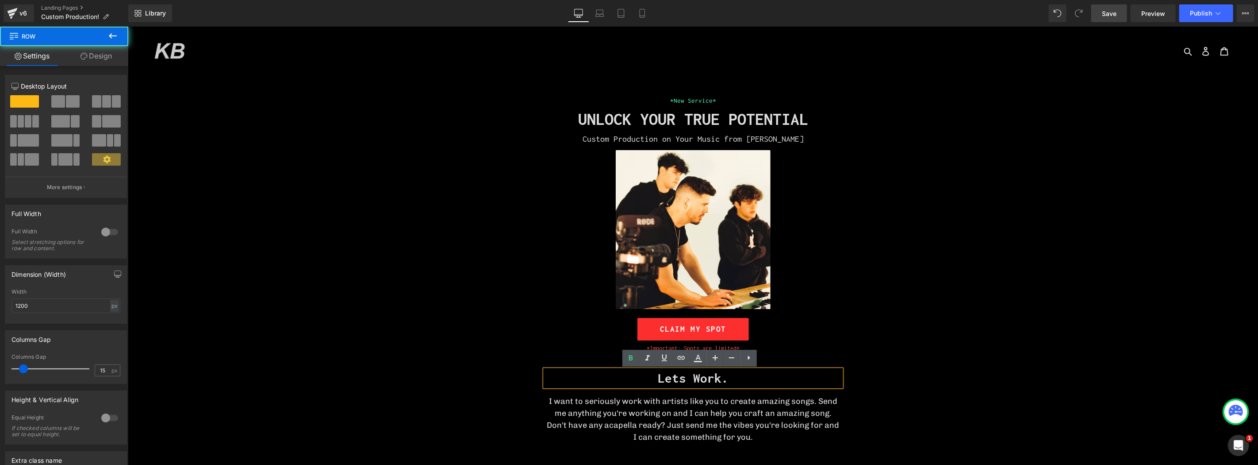
click at [902, 355] on div "*New Service* Heading UNLOCK YOUR TRUE POTENTIAL Heading Custom Production on Y…" at bounding box center [693, 271] width 531 height 352
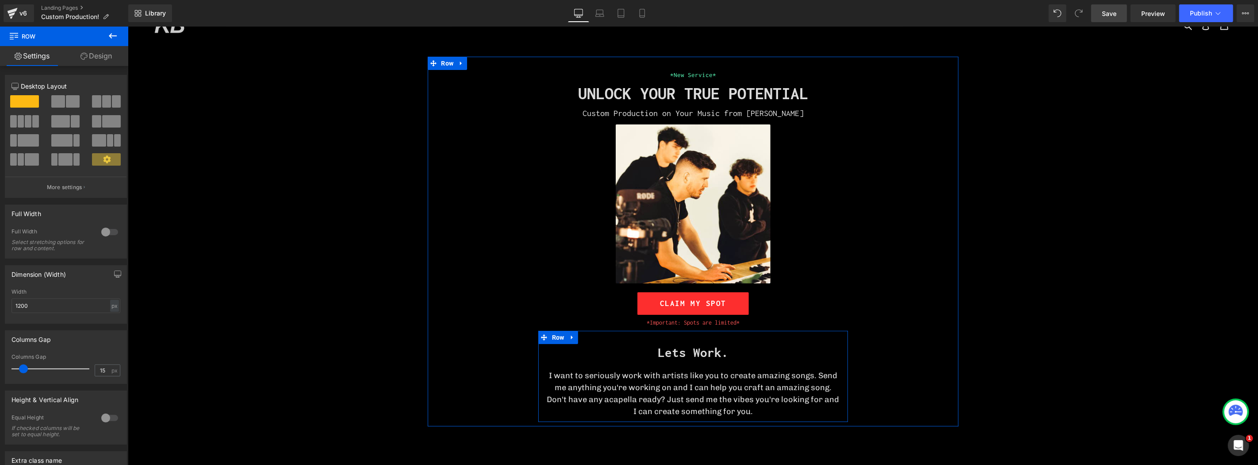
scroll to position [49, 0]
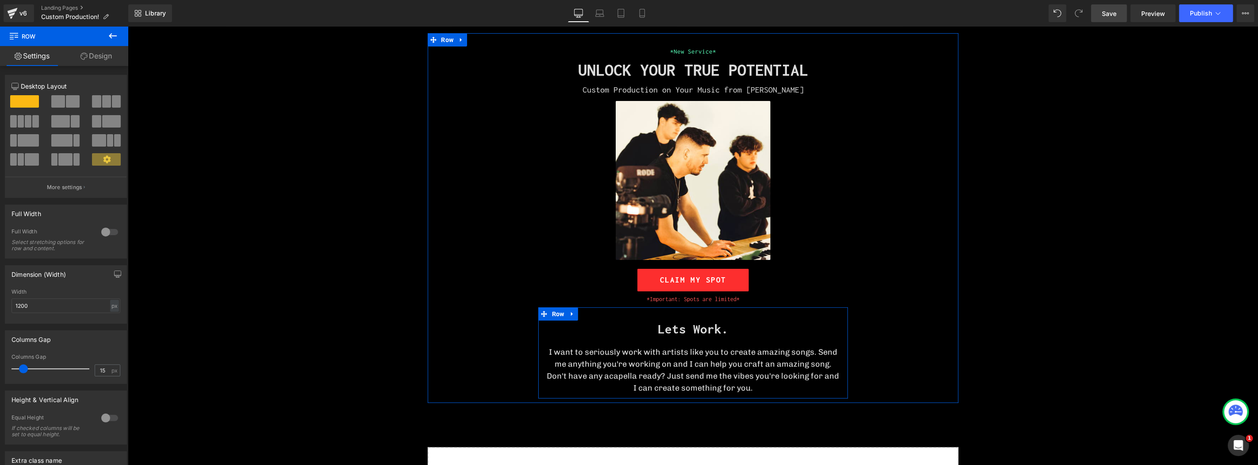
click at [745, 369] on p "Don't have any acapella ready? Just send me the vibes you're looking for and I …" at bounding box center [693, 381] width 296 height 24
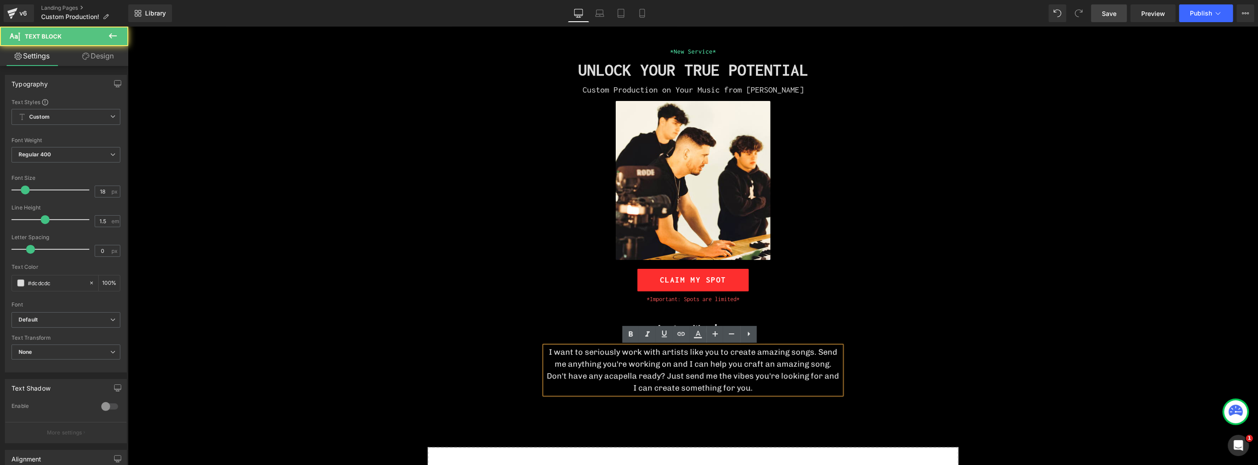
click at [908, 381] on div "*New Service* Heading UNLOCK YOUR TRUE POTENTIAL Heading Custom Production on Y…" at bounding box center [693, 222] width 531 height 352
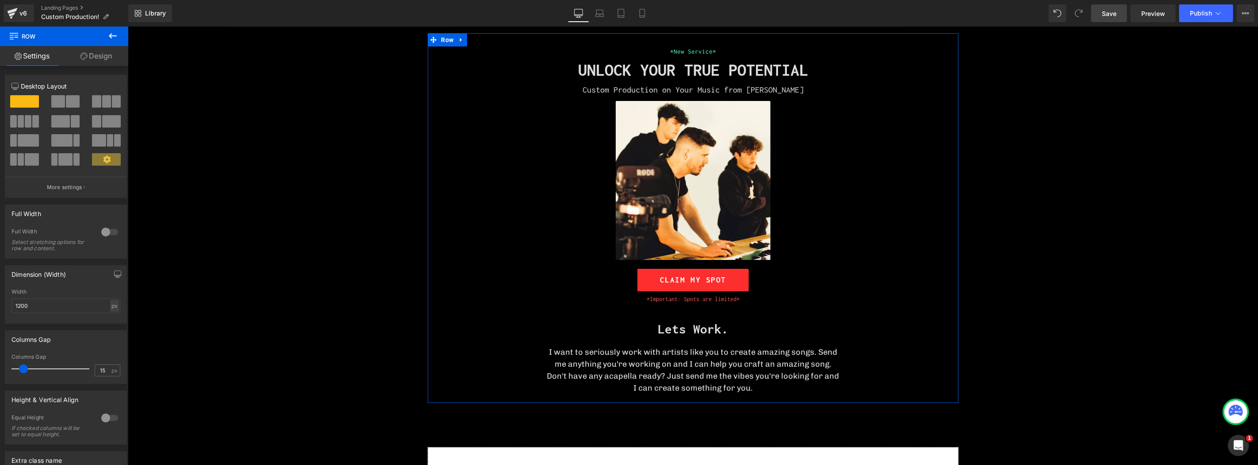
click at [951, 372] on div "*New Service* Heading UNLOCK YOUR TRUE POTENTIAL Heading Custom Production on Y…" at bounding box center [693, 222] width 531 height 352
click at [798, 383] on p "Don't have any acapella ready? Just send me the vibes you're looking for and I …" at bounding box center [693, 381] width 296 height 24
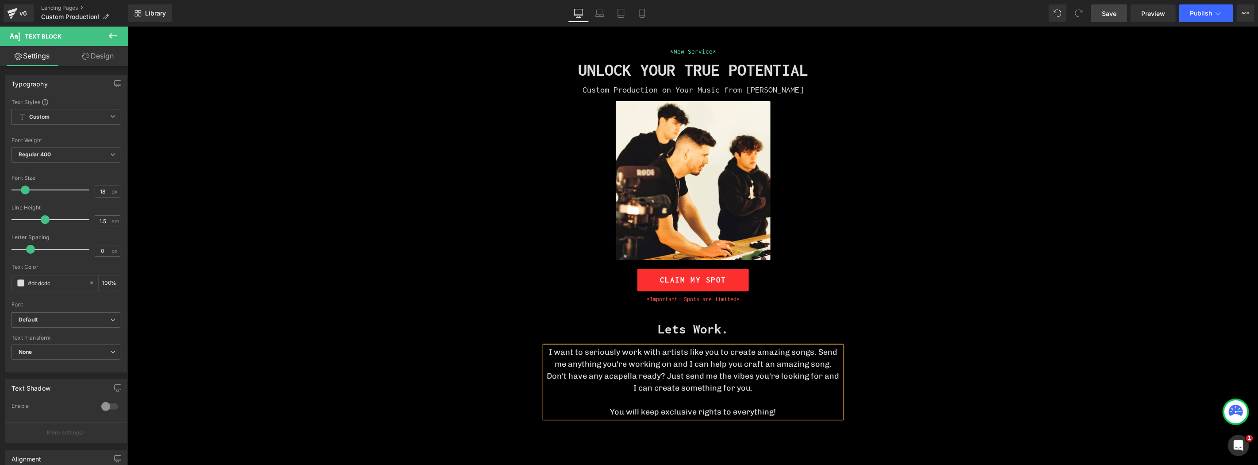
click at [1013, 337] on div "*New Service* Heading UNLOCK YOUR TRUE POTENTIAL Heading Custom Production on Y…" at bounding box center [692, 296] width 1131 height 492
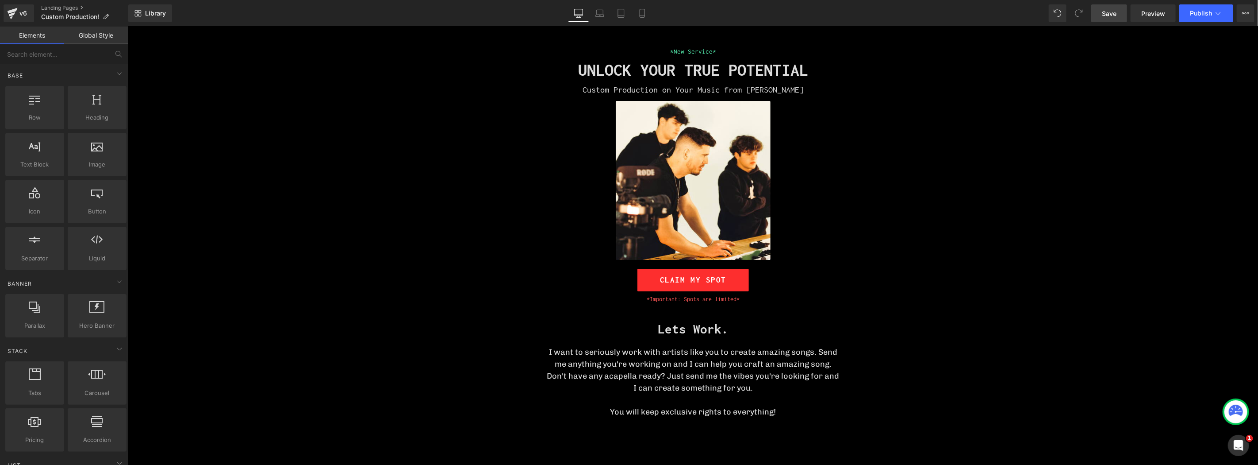
click at [776, 372] on p "Don't have any acapella ready? Just send me the vibes you're looking for and I …" at bounding box center [693, 381] width 296 height 24
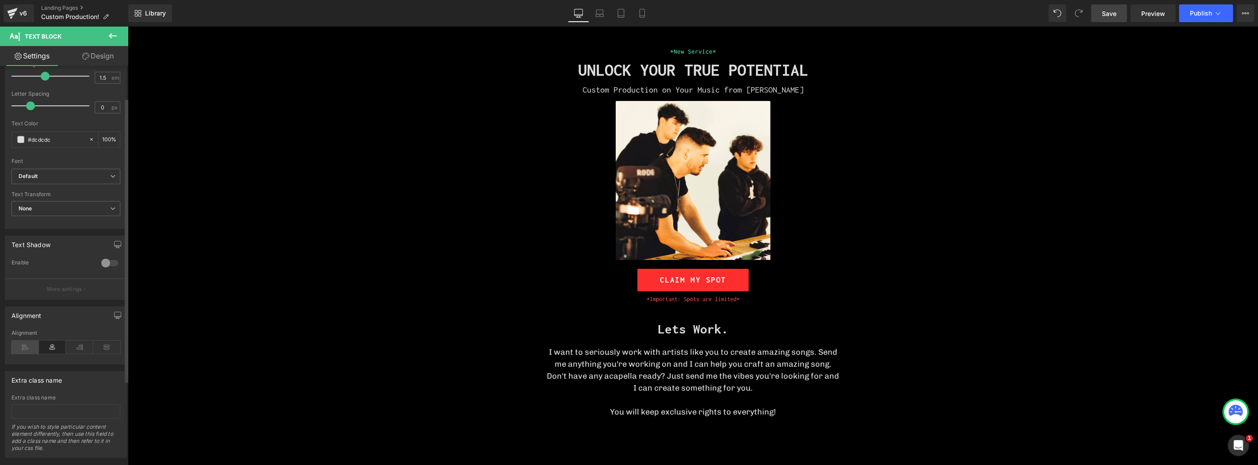
scroll to position [147, 0]
click at [33, 343] on icon at bounding box center [25, 342] width 27 height 13
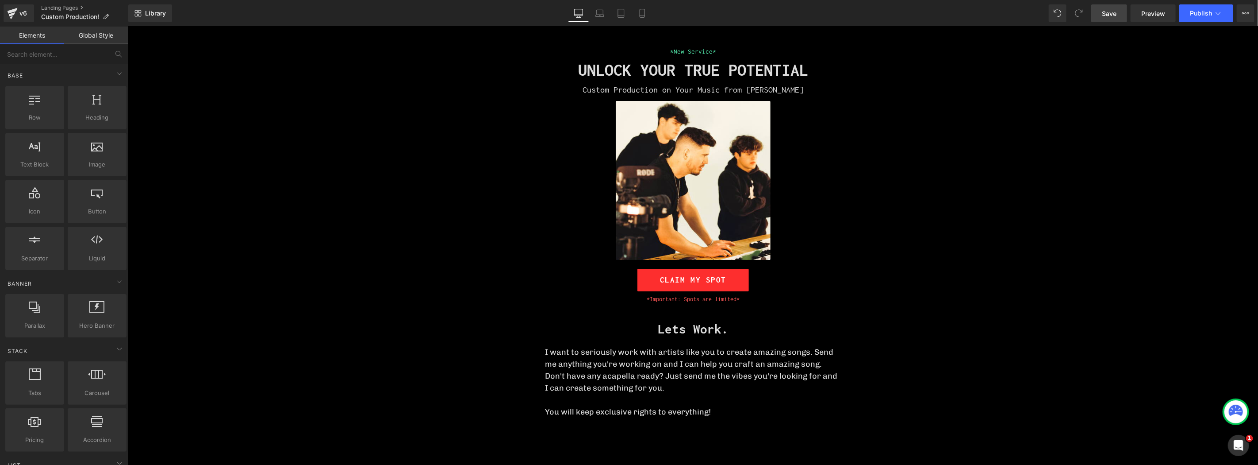
click at [350, 334] on div "*New Service* Heading UNLOCK YOUR TRUE POTENTIAL Heading Custom Production on Y…" at bounding box center [692, 296] width 1131 height 492
click at [687, 330] on span "Heading" at bounding box center [688, 328] width 23 height 11
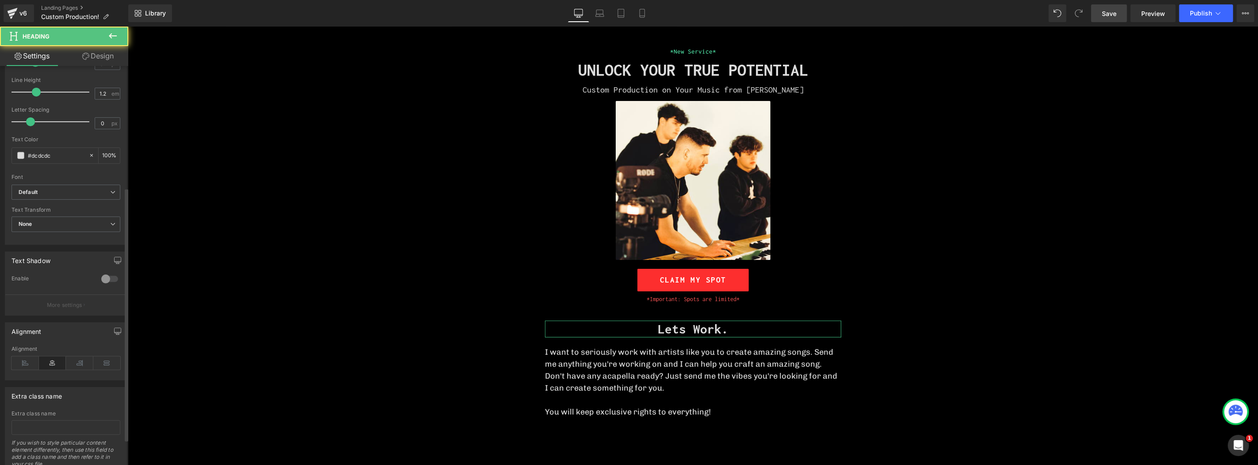
scroll to position [196, 0]
click at [14, 359] on icon at bounding box center [25, 361] width 27 height 13
click at [335, 346] on div "*New Service* Heading UNLOCK YOUR TRUE POTENTIAL Heading Custom Production on Y…" at bounding box center [692, 296] width 1131 height 492
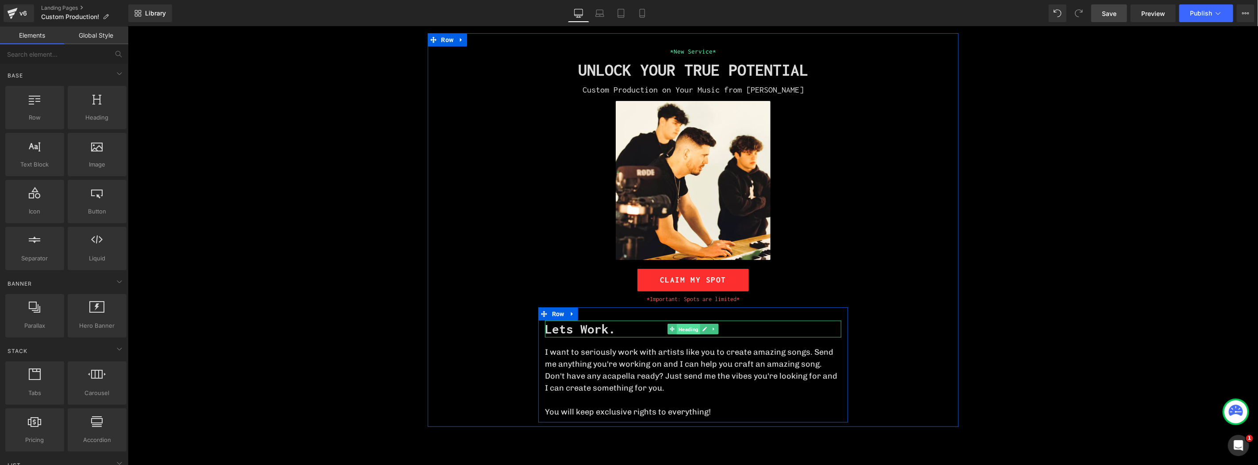
click at [683, 328] on span "Heading" at bounding box center [688, 328] width 23 height 11
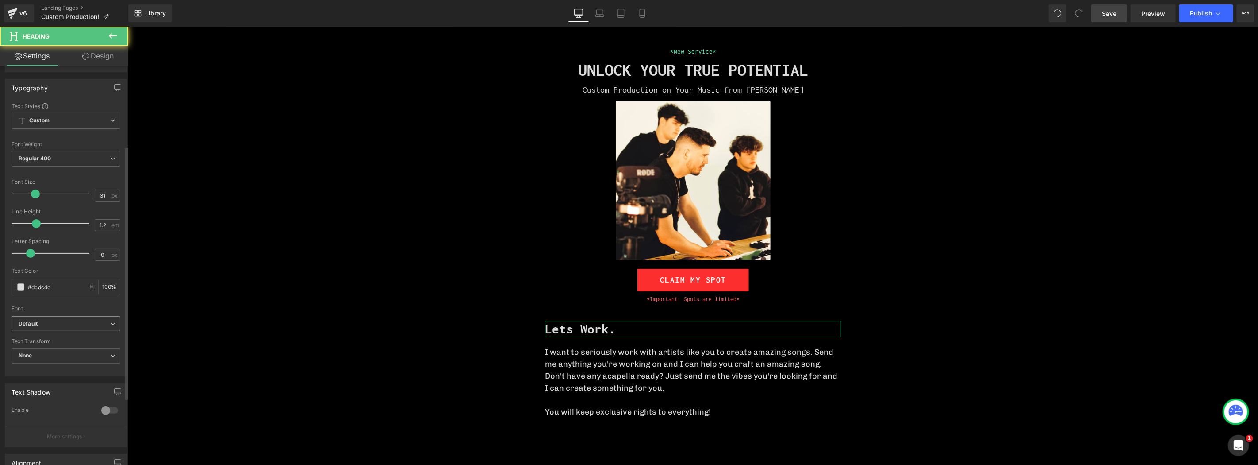
scroll to position [147, 0]
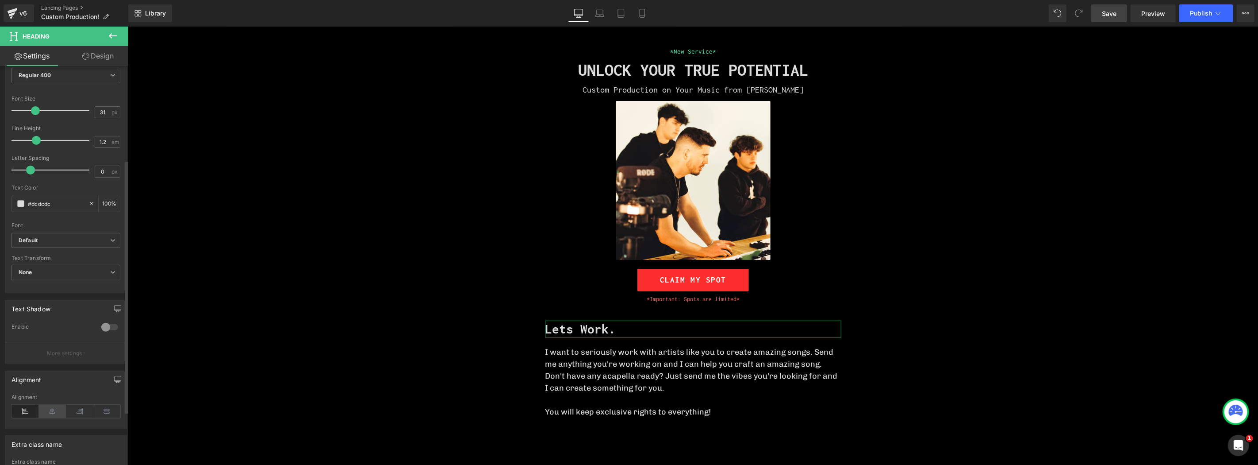
click at [49, 408] on icon at bounding box center [52, 410] width 27 height 13
click at [327, 358] on div "*New Service* Heading UNLOCK YOUR TRUE POTENTIAL Heading Custom Production on Y…" at bounding box center [692, 296] width 1131 height 492
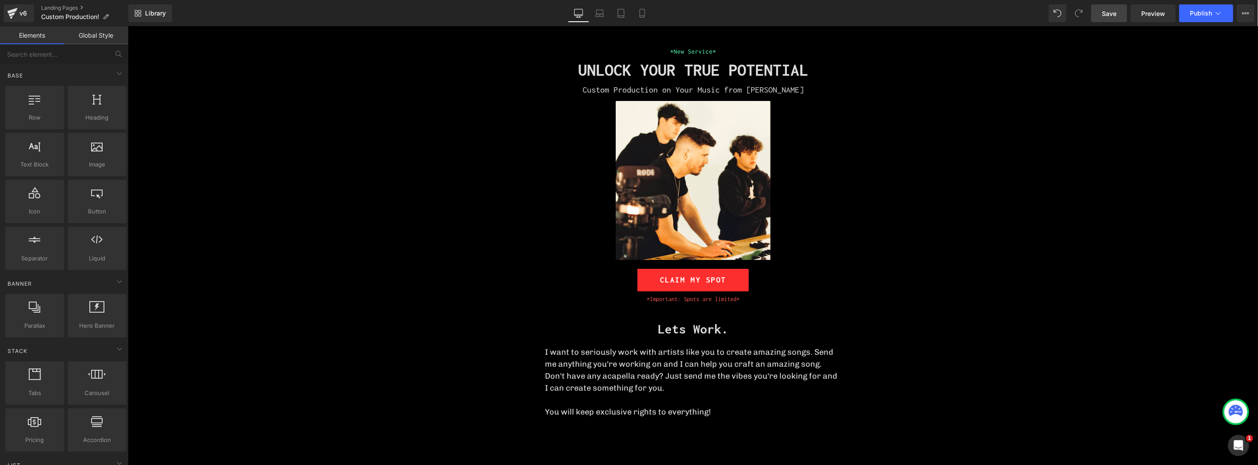
click at [637, 382] on p "Don't have any acapella ready? Just send me the vibes you're looking for and I …" at bounding box center [693, 381] width 296 height 24
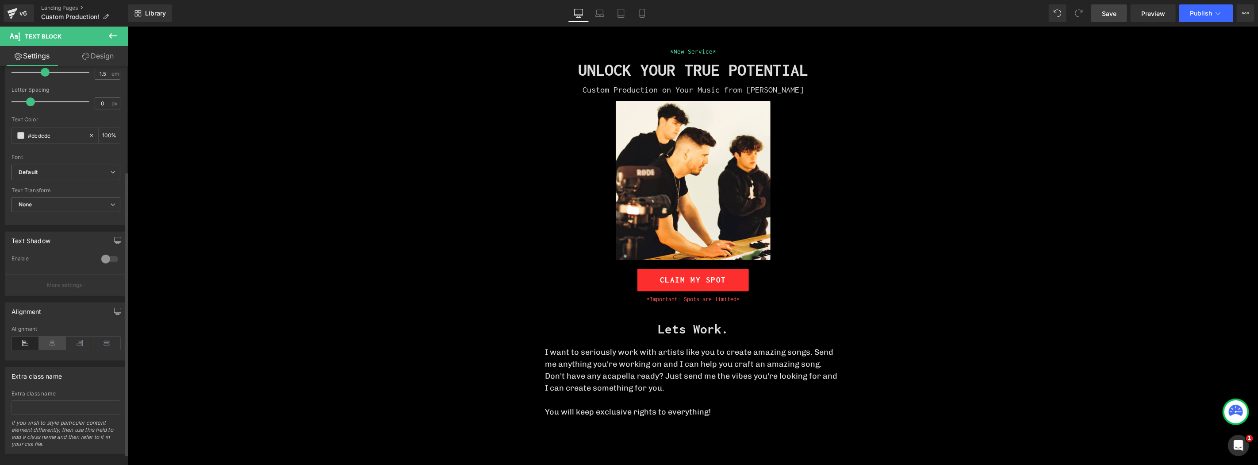
click at [54, 344] on icon at bounding box center [52, 342] width 27 height 13
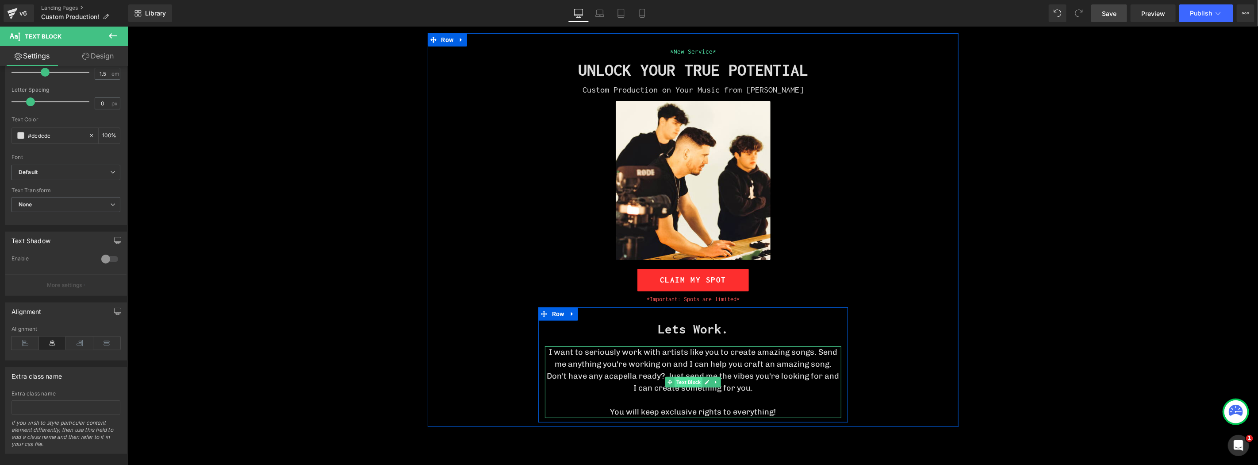
click at [686, 379] on span "Text Block" at bounding box center [688, 381] width 28 height 11
click at [551, 314] on span "Row" at bounding box center [558, 313] width 17 height 13
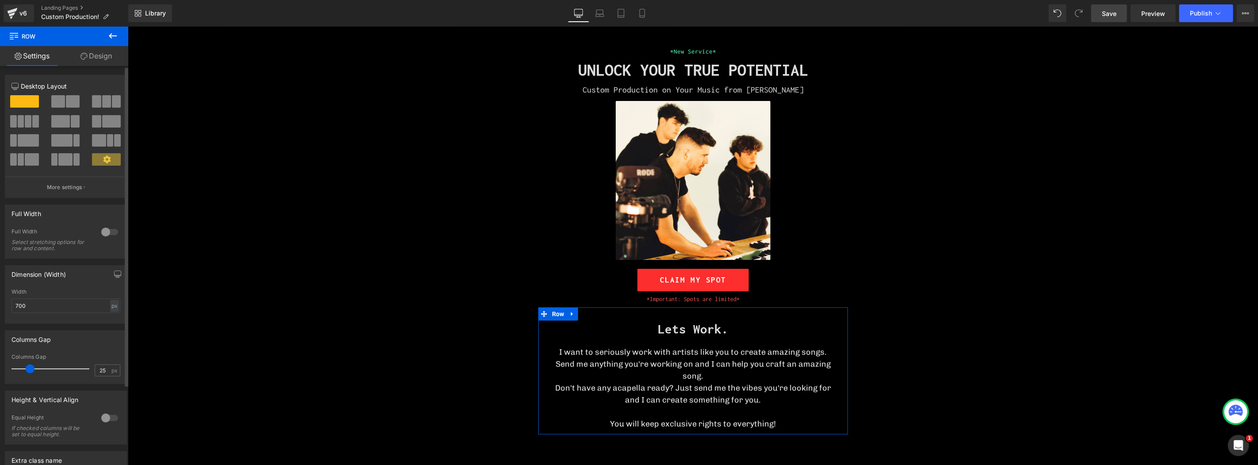
type input "24"
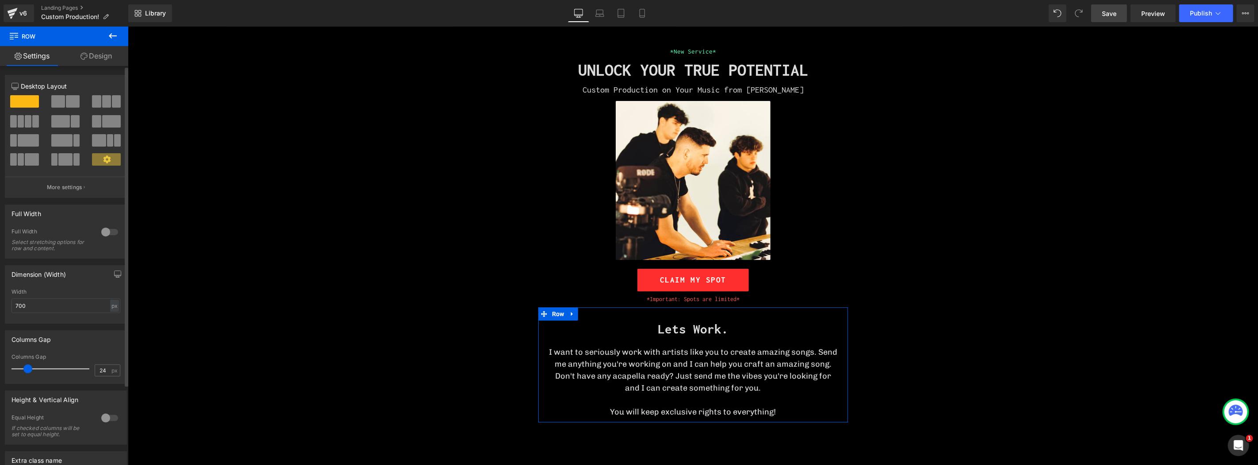
click at [29, 369] on span at bounding box center [27, 368] width 9 height 9
click at [684, 382] on span "Text Block" at bounding box center [688, 381] width 28 height 11
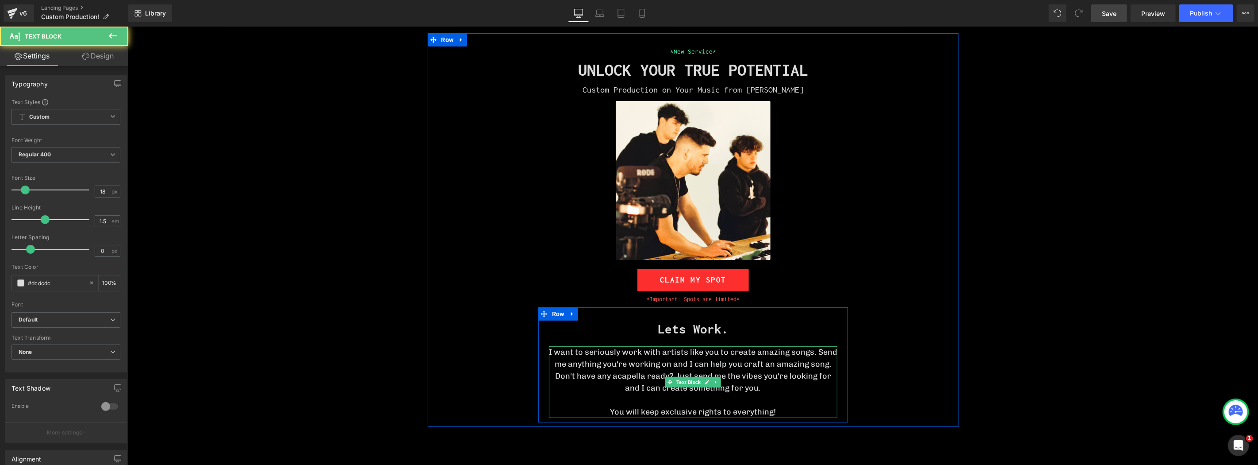
click at [812, 350] on p "I want to seriously work with artists like you to create amazing songs. Send me…" at bounding box center [693, 358] width 289 height 24
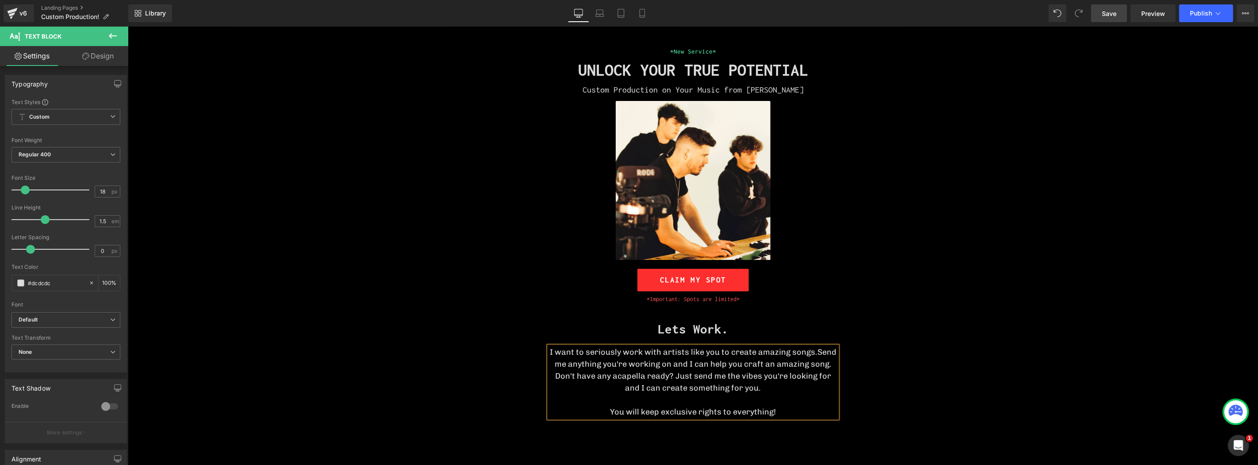
click at [903, 358] on div "*New Service* Heading UNLOCK YOUR TRUE POTENTIAL Heading Custom Production on Y…" at bounding box center [693, 234] width 531 height 376
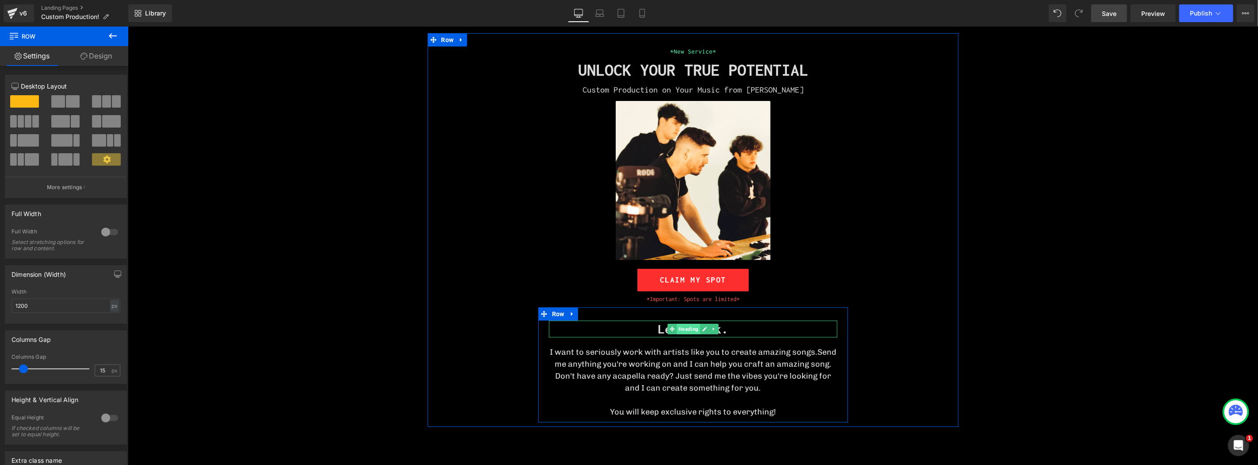
click at [693, 327] on span "Heading" at bounding box center [688, 328] width 23 height 11
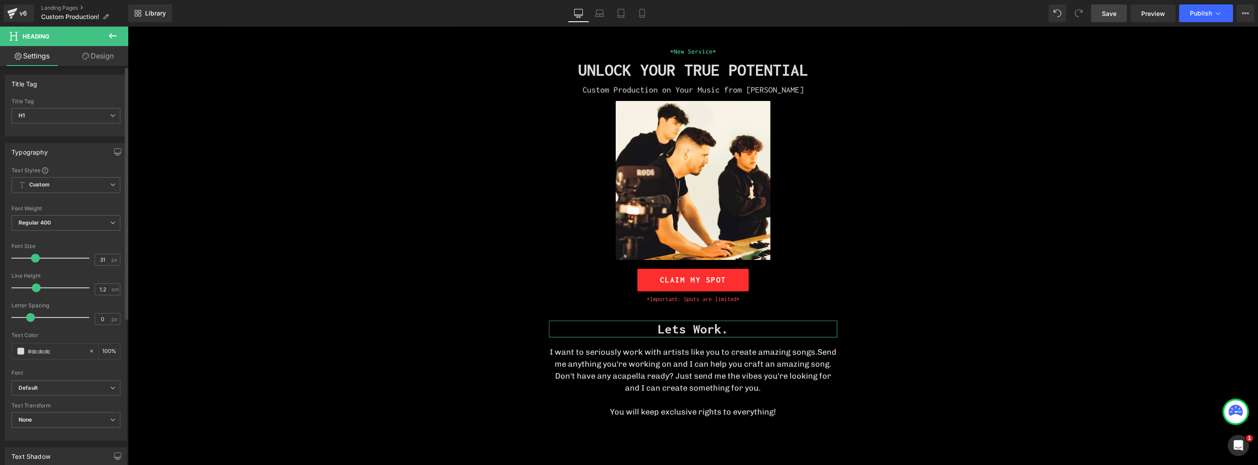
type input "30"
click at [31, 256] on span at bounding box center [34, 258] width 9 height 9
click at [317, 280] on div "*New Service* Heading UNLOCK YOUR TRUE POTENTIAL Heading Custom Production on Y…" at bounding box center [692, 296] width 1131 height 492
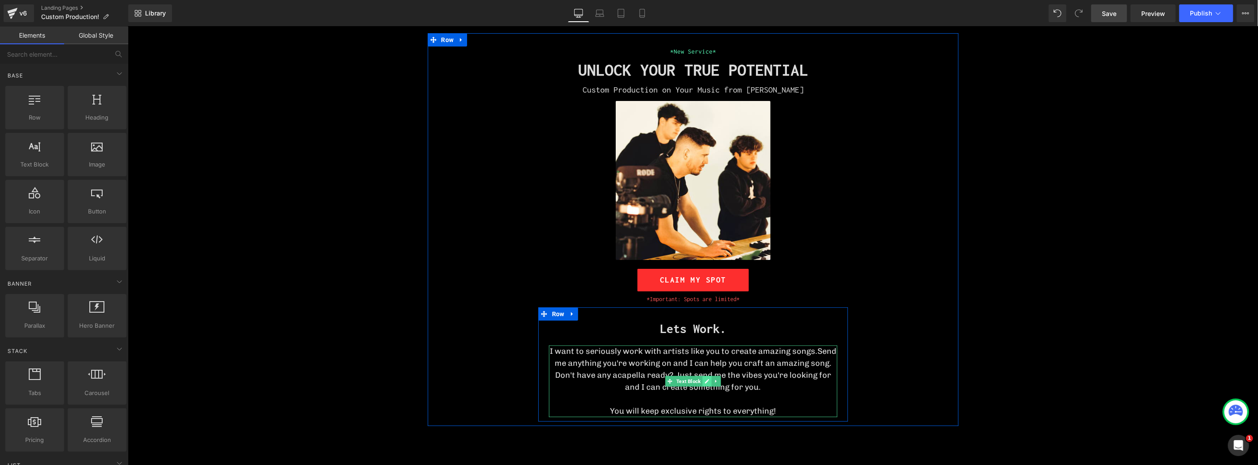
click at [706, 381] on icon at bounding box center [706, 380] width 5 height 5
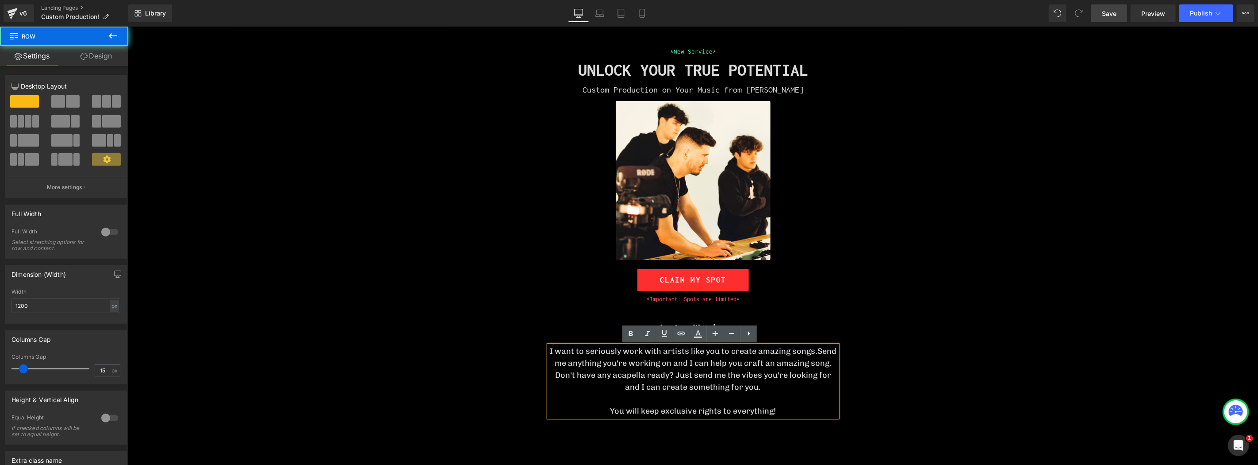
click at [903, 373] on div "*New Service* Heading UNLOCK YOUR TRUE POTENTIAL Heading Custom Production on Y…" at bounding box center [693, 233] width 531 height 375
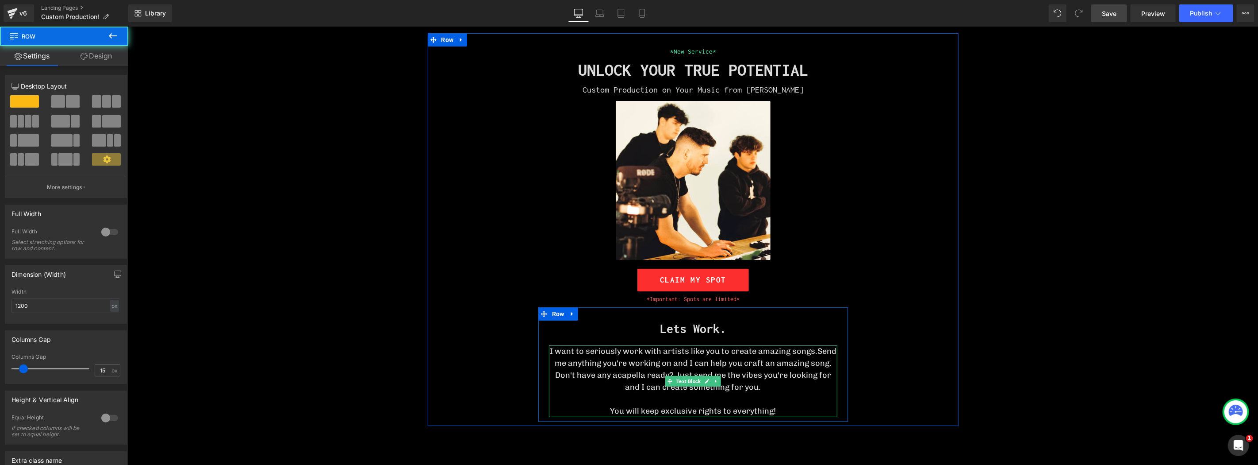
click at [765, 378] on p "Don't have any acapella ready? Just send me the vibes you're looking for and I …" at bounding box center [693, 381] width 289 height 24
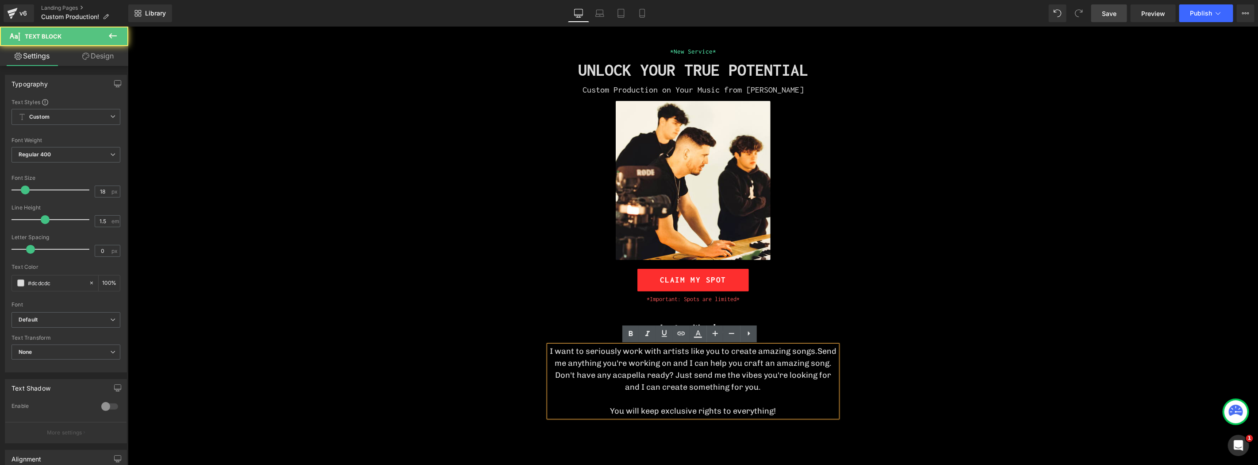
click at [674, 370] on p "Don't have any acapella ready? Just send me the vibes you're looking for and I …" at bounding box center [693, 381] width 289 height 24
click at [923, 366] on div "*New Service* Heading UNLOCK YOUR TRUE POTENTIAL Heading Custom Production on Y…" at bounding box center [693, 233] width 531 height 375
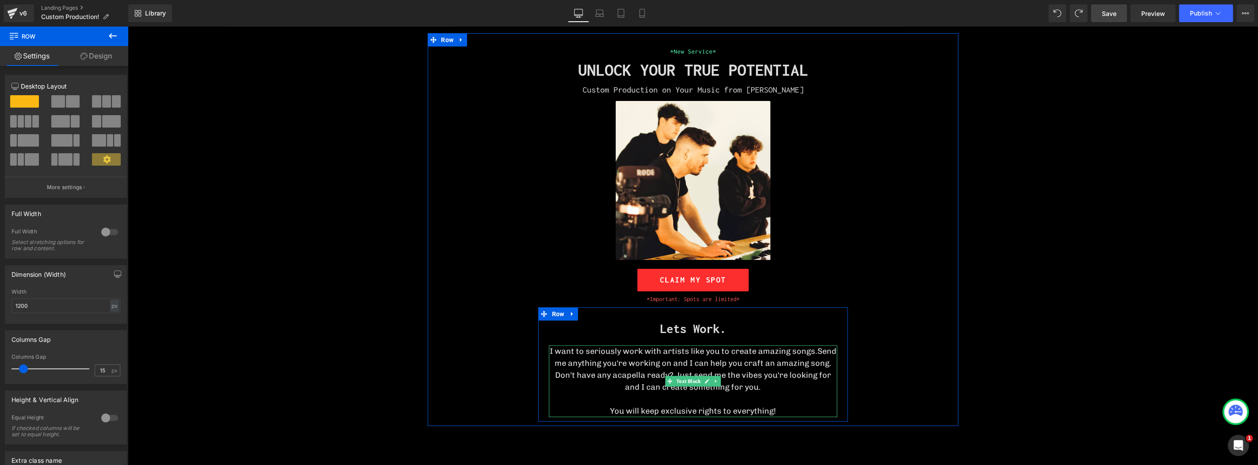
click at [759, 408] on p "You will keep exclusive rights to everything!" at bounding box center [693, 410] width 289 height 12
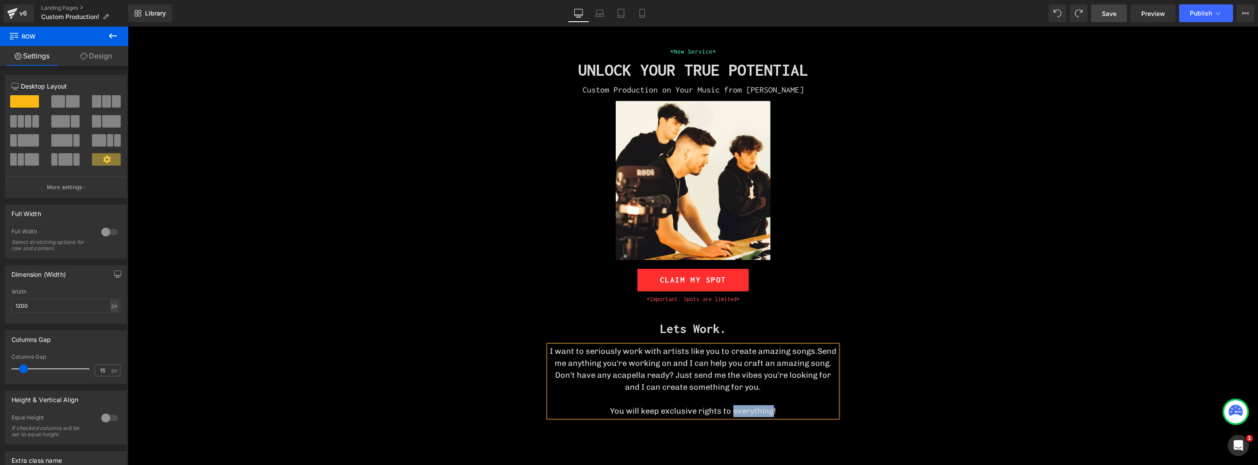
click at [759, 408] on p "You will keep exclusive rights to everything!" at bounding box center [693, 410] width 289 height 12
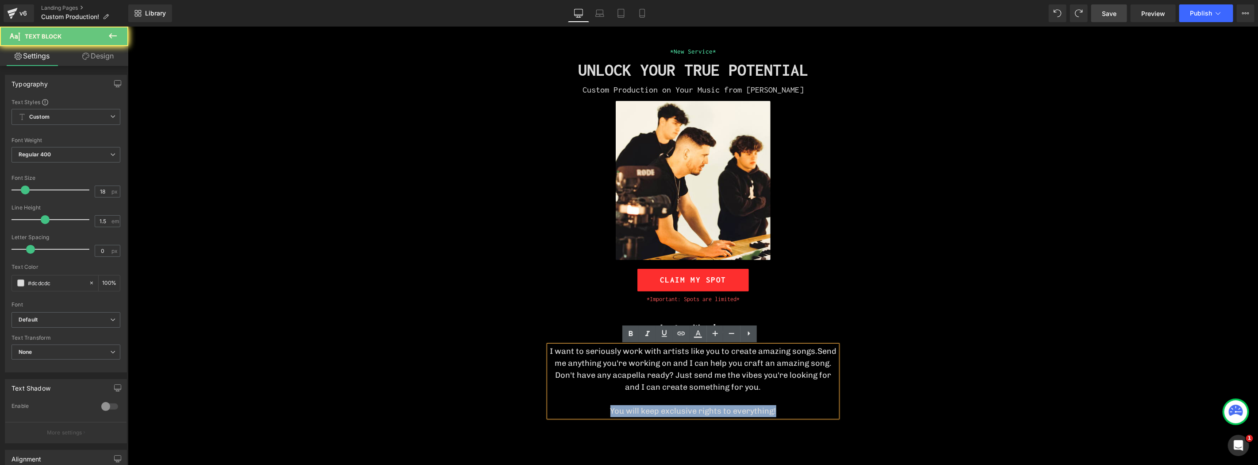
click at [758, 408] on p "You will keep exclusive rights to everything!" at bounding box center [693, 410] width 289 height 12
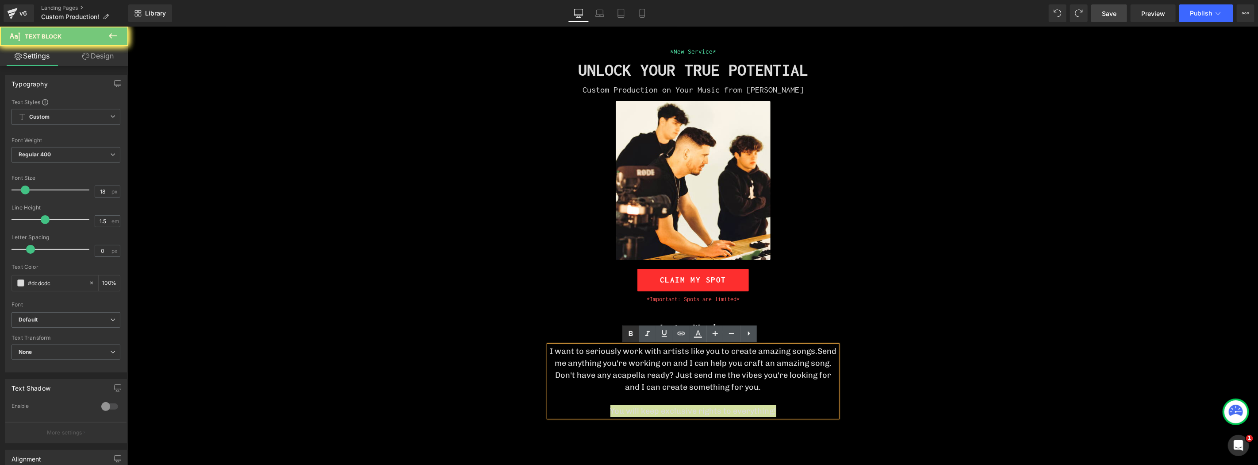
click at [632, 334] on icon at bounding box center [631, 333] width 11 height 11
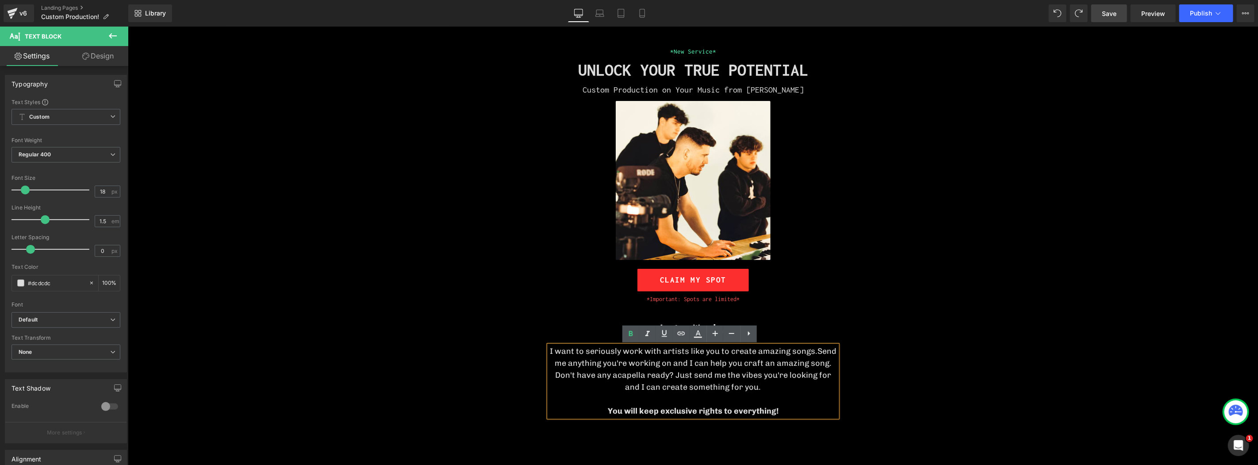
click at [950, 354] on div "*New Service* Heading UNLOCK YOUR TRUE POTENTIAL Heading Custom Production on Y…" at bounding box center [693, 233] width 531 height 375
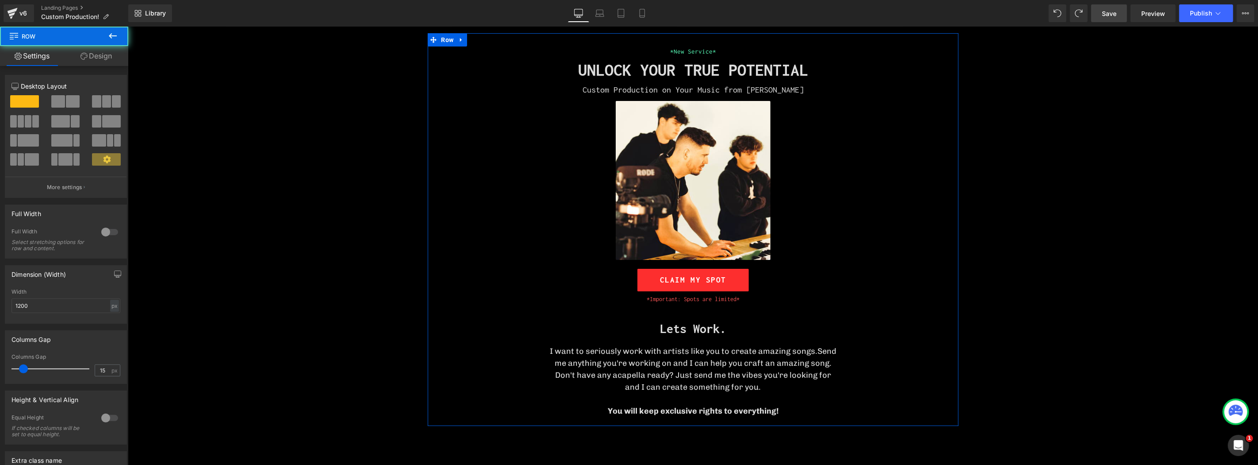
scroll to position [0, 0]
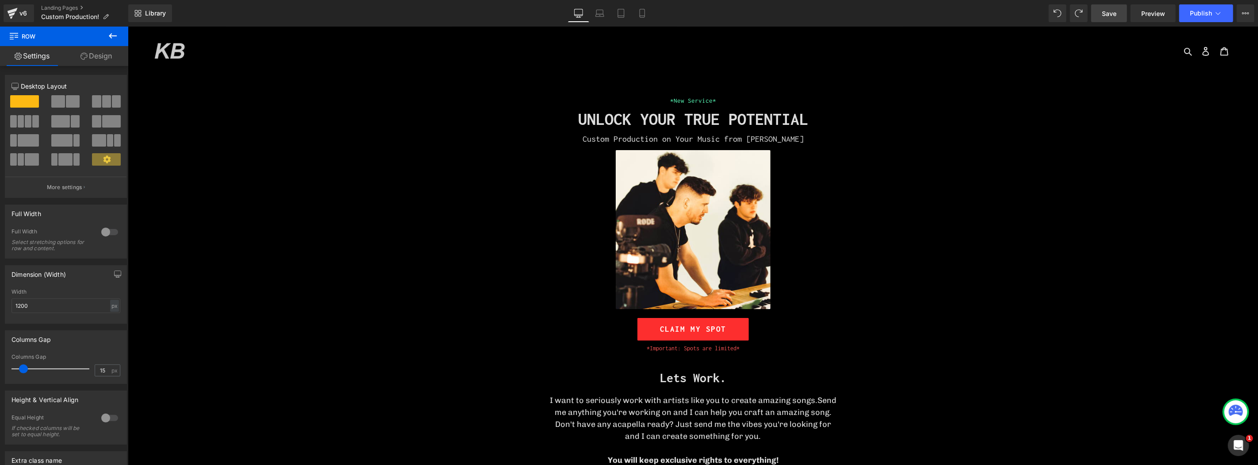
click at [1112, 15] on span "Save" at bounding box center [1109, 13] width 15 height 9
click at [1217, 12] on icon at bounding box center [1218, 13] width 5 height 3
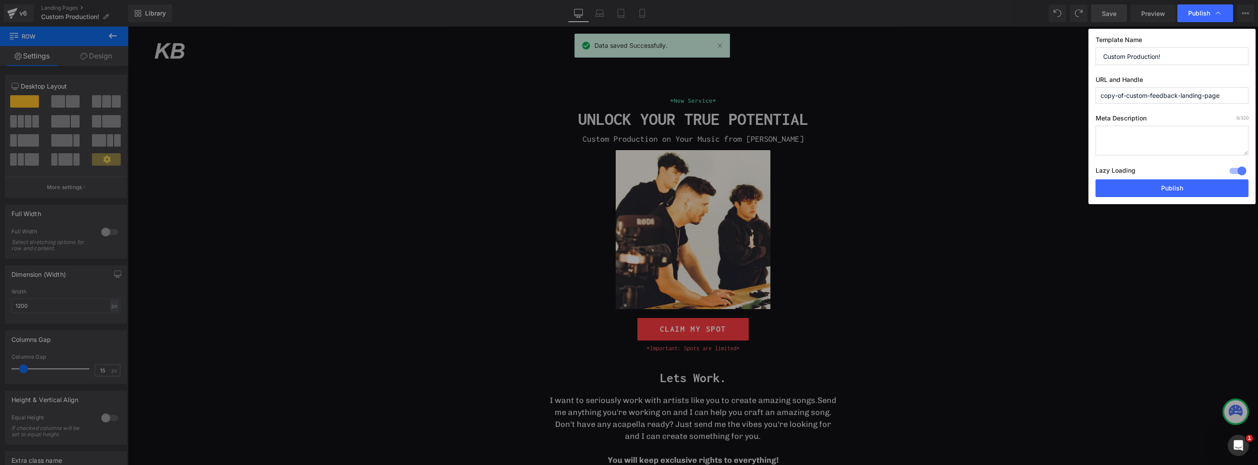
click at [1166, 98] on input "copy-of-custom-feedback-landing-page" at bounding box center [1172, 95] width 153 height 16
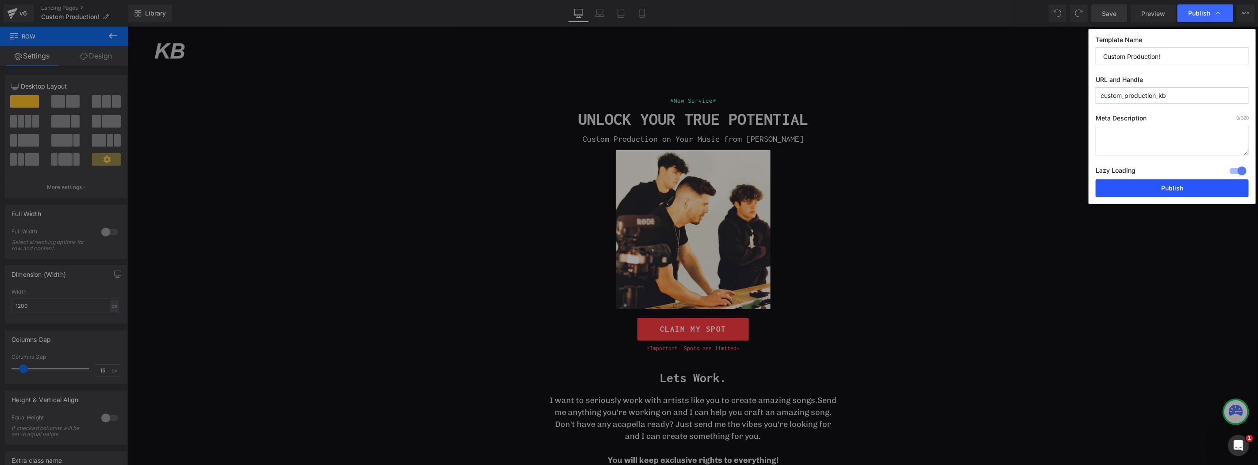
type input "custom_production_kb"
click at [1134, 187] on button "Publish" at bounding box center [1172, 188] width 153 height 18
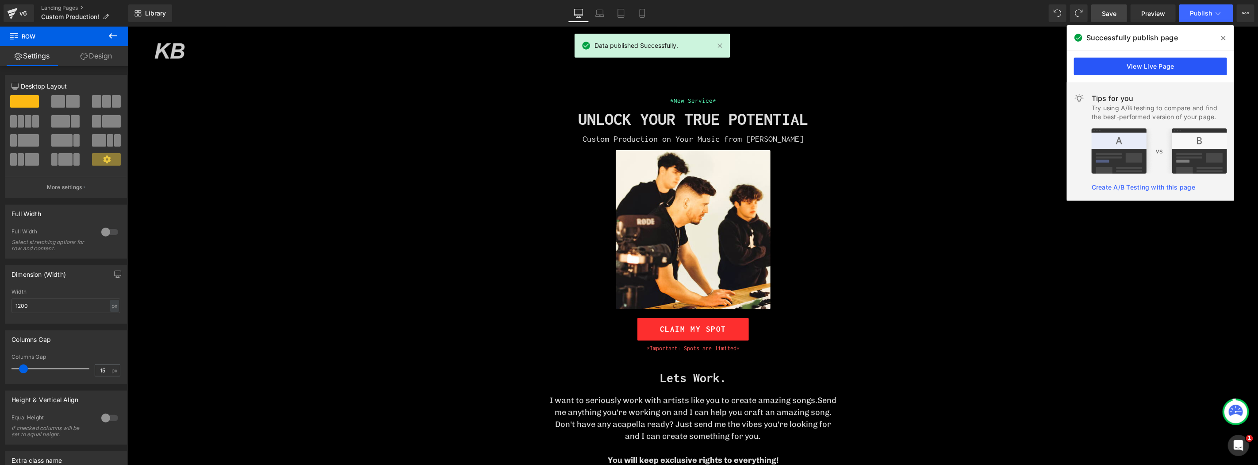
click at [1178, 60] on link "View Live Page" at bounding box center [1150, 67] width 153 height 18
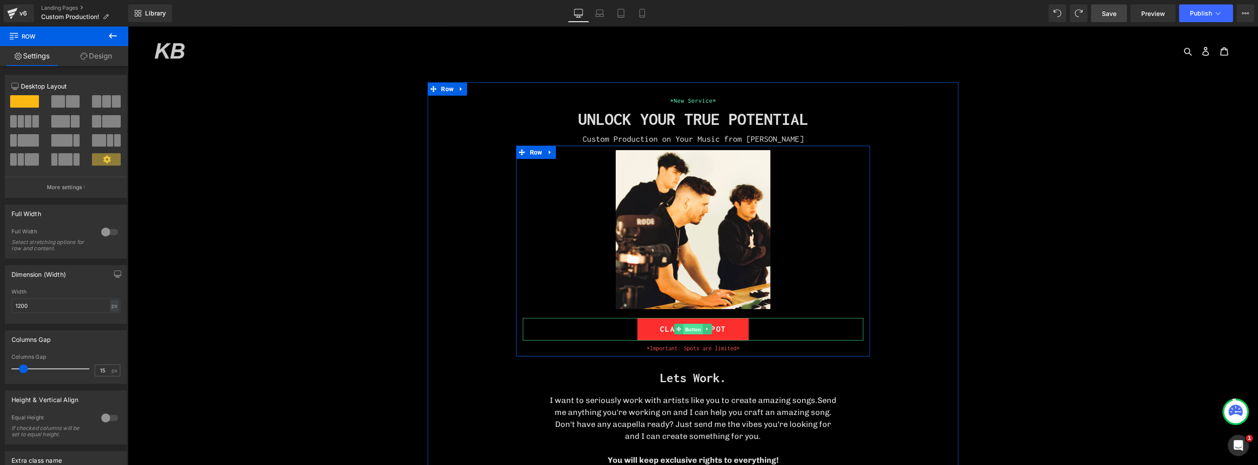
click at [684, 326] on span "Button" at bounding box center [692, 328] width 19 height 11
